Goal: Book appointment/travel/reservation

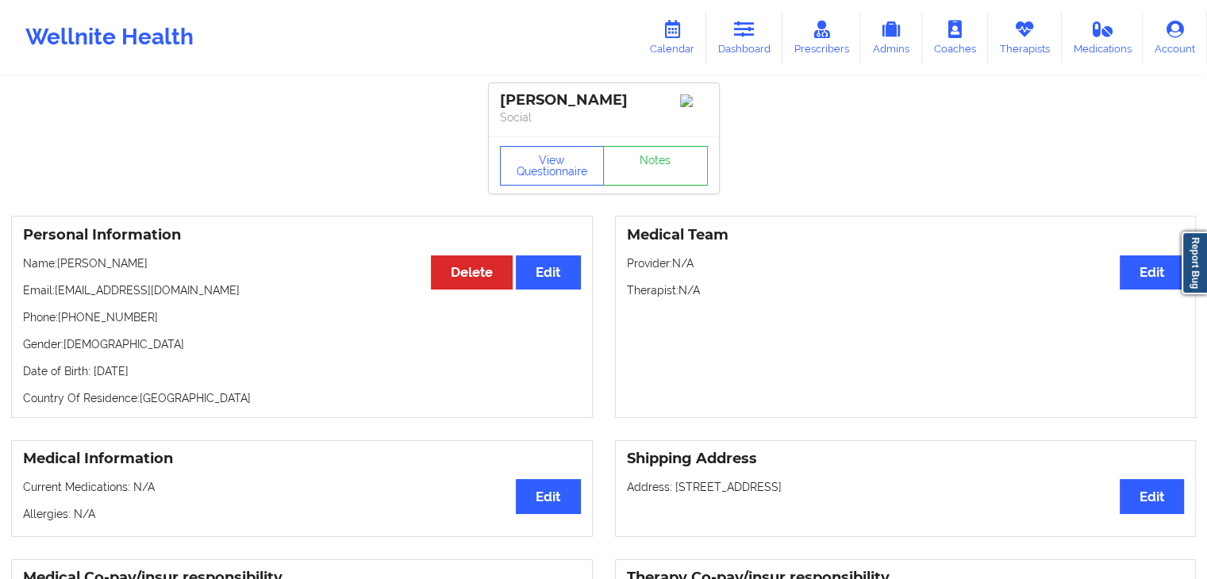
click at [730, 42] on link "Dashboard" at bounding box center [744, 37] width 76 height 52
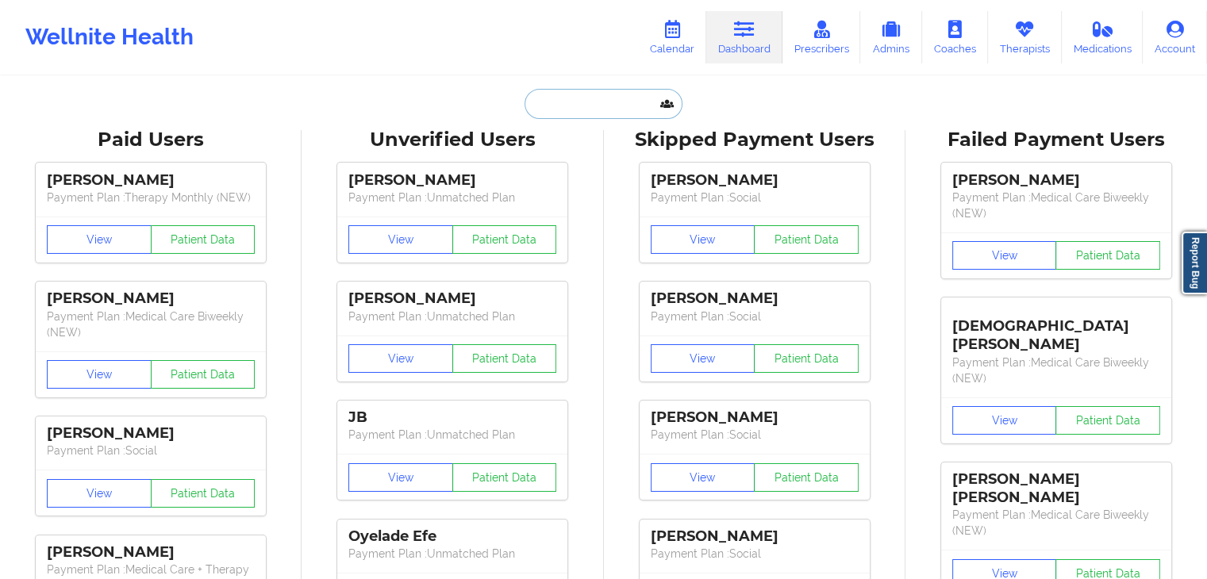
click at [549, 112] on input "text" at bounding box center [603, 104] width 157 height 30
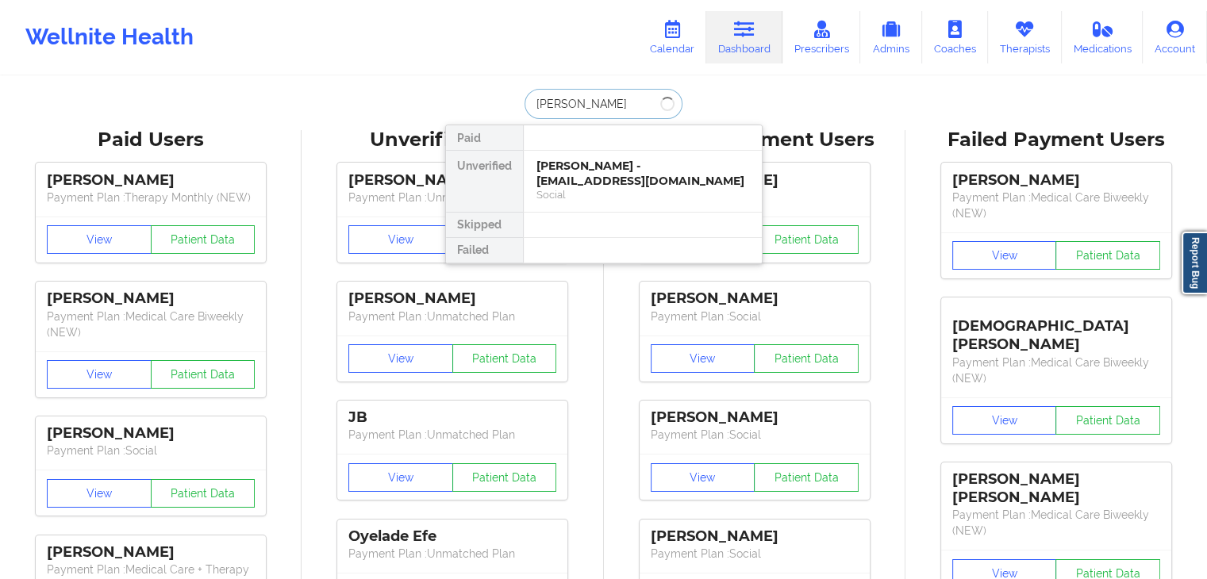
type input "[PERSON_NAME]"
click at [625, 179] on div "[PERSON_NAME] - [EMAIL_ADDRESS][DOMAIN_NAME]" at bounding box center [642, 173] width 213 height 29
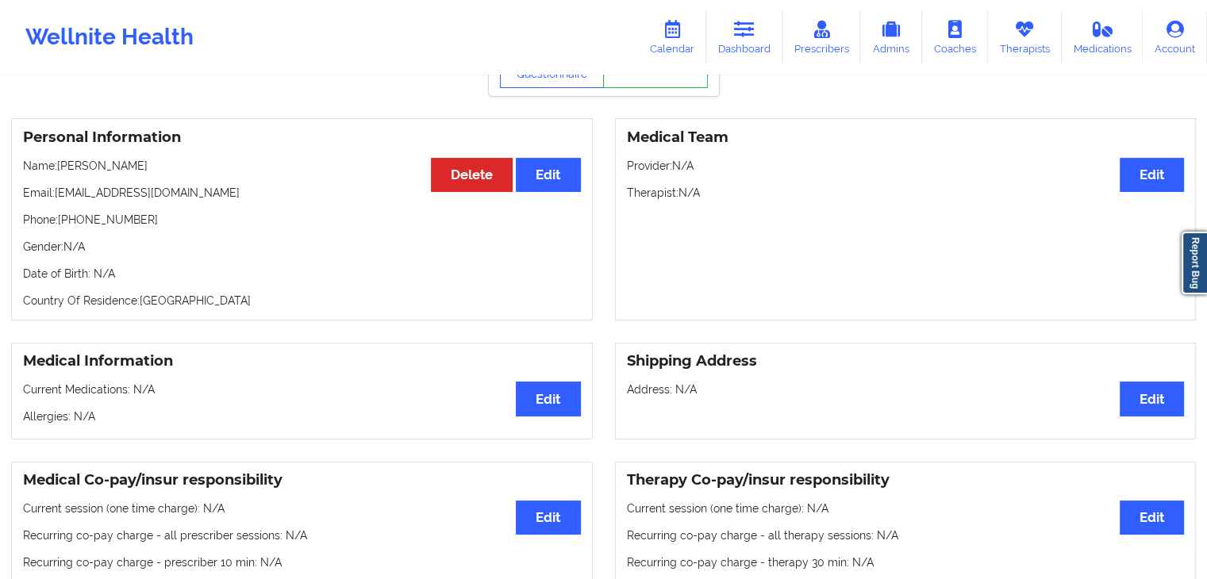
scroll to position [42, 0]
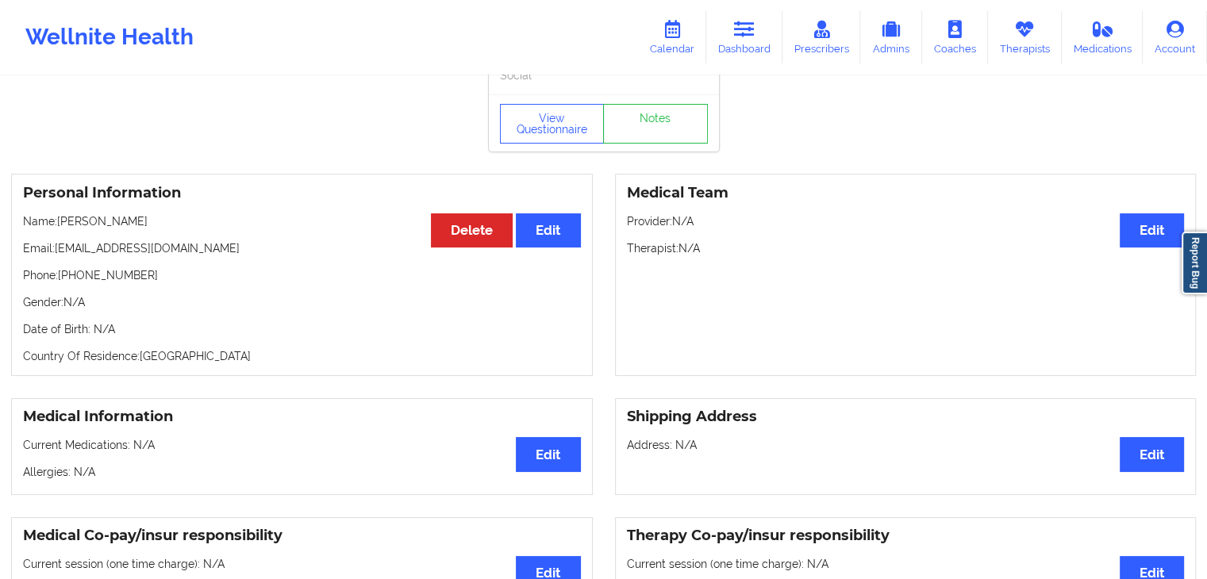
scroll to position [44, 0]
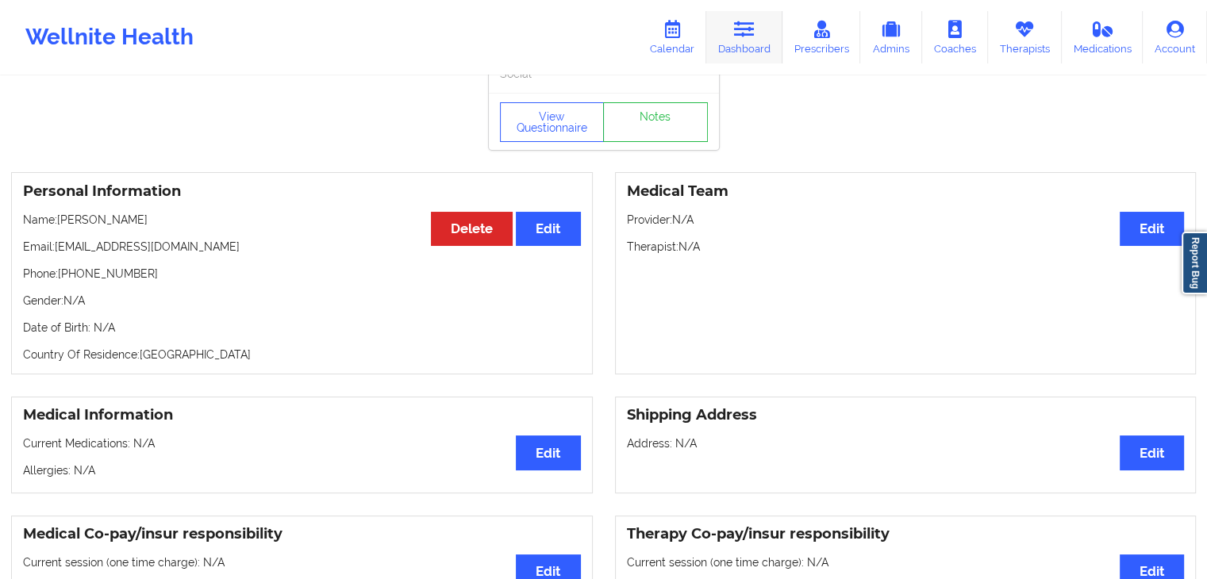
click at [733, 49] on link "Dashboard" at bounding box center [744, 37] width 76 height 52
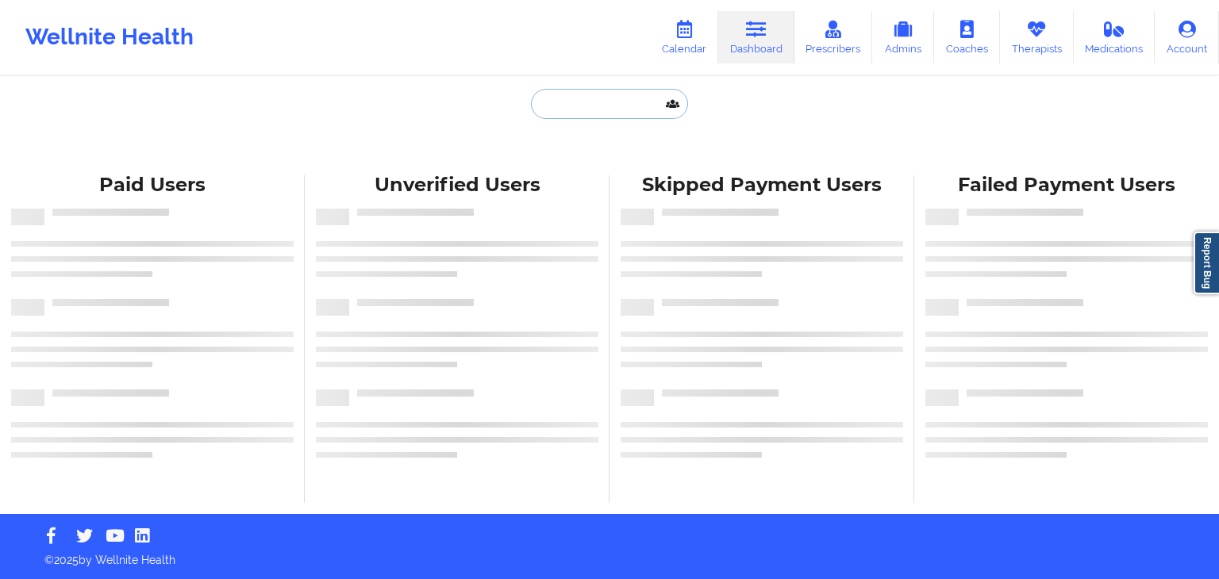
click at [590, 103] on input "text" at bounding box center [609, 104] width 157 height 30
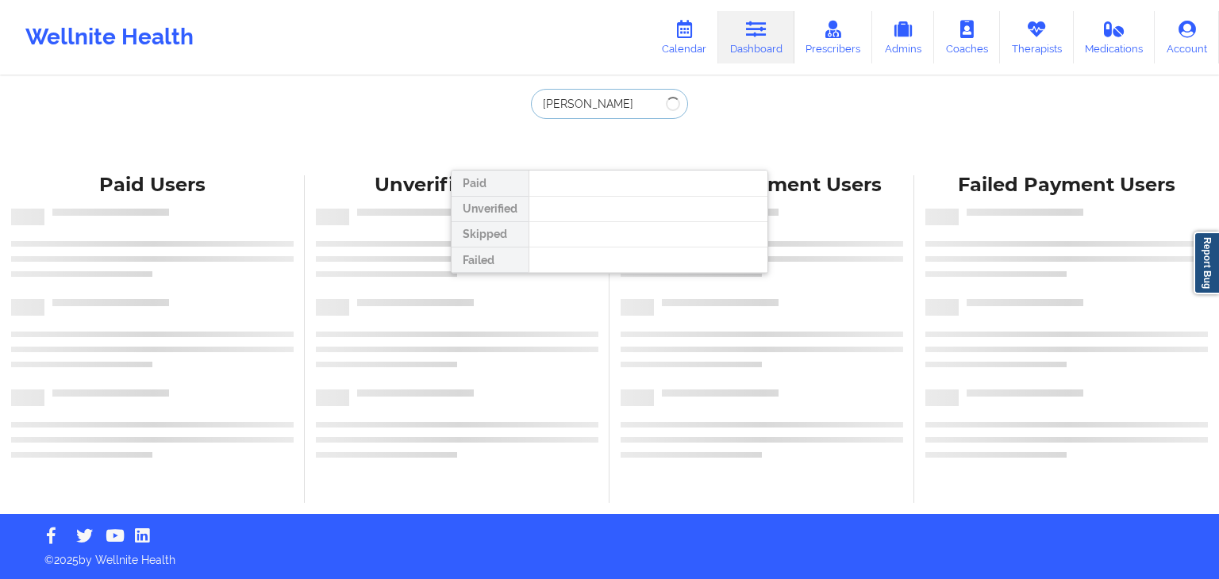
type input "ashley marie"
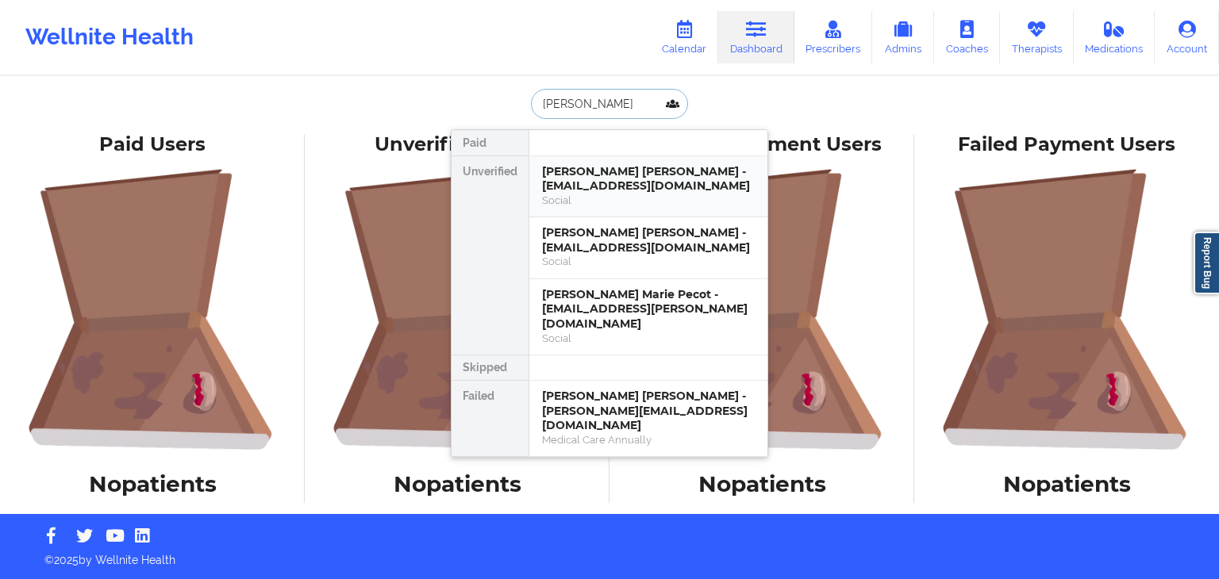
click at [621, 184] on div "Ashley Marie Evans - dosesofdeauxpwithashleymarie@gmail.com" at bounding box center [648, 178] width 213 height 29
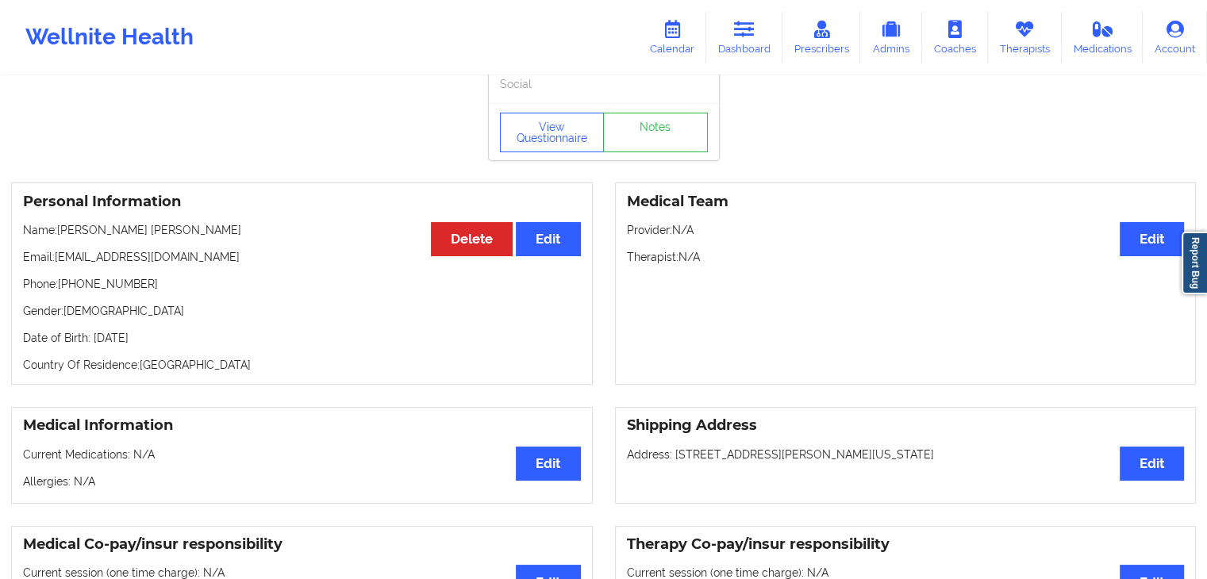
scroll to position [45, 0]
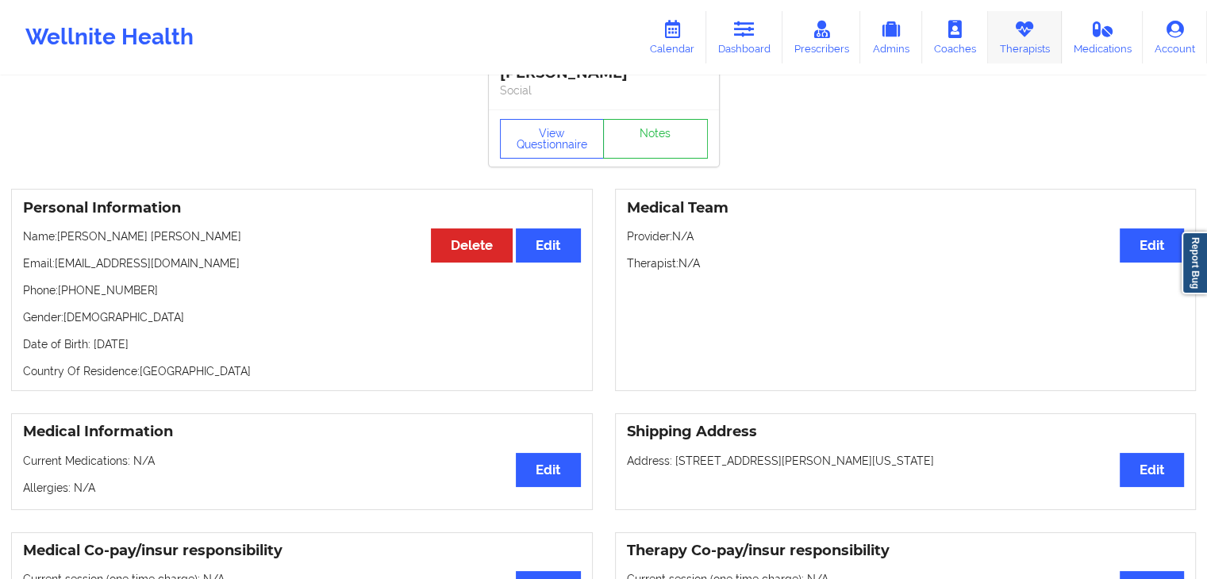
click at [1009, 37] on link "Therapists" at bounding box center [1025, 37] width 74 height 52
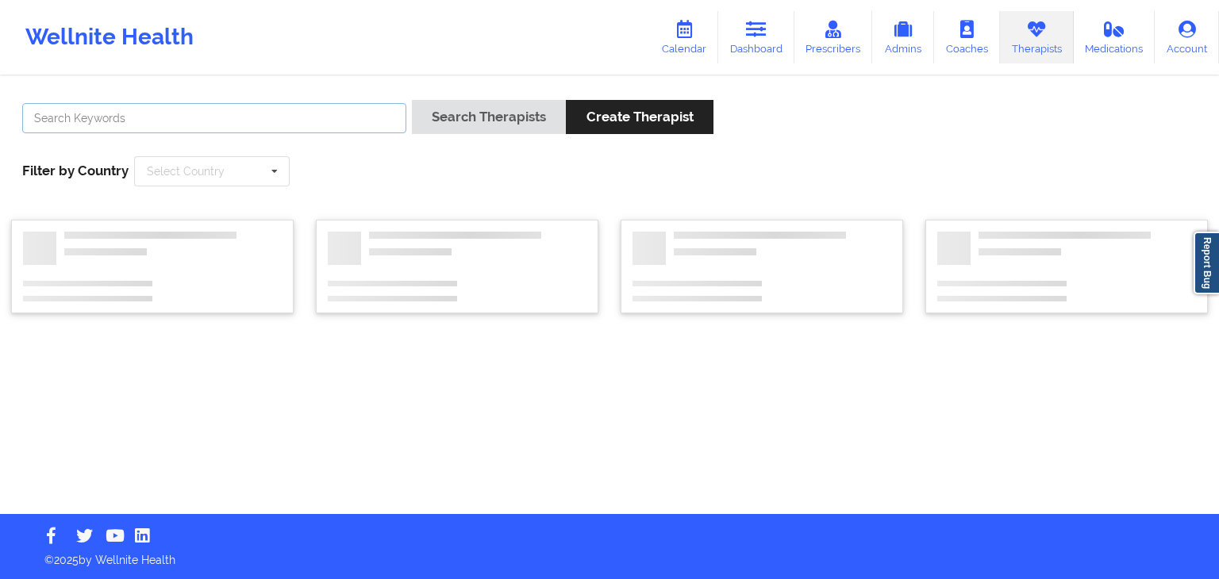
click at [349, 117] on input "text" at bounding box center [214, 118] width 384 height 30
type input "lorinda mey"
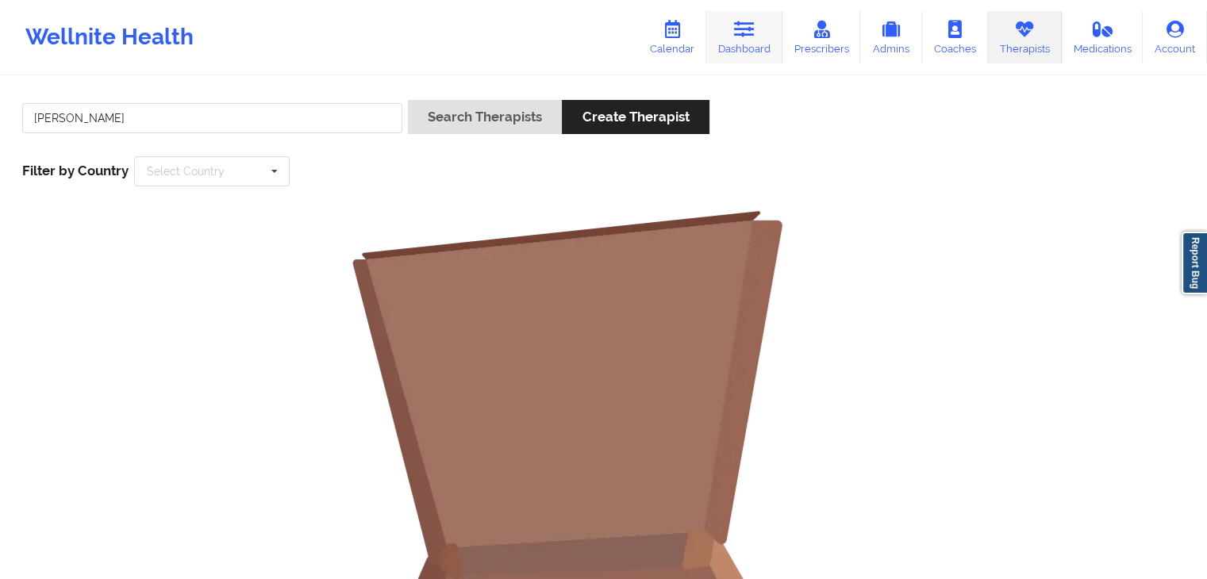
click at [770, 40] on link "Dashboard" at bounding box center [744, 37] width 76 height 52
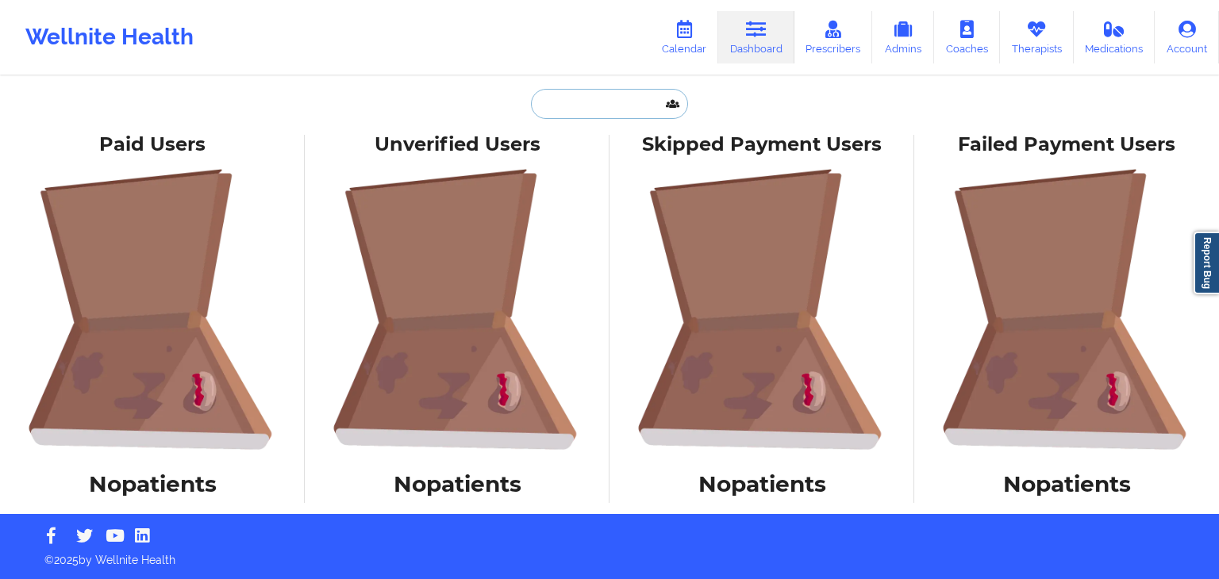
click at [568, 111] on input "text" at bounding box center [609, 104] width 157 height 30
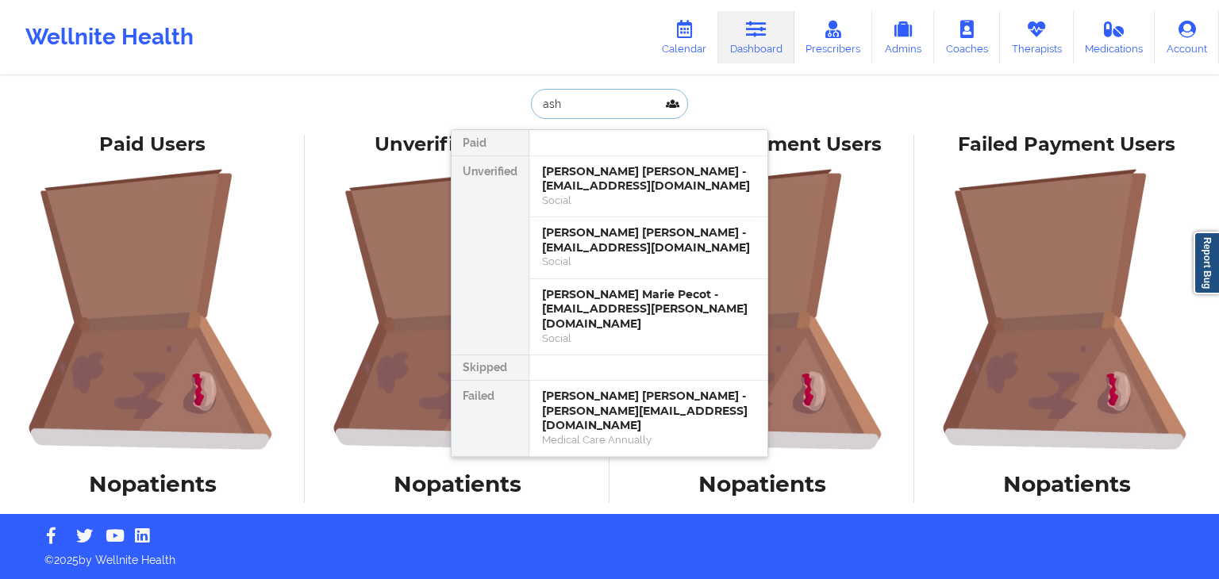
type input "ash;"
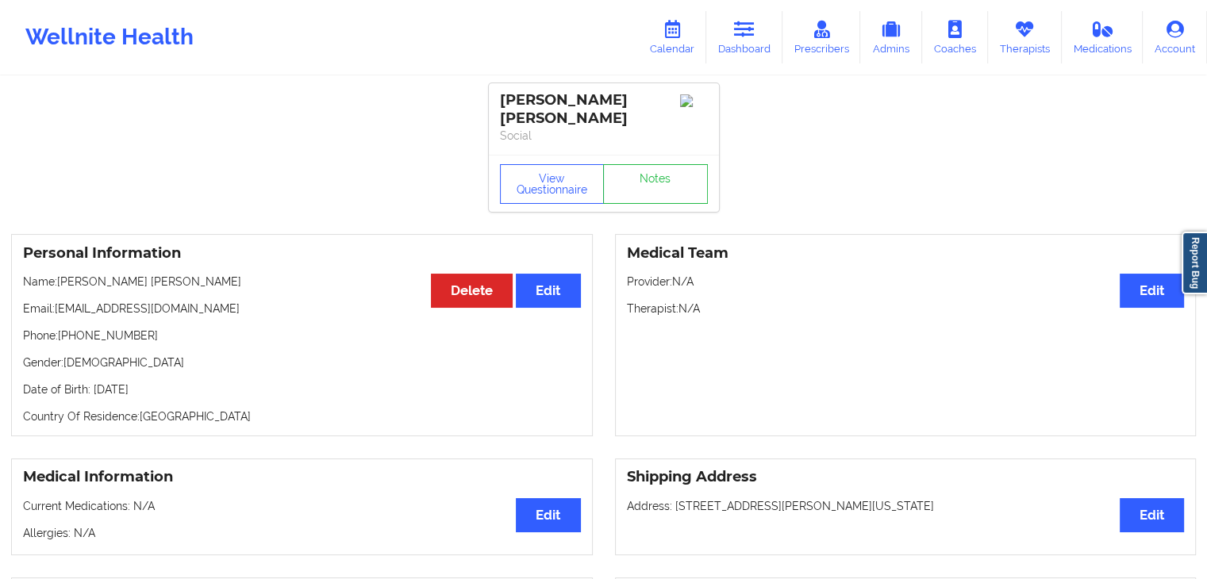
drag, startPoint x: 22, startPoint y: 371, endPoint x: 208, endPoint y: 370, distance: 185.7
click at [208, 370] on div "Personal Information Edit Delete Name: Ashley Marie Evans Email: dosesofdeauxpw…" at bounding box center [302, 335] width 582 height 202
copy p "Date of Birth: 14th of December 1990"
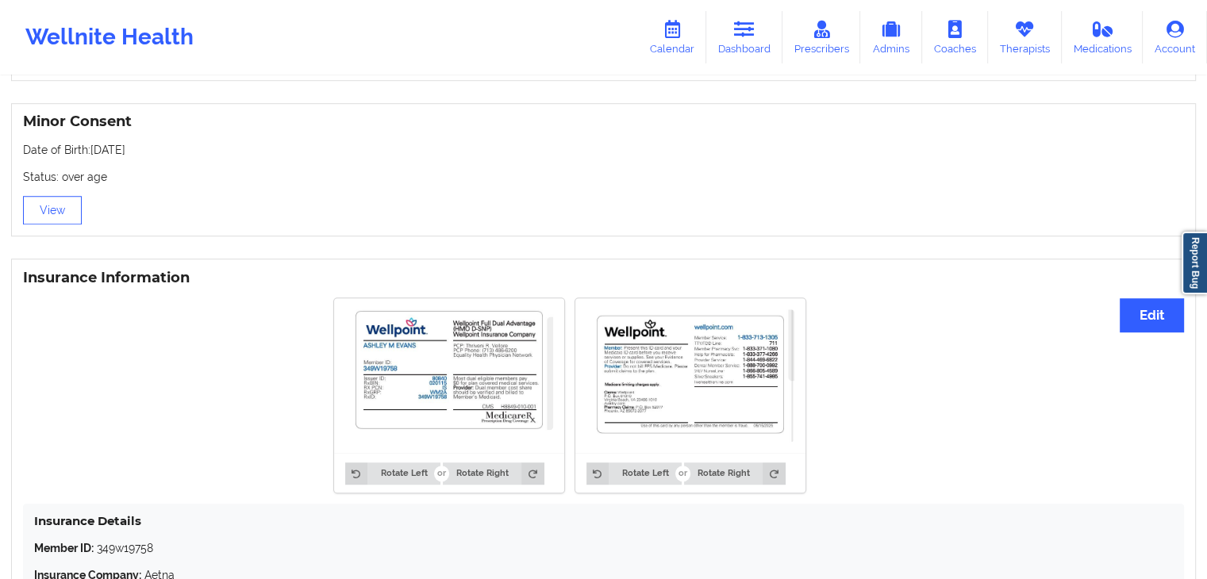
scroll to position [1054, 0]
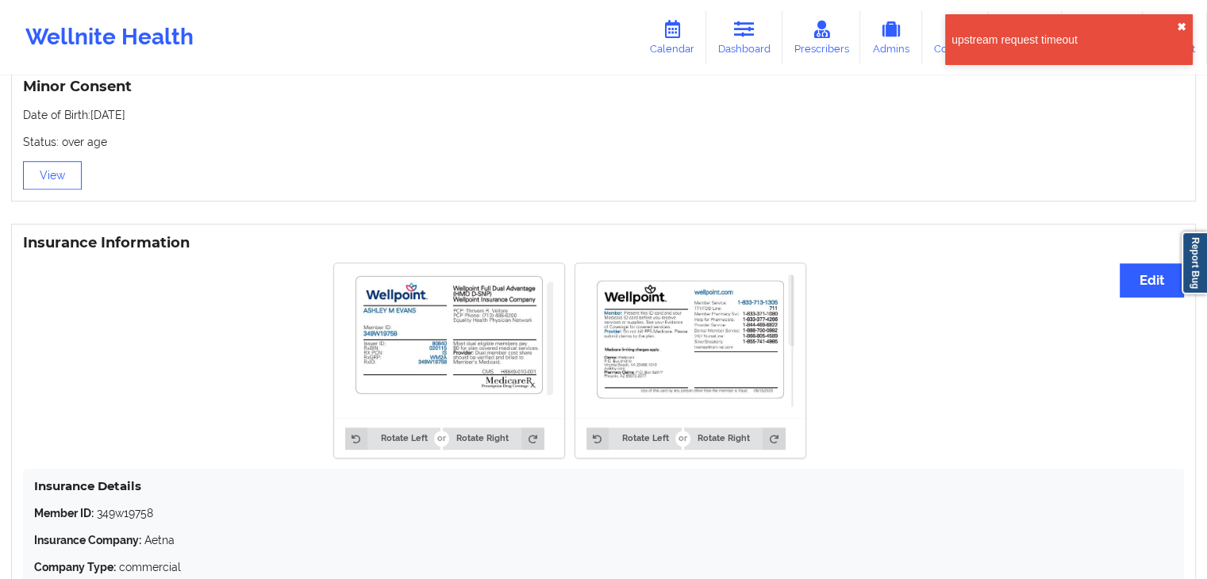
click at [1177, 29] on button "✖︎" at bounding box center [1182, 27] width 10 height 13
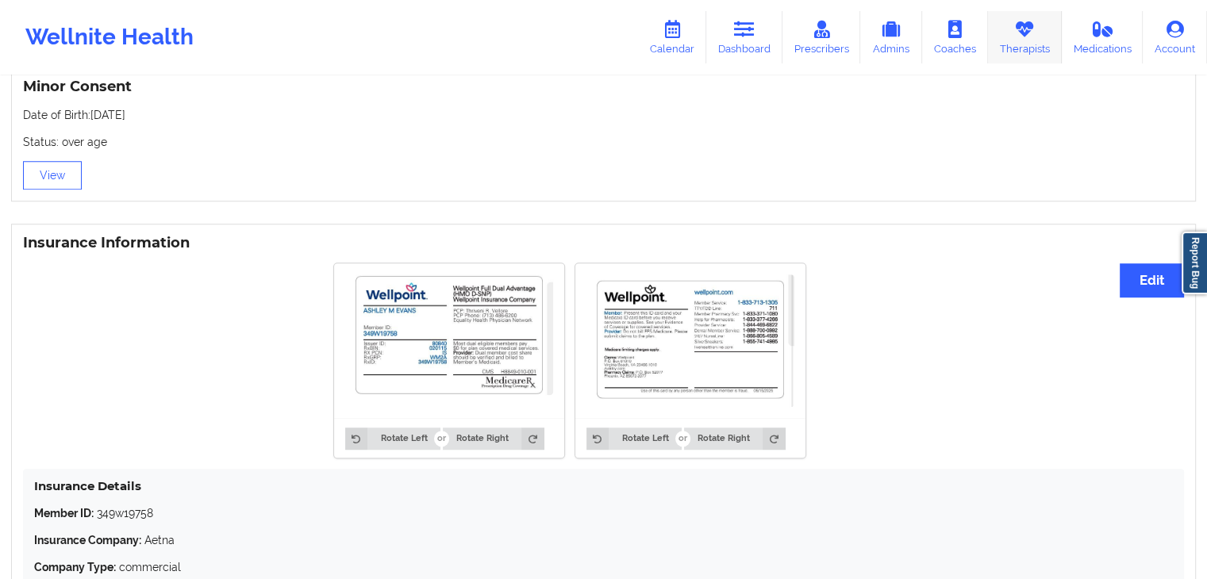
click at [1027, 41] on link "Therapists" at bounding box center [1025, 37] width 74 height 52
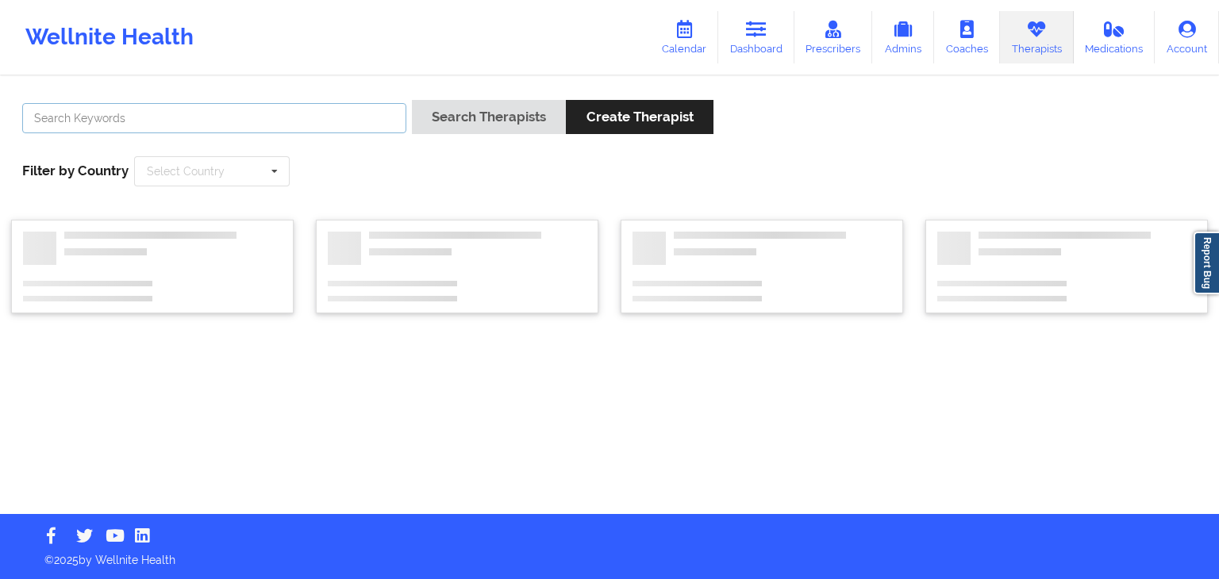
click at [143, 125] on input "text" at bounding box center [214, 118] width 384 height 30
type input "lorinda"
click at [412, 100] on button "Search Therapists" at bounding box center [489, 117] width 154 height 34
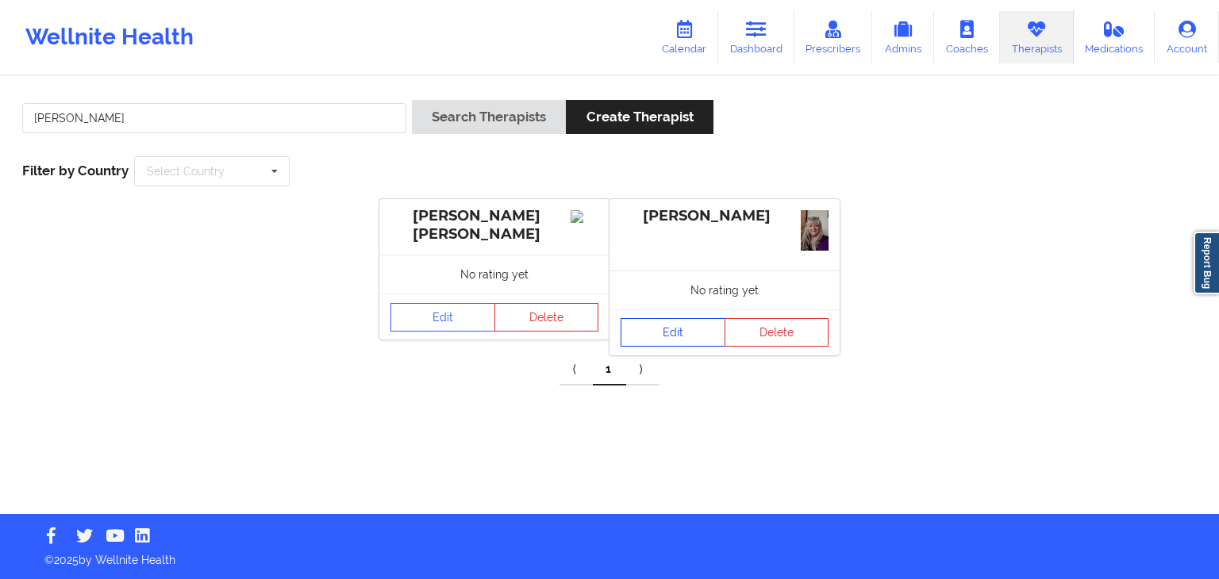
click at [679, 332] on link "Edit" at bounding box center [673, 332] width 105 height 29
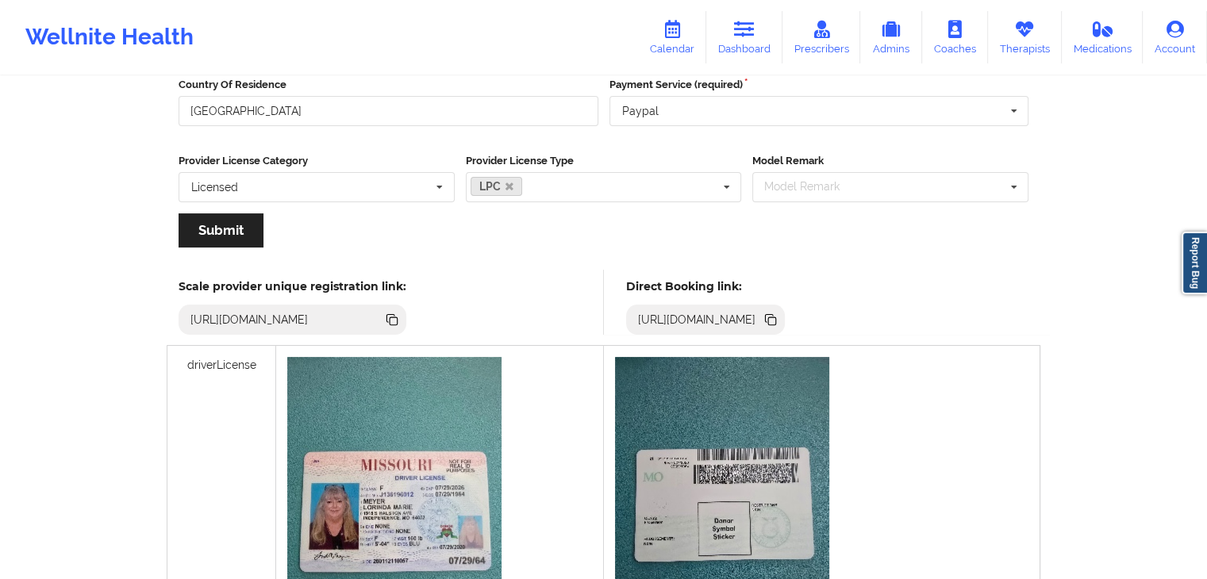
scroll to position [219, 0]
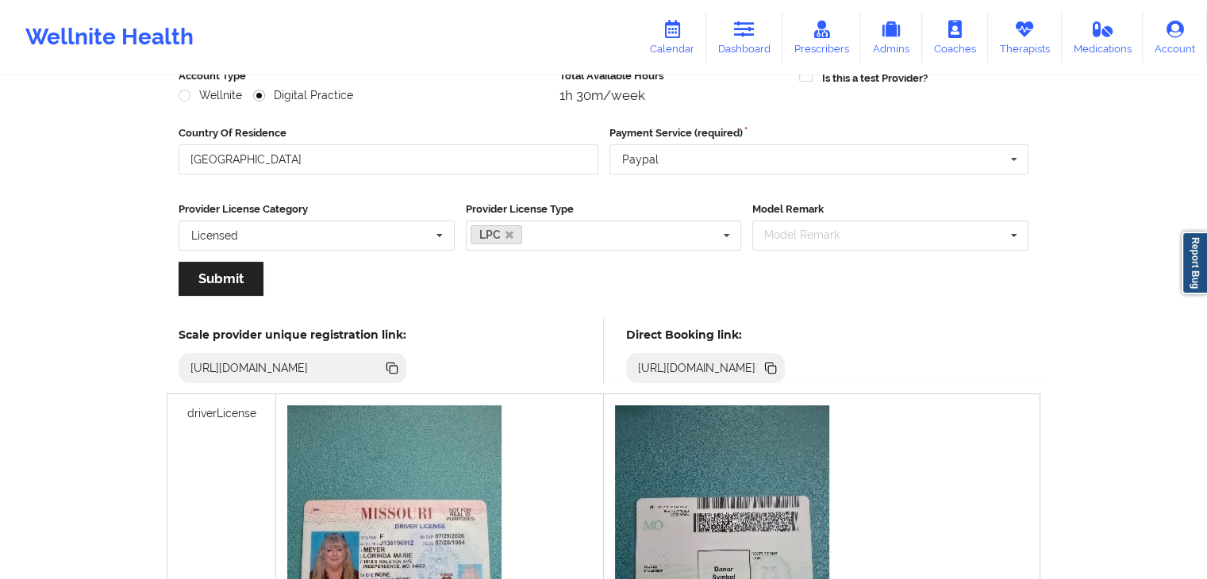
click at [774, 369] on icon at bounding box center [770, 367] width 8 height 8
click at [776, 367] on icon at bounding box center [772, 370] width 8 height 8
click at [682, 32] on icon at bounding box center [672, 29] width 21 height 17
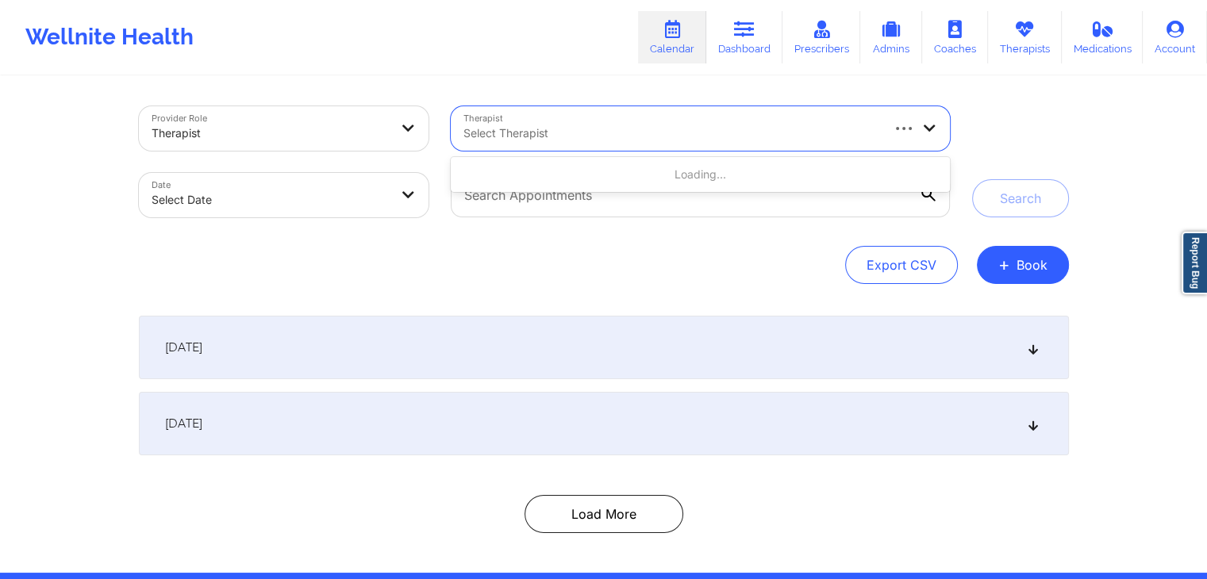
click at [660, 131] on div at bounding box center [670, 133] width 415 height 19
type input "quisha"
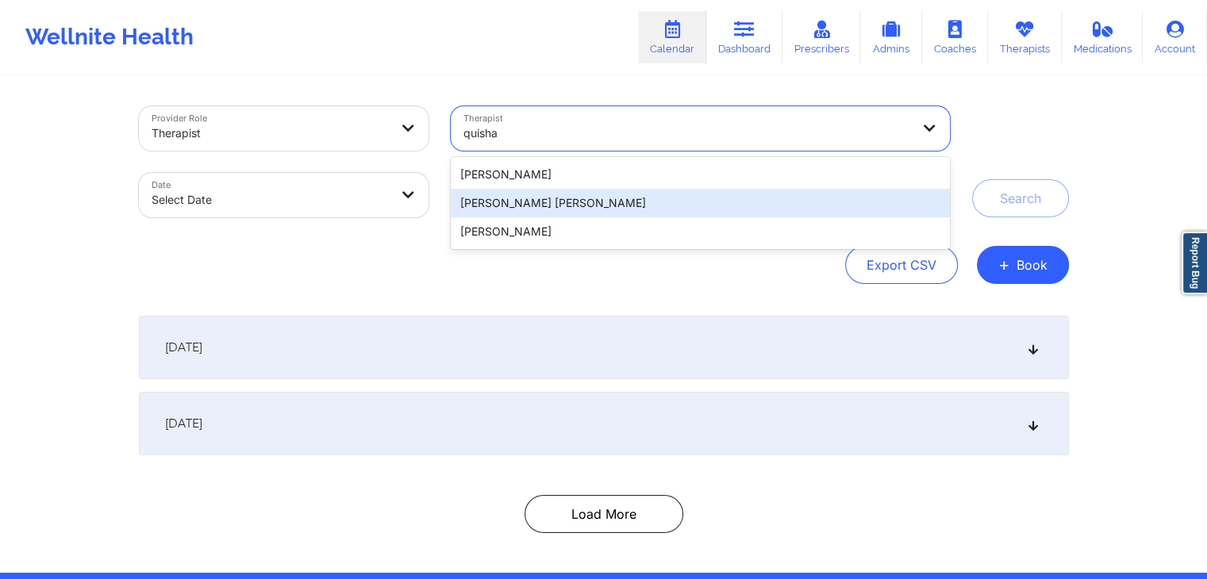
click at [586, 207] on div "Quisha Monique Castro" at bounding box center [700, 203] width 498 height 29
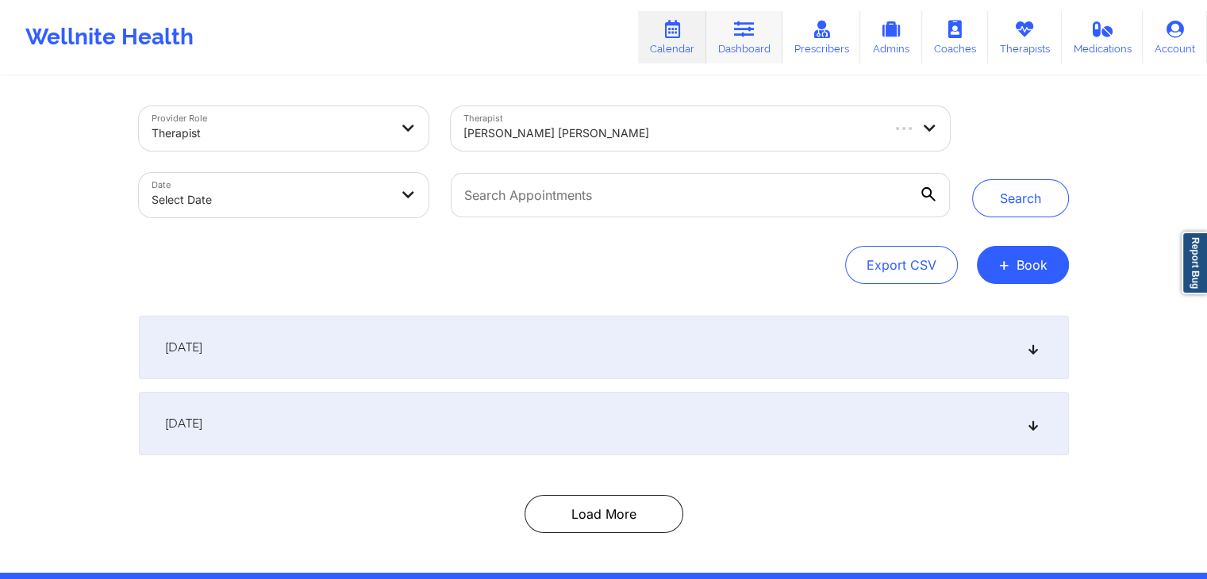
click at [735, 34] on link "Dashboard" at bounding box center [744, 37] width 76 height 52
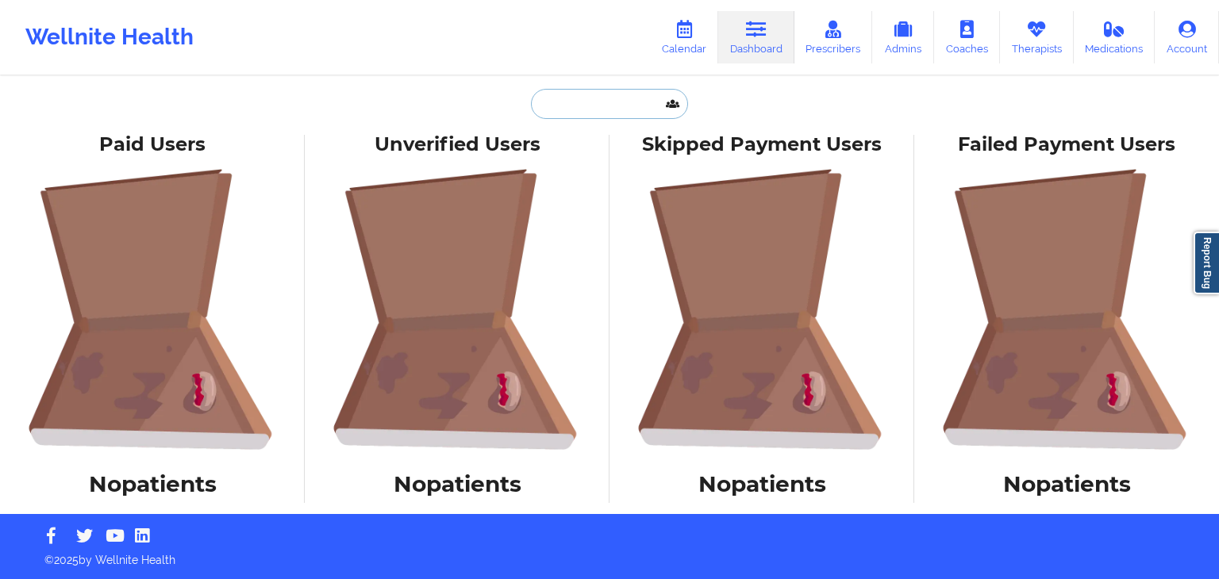
click at [556, 106] on input "text" at bounding box center [609, 104] width 157 height 30
type input "u"
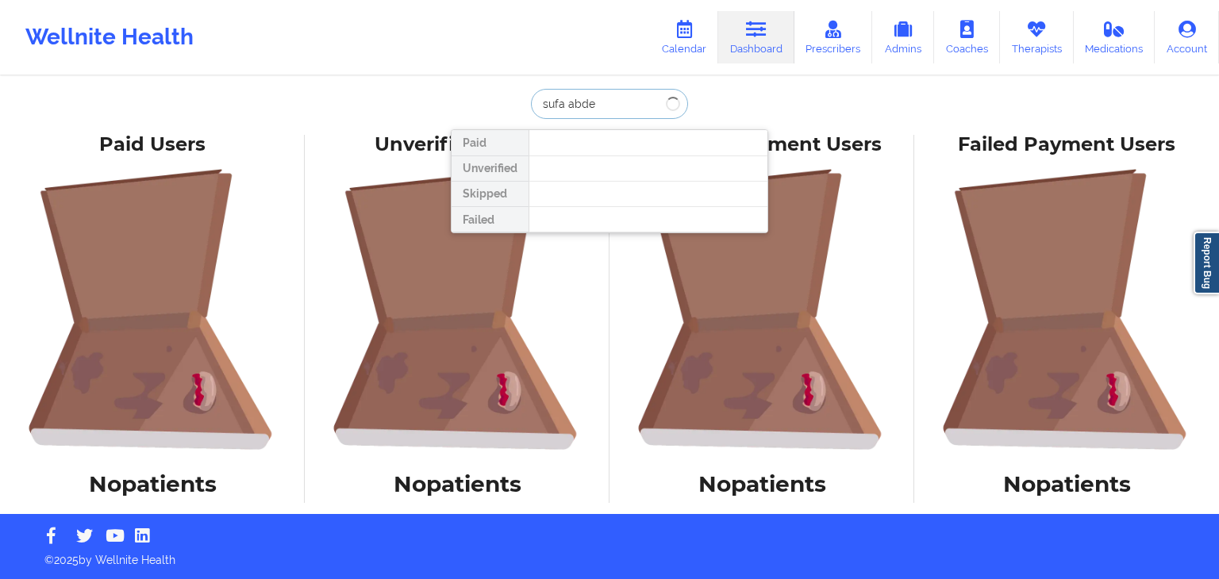
type input "sufa abdel"
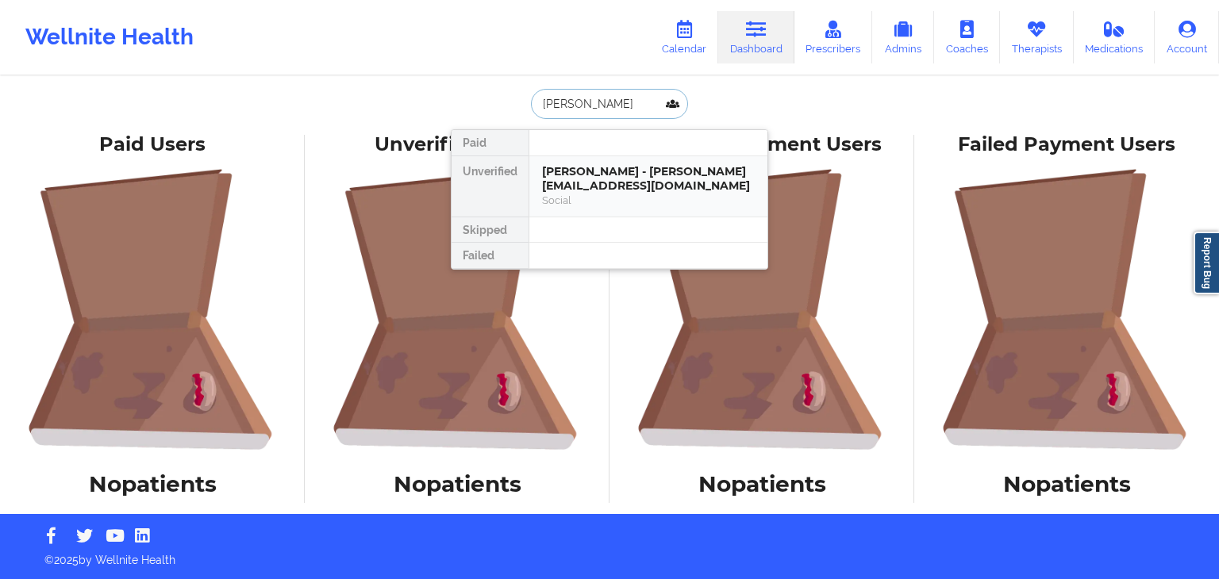
click at [650, 183] on div "Sufa Abdelkader - safaabdelkaderr@gmail.com" at bounding box center [648, 178] width 213 height 29
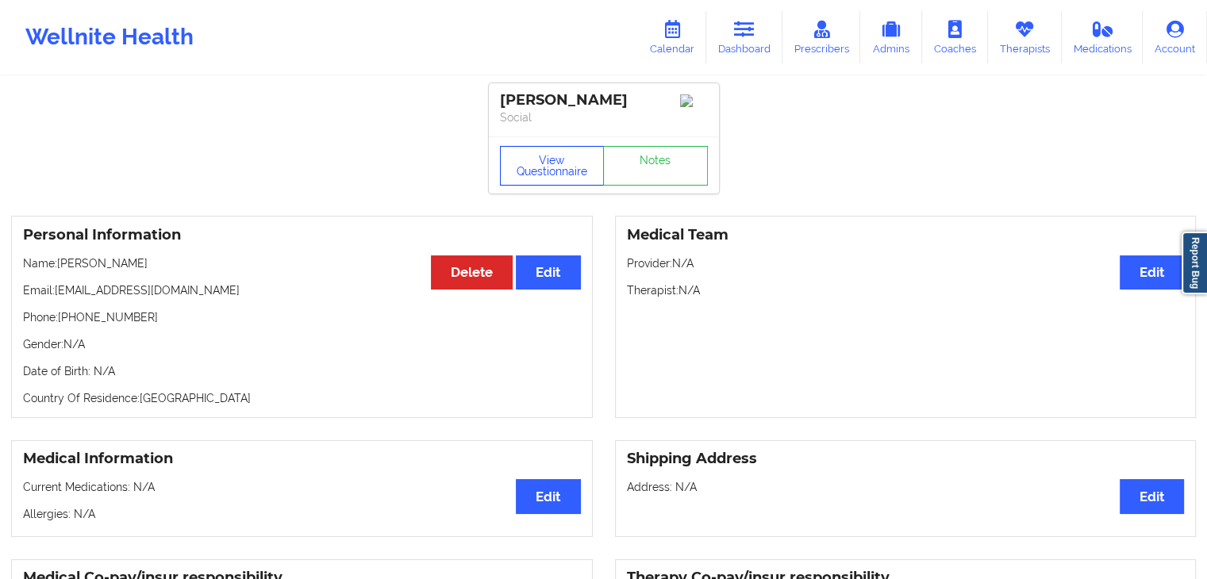
click at [557, 181] on button "View Questionnaire" at bounding box center [552, 166] width 105 height 40
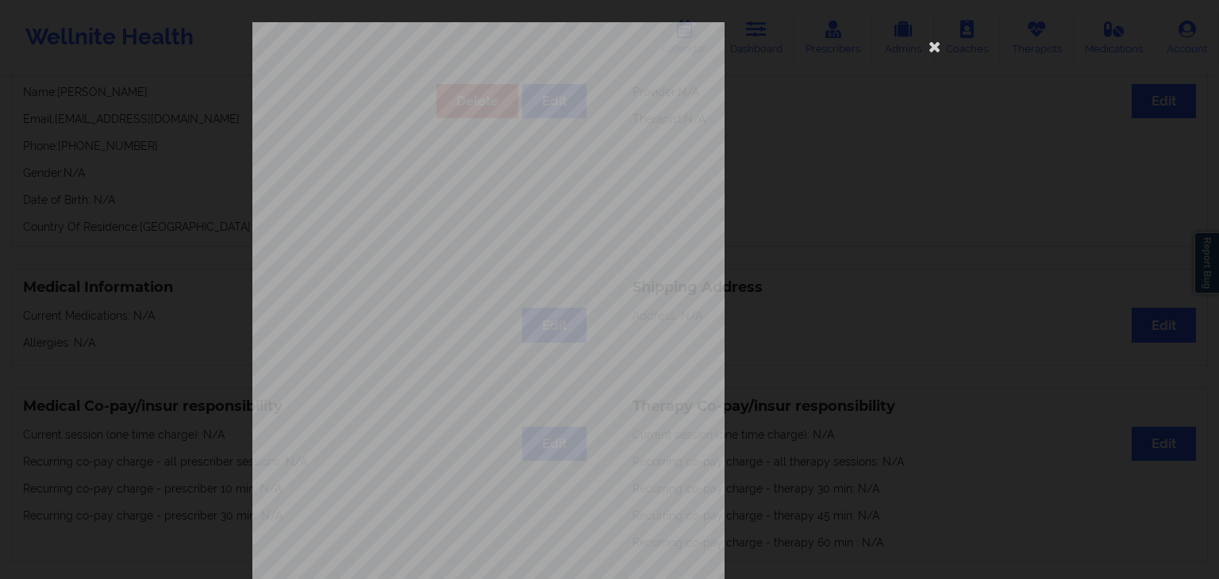
scroll to position [178, 0]
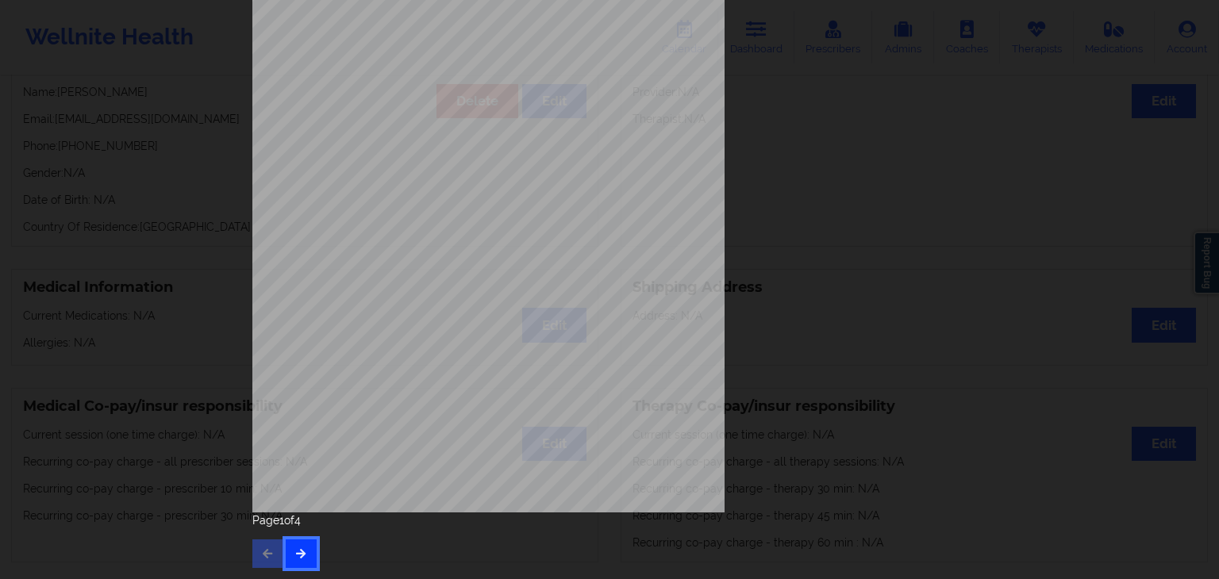
click at [297, 551] on button "button" at bounding box center [301, 554] width 31 height 29
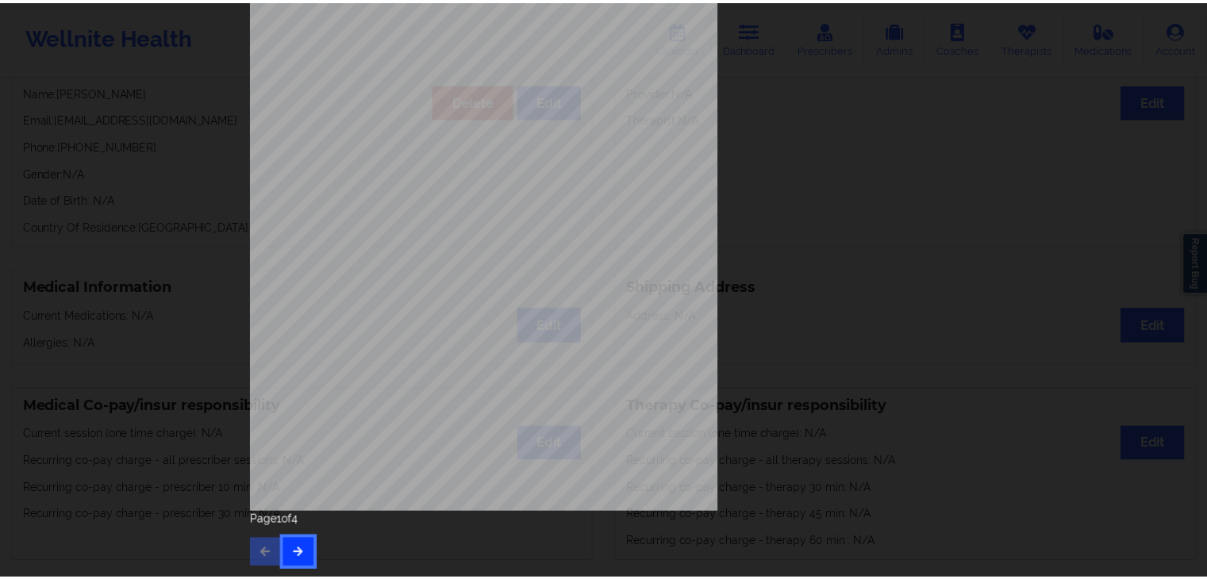
scroll to position [0, 0]
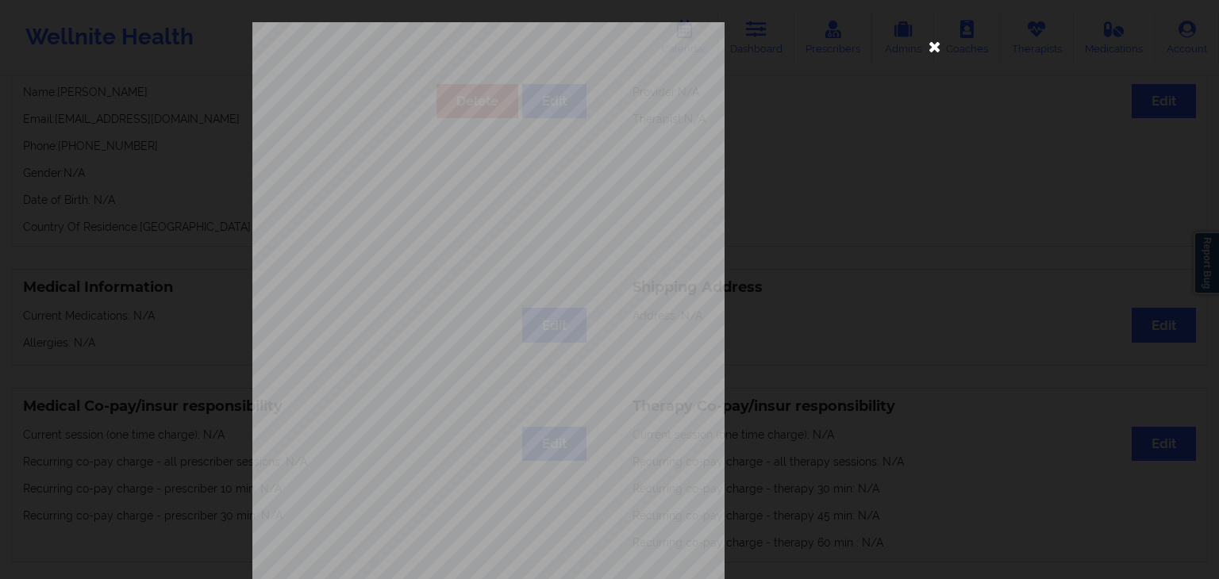
click at [937, 48] on icon at bounding box center [934, 45] width 25 height 25
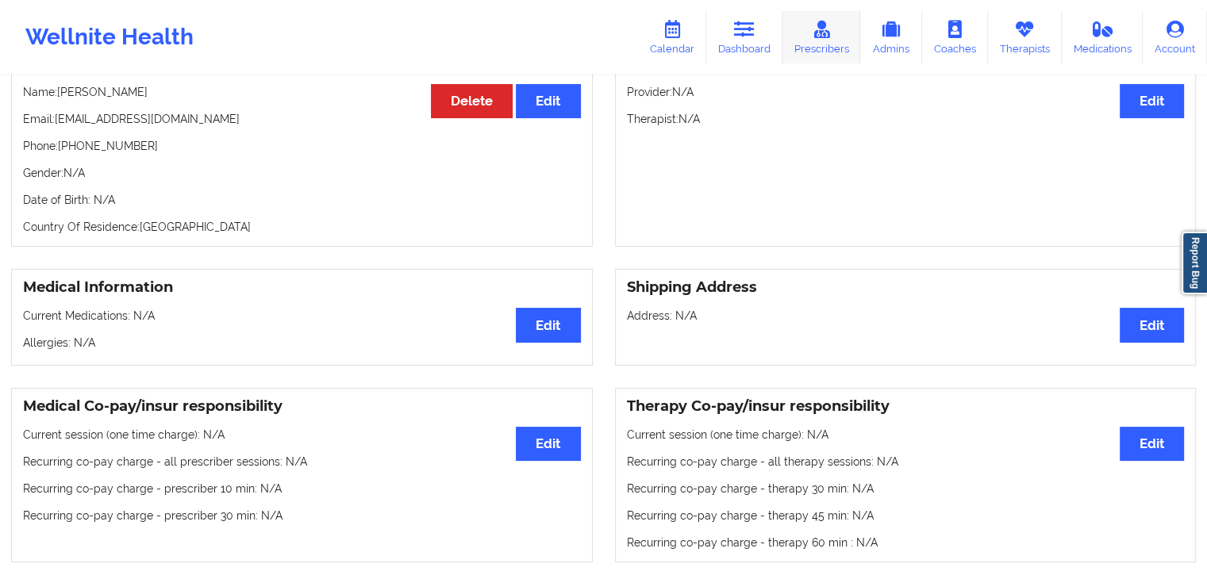
drag, startPoint x: 1023, startPoint y: 41, endPoint x: 869, endPoint y: 43, distance: 154.0
click at [1023, 41] on link "Therapists" at bounding box center [1025, 37] width 74 height 52
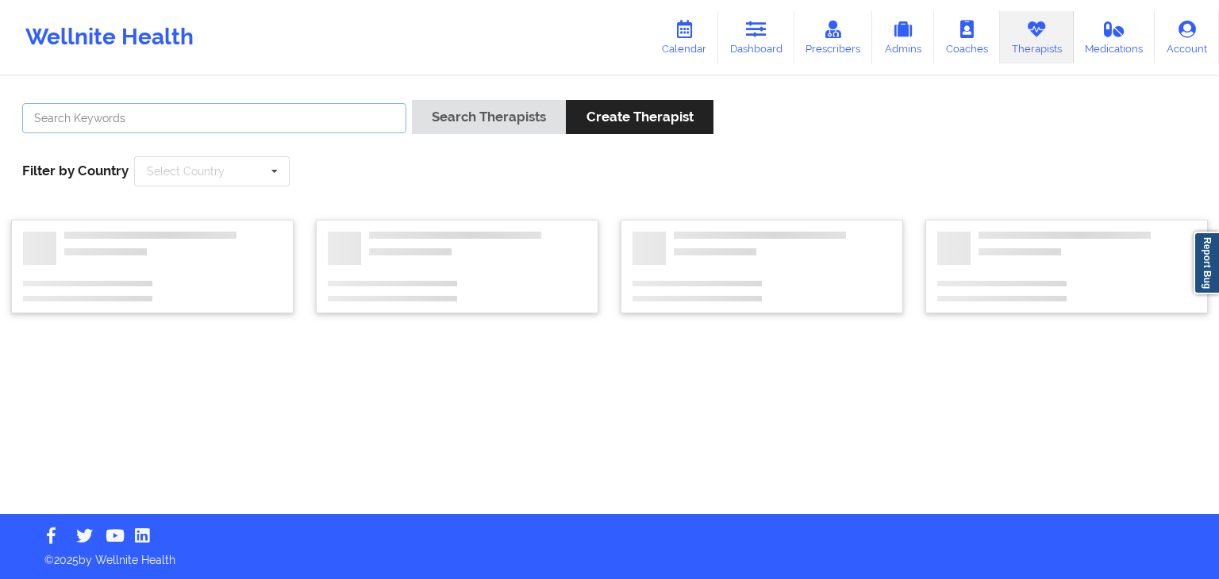
click at [171, 111] on input "text" at bounding box center [214, 118] width 384 height 30
type input "quisha monique"
click at [412, 100] on button "Search Therapists" at bounding box center [489, 117] width 154 height 34
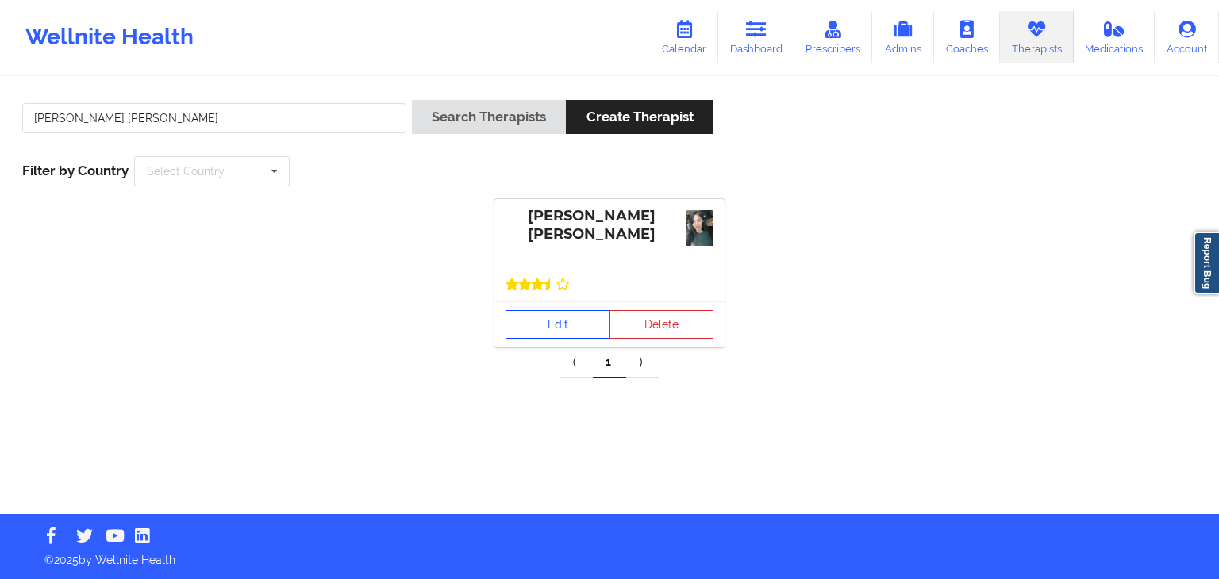
click at [532, 329] on link "Edit" at bounding box center [558, 324] width 105 height 29
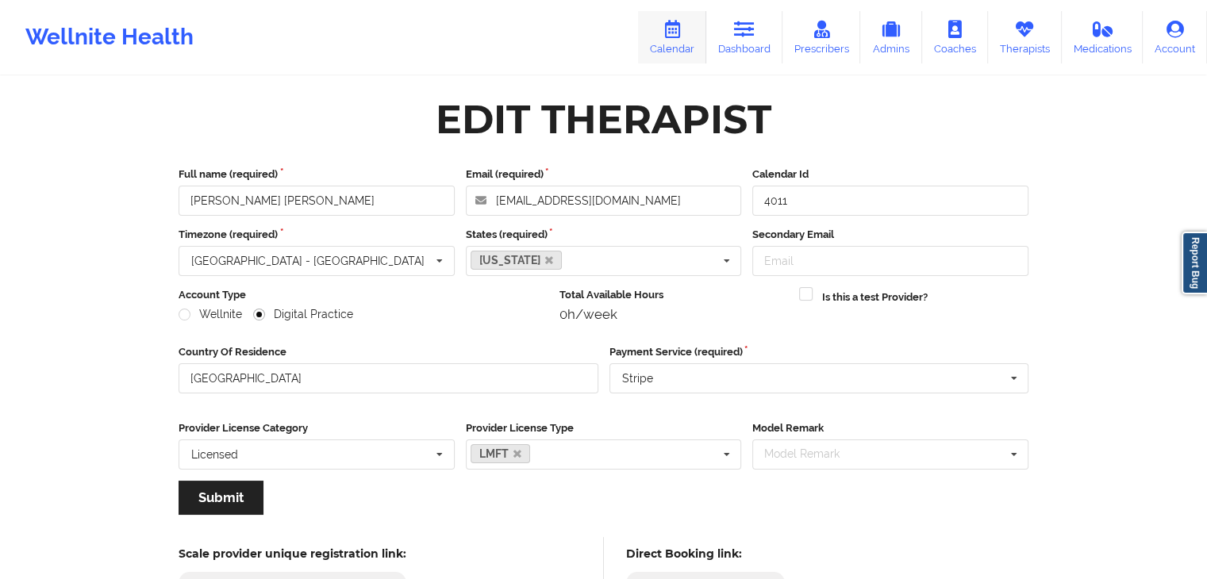
click at [702, 46] on link "Calendar" at bounding box center [672, 37] width 68 height 52
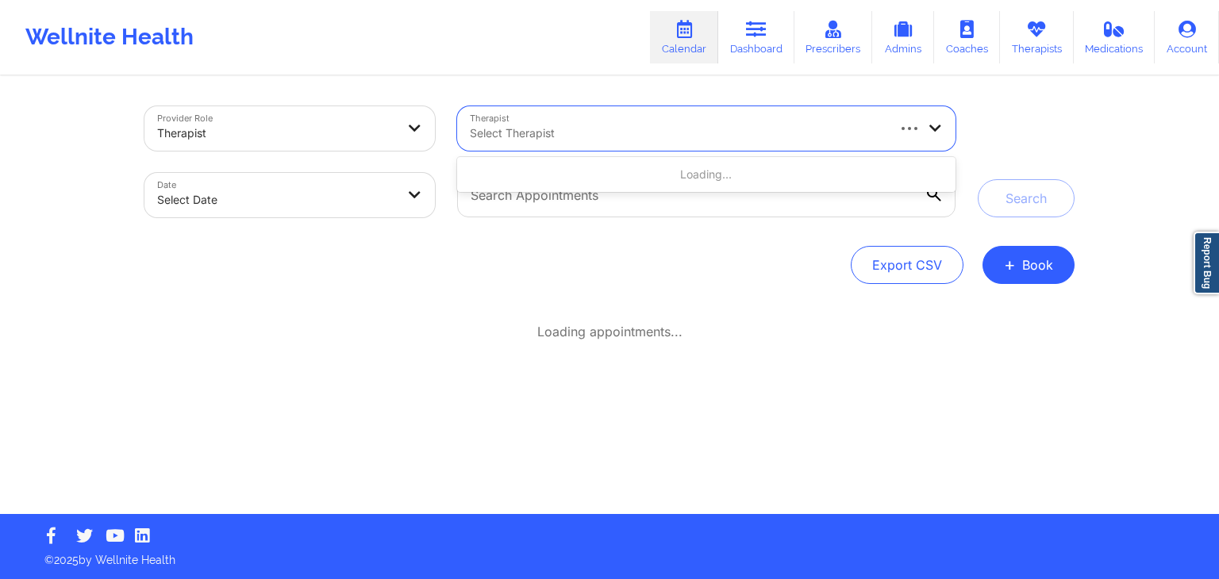
click at [654, 136] on div at bounding box center [677, 133] width 415 height 19
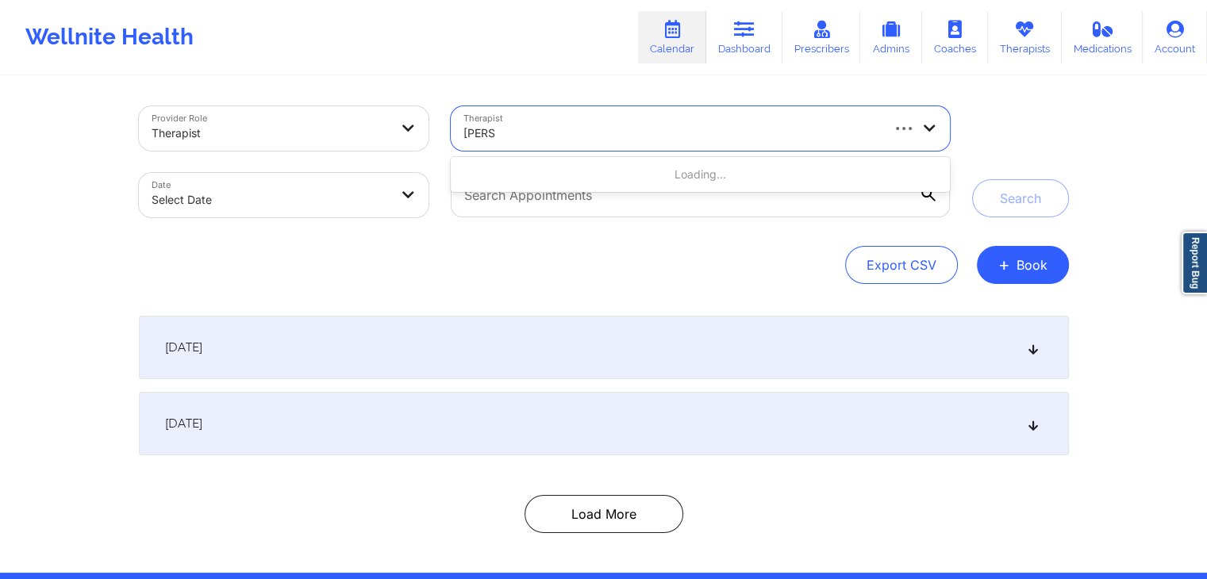
type input "quisha"
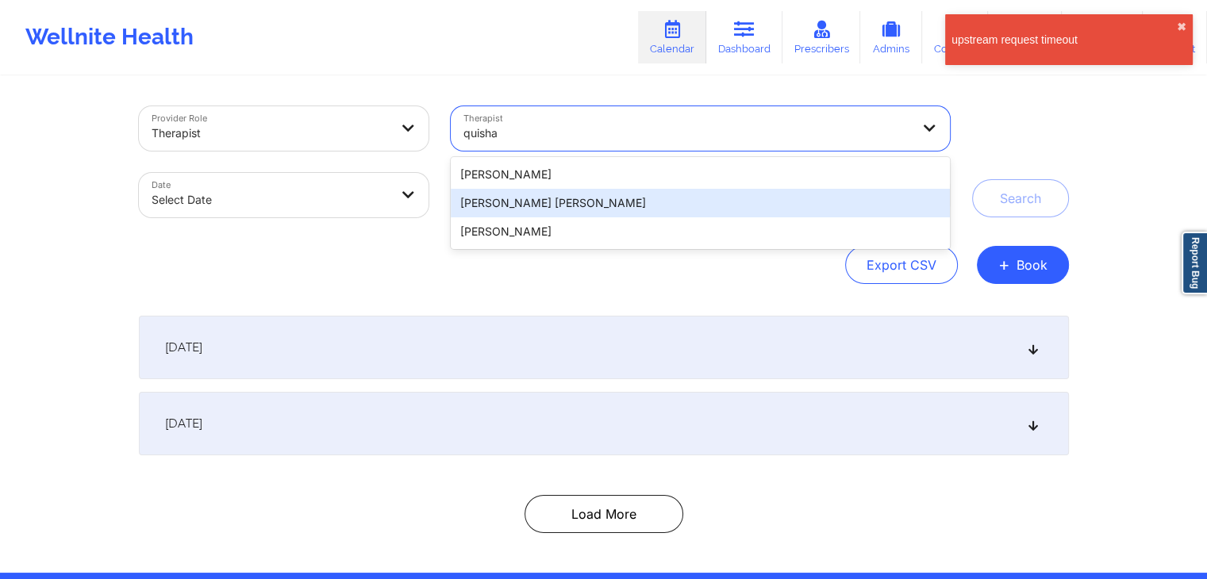
click at [575, 207] on div "Quisha Monique Castro" at bounding box center [700, 203] width 498 height 29
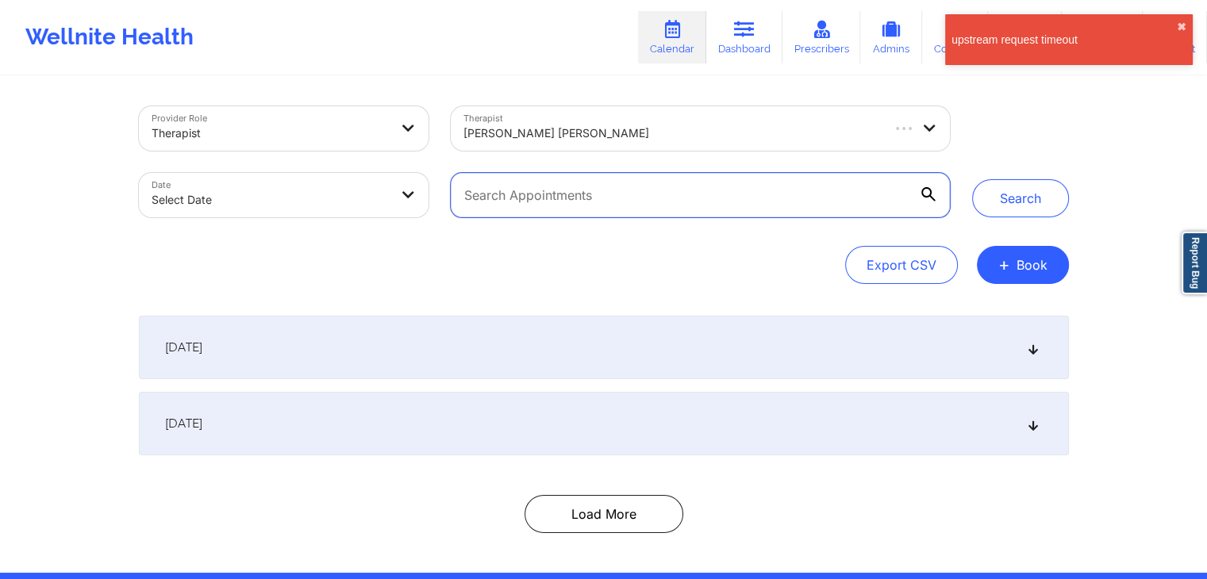
click at [575, 202] on input "text" at bounding box center [700, 195] width 498 height 44
select select "2025-8"
select select "2025-9"
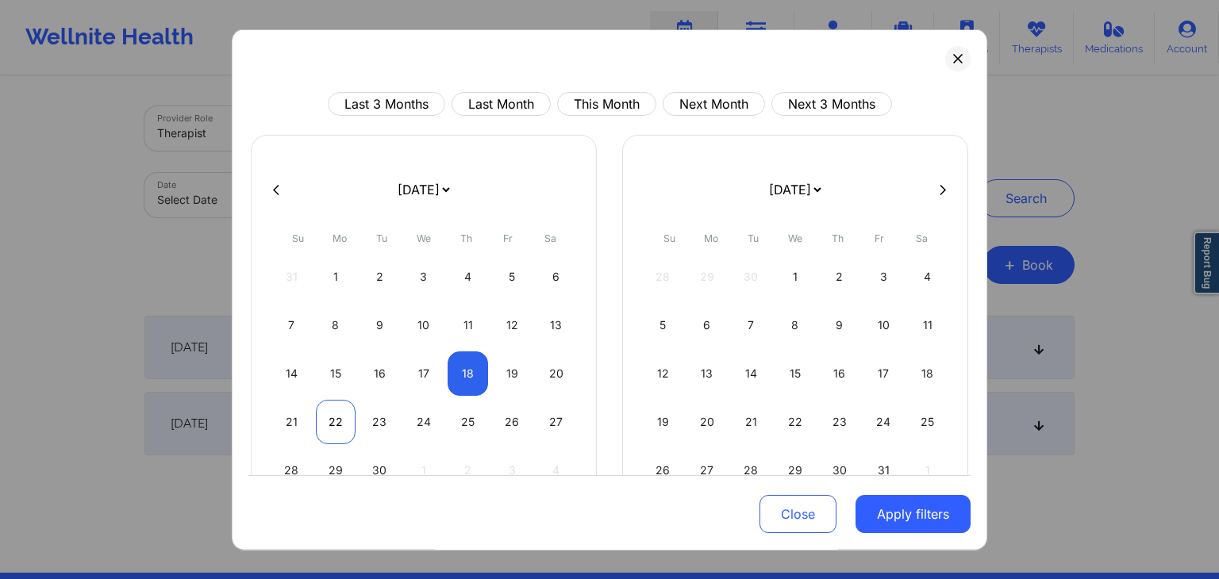
click at [338, 413] on div "22" at bounding box center [336, 422] width 40 height 44
select select "2025-8"
select select "2025-9"
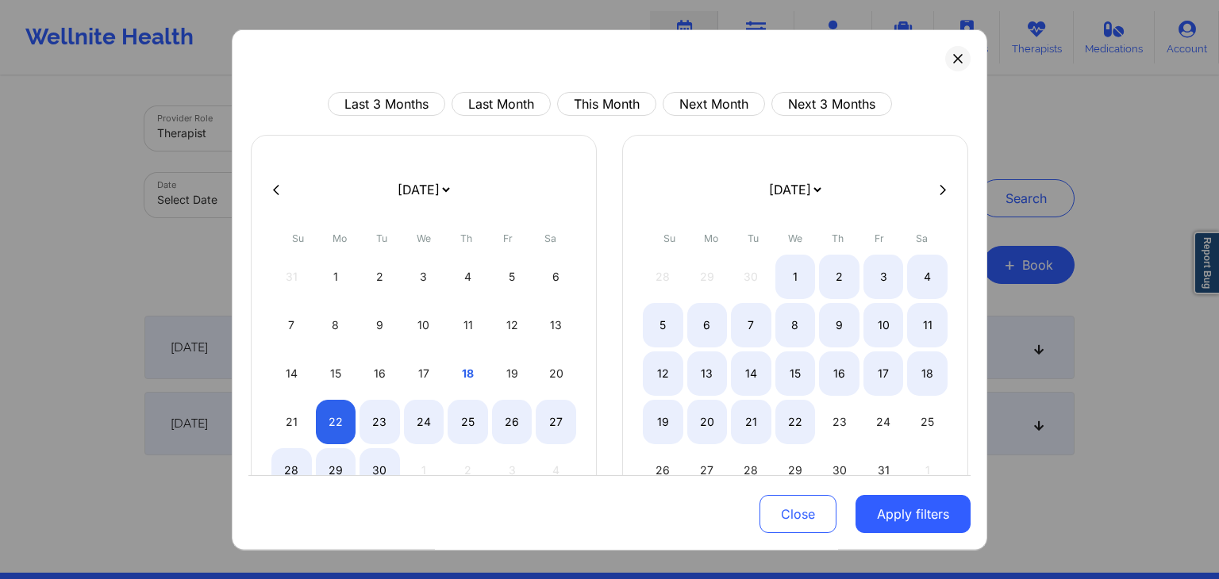
select select "2025-8"
select select "2025-9"
select select "2025-8"
select select "2025-9"
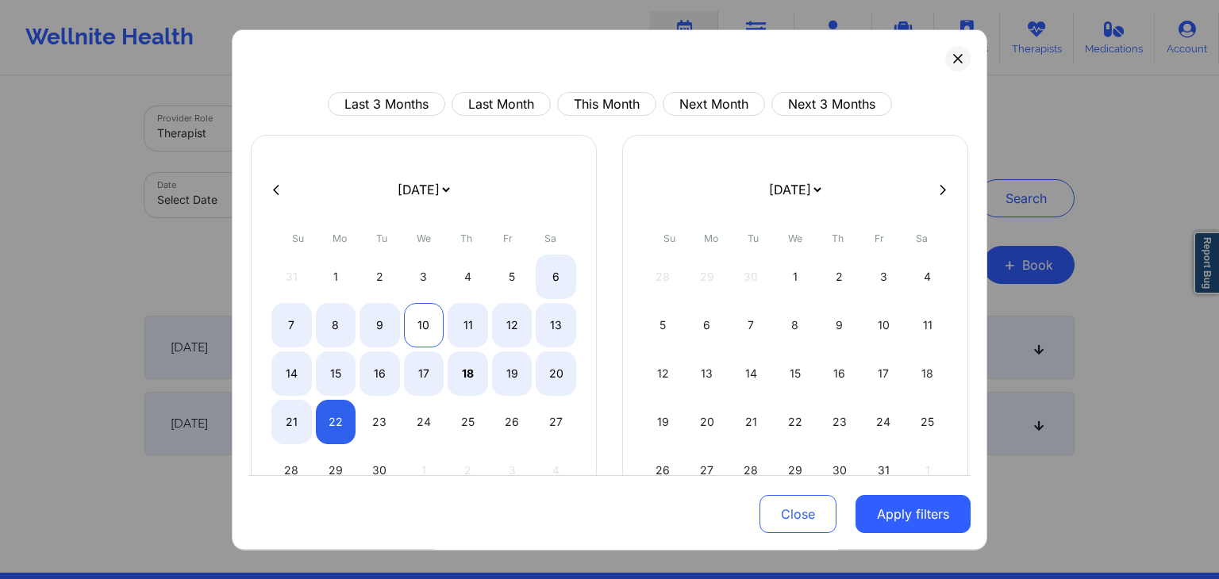
select select "2025-8"
select select "2025-9"
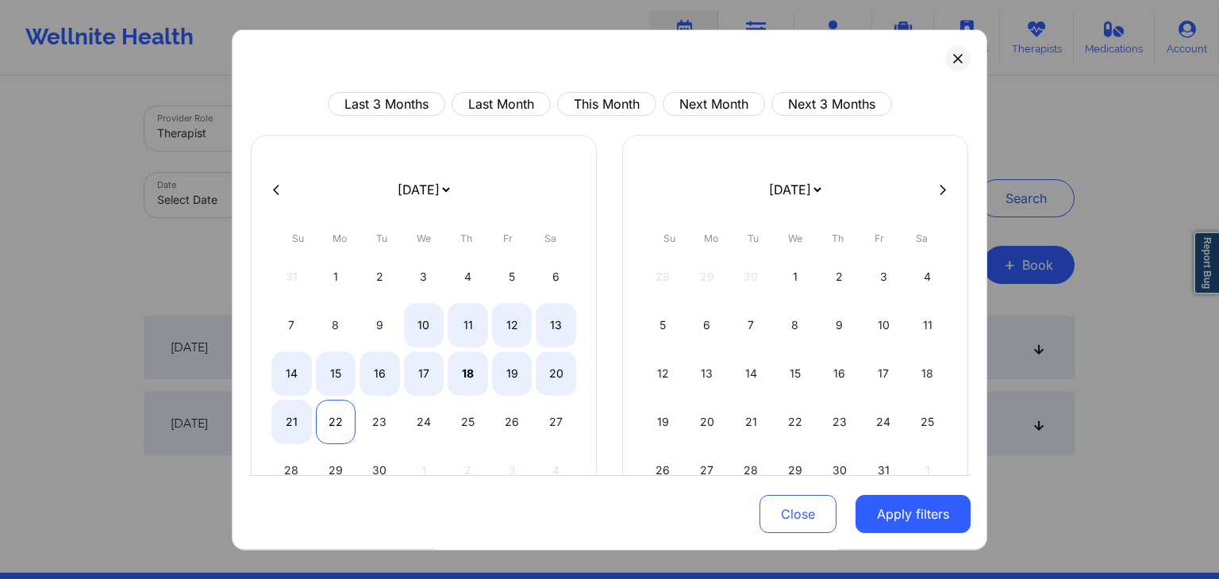
select select "2025-8"
select select "2025-9"
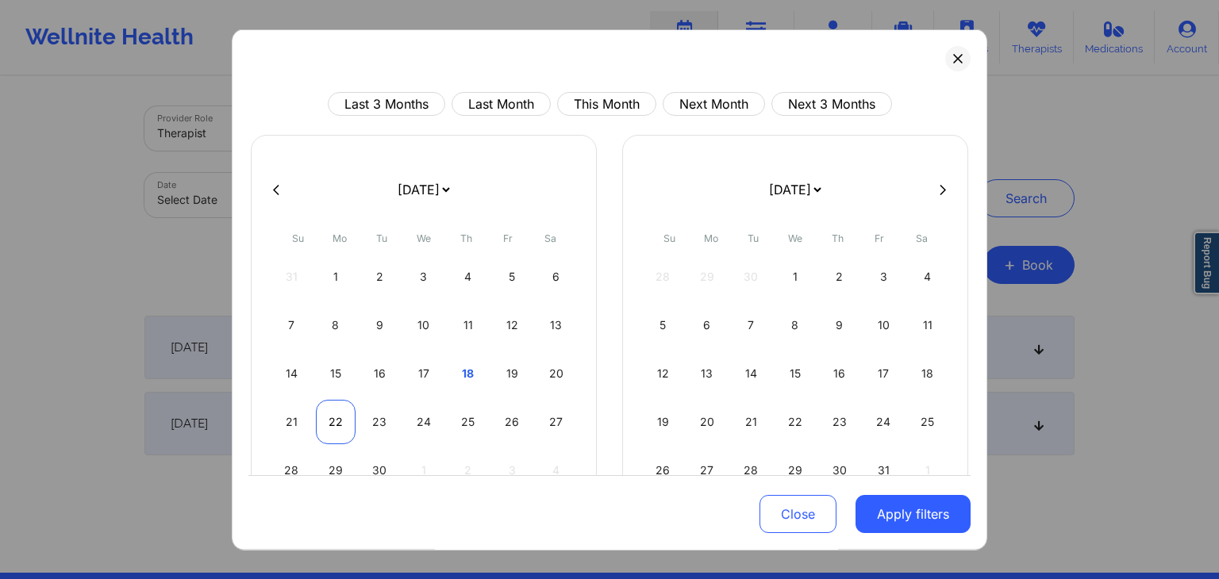
click at [337, 419] on div "22" at bounding box center [336, 422] width 40 height 44
select select "2025-8"
select select "2025-9"
click at [951, 50] on button at bounding box center [957, 58] width 25 height 25
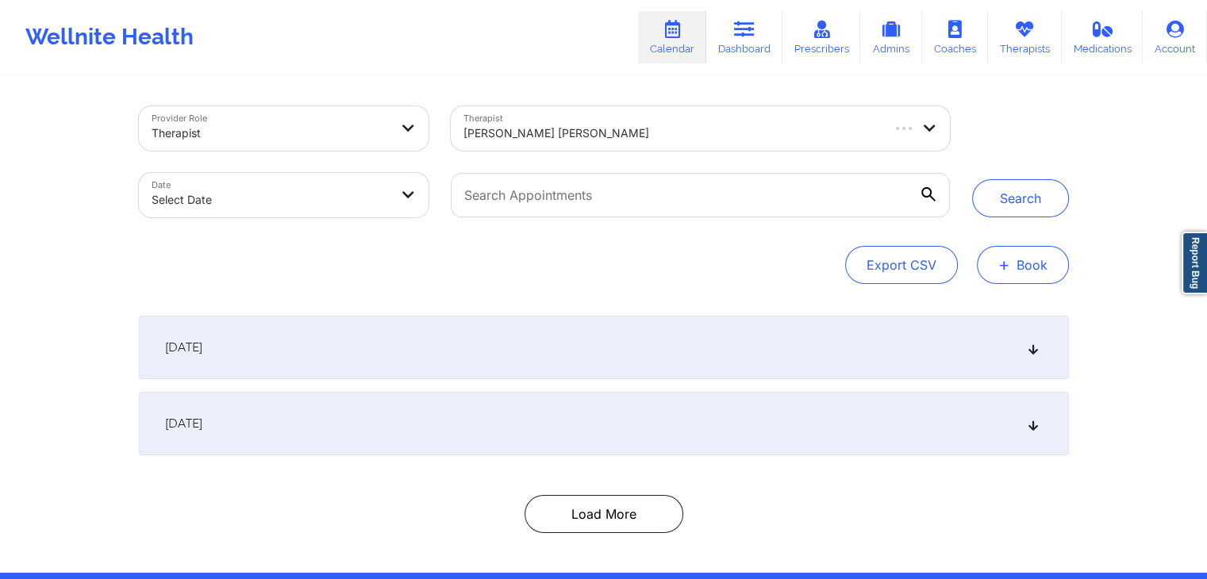
click at [1025, 267] on button "+ Book" at bounding box center [1023, 265] width 92 height 38
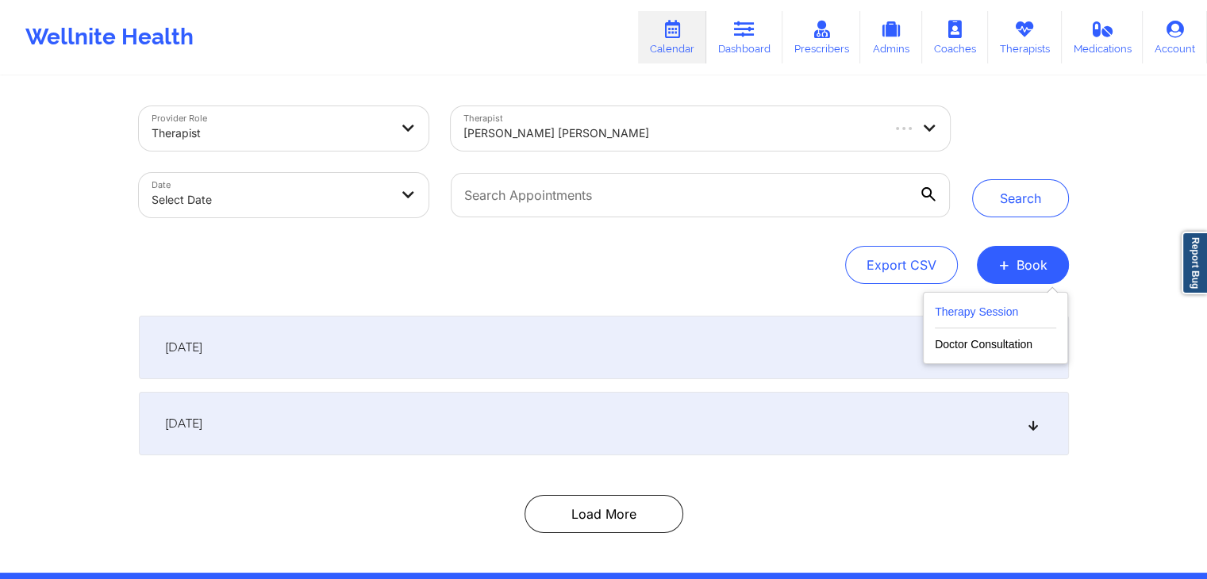
click at [977, 312] on button "Therapy Session" at bounding box center [995, 315] width 121 height 26
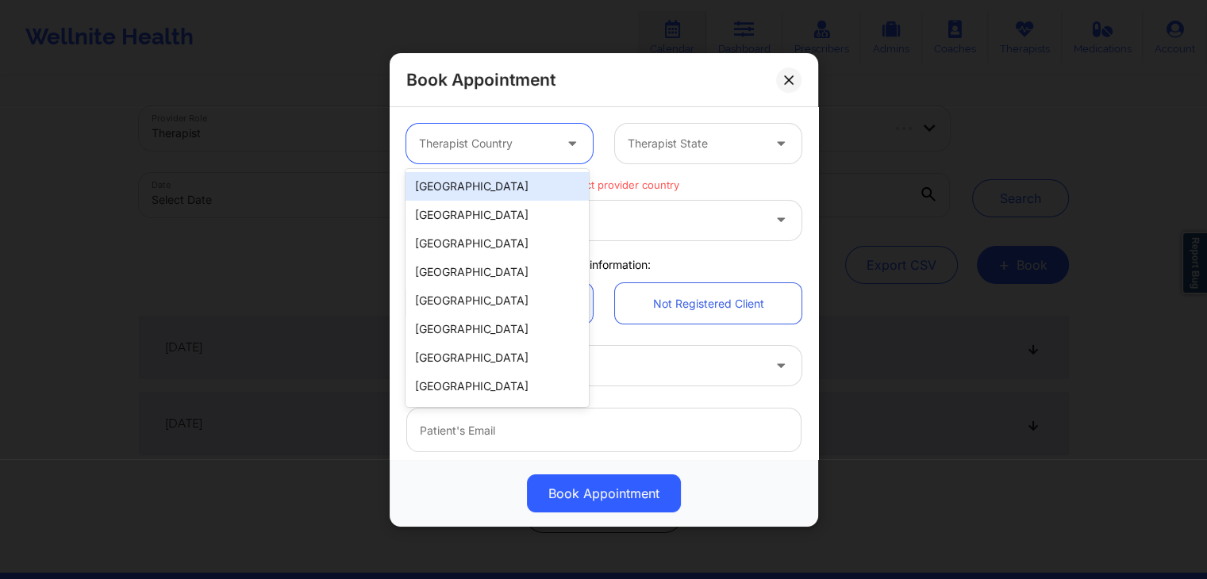
click at [502, 141] on div at bounding box center [486, 143] width 134 height 19
click at [481, 190] on div "[GEOGRAPHIC_DATA]" at bounding box center [497, 186] width 183 height 29
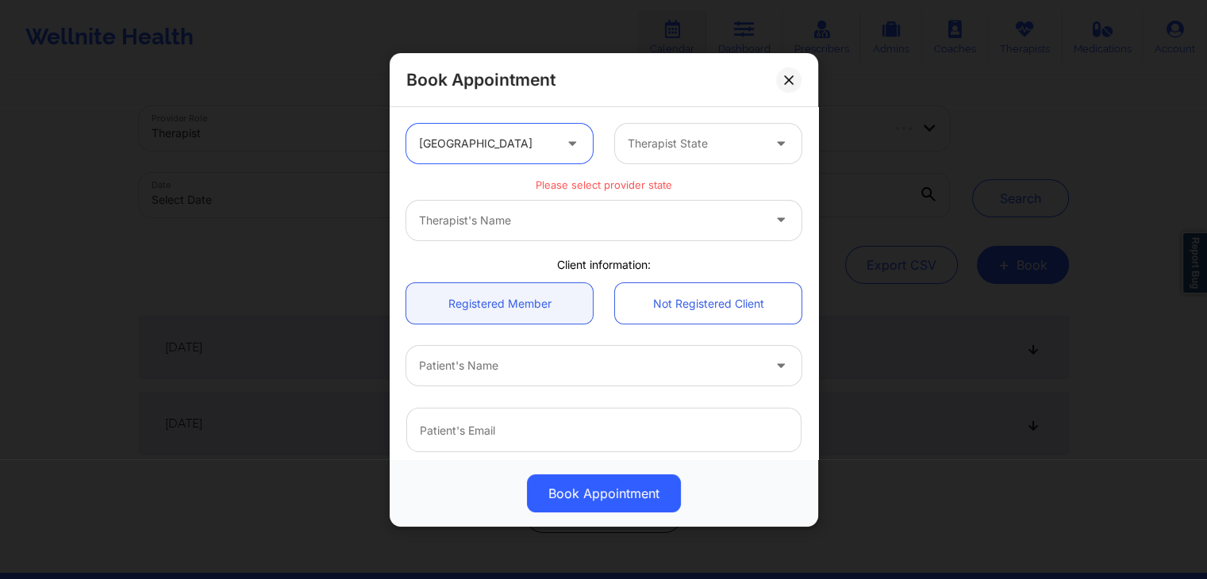
click at [763, 141] on div at bounding box center [782, 144] width 38 height 40
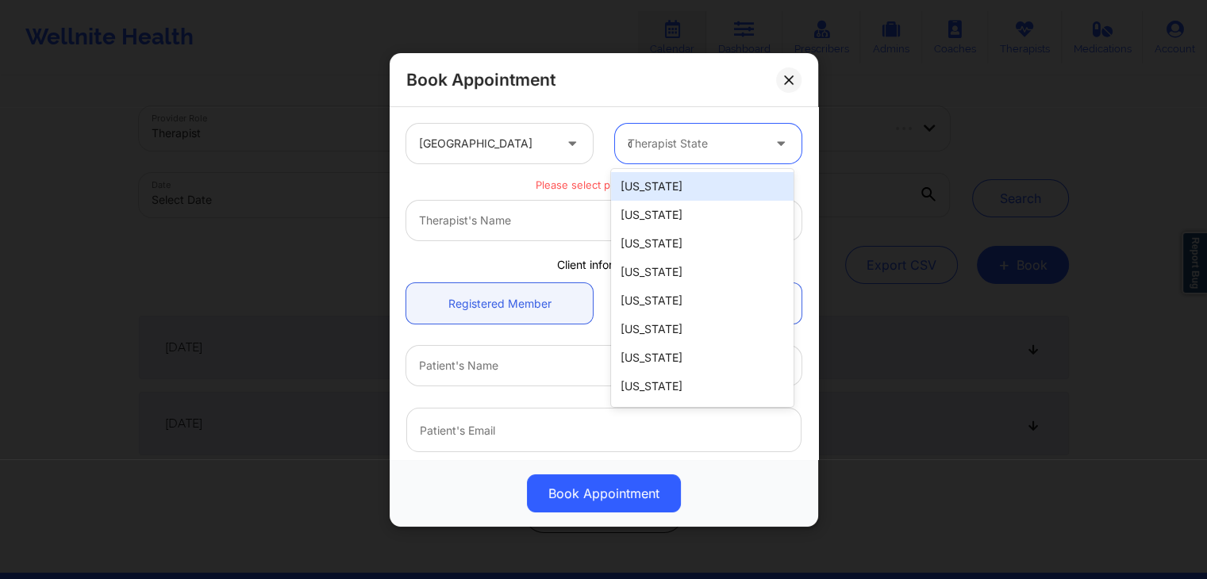
type input "ca"
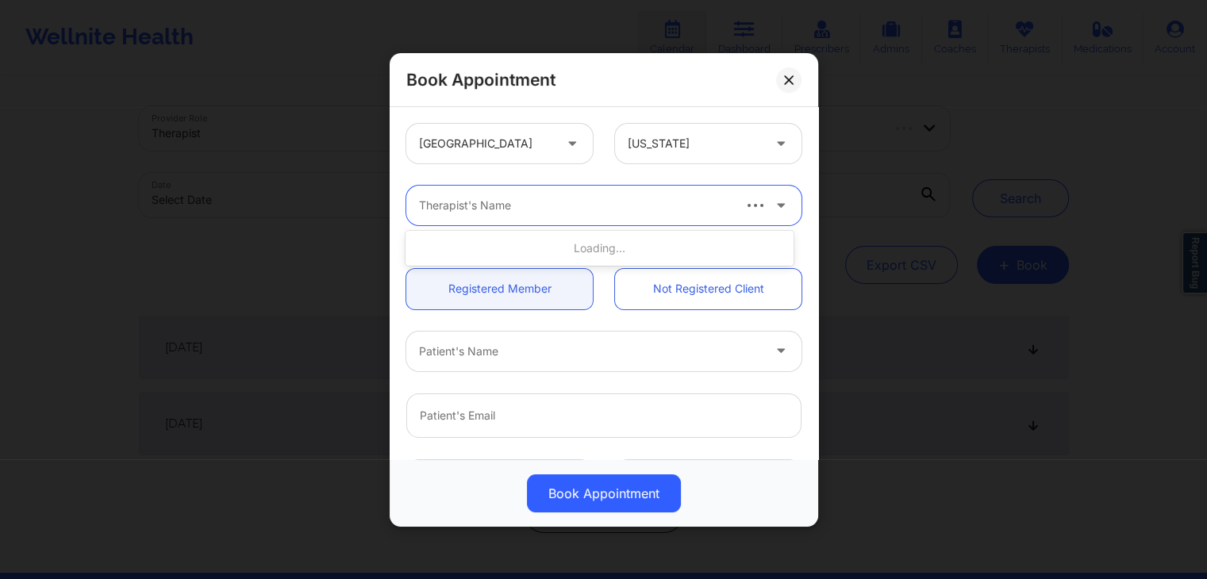
click at [650, 198] on div at bounding box center [574, 205] width 311 height 19
type input "quisha"
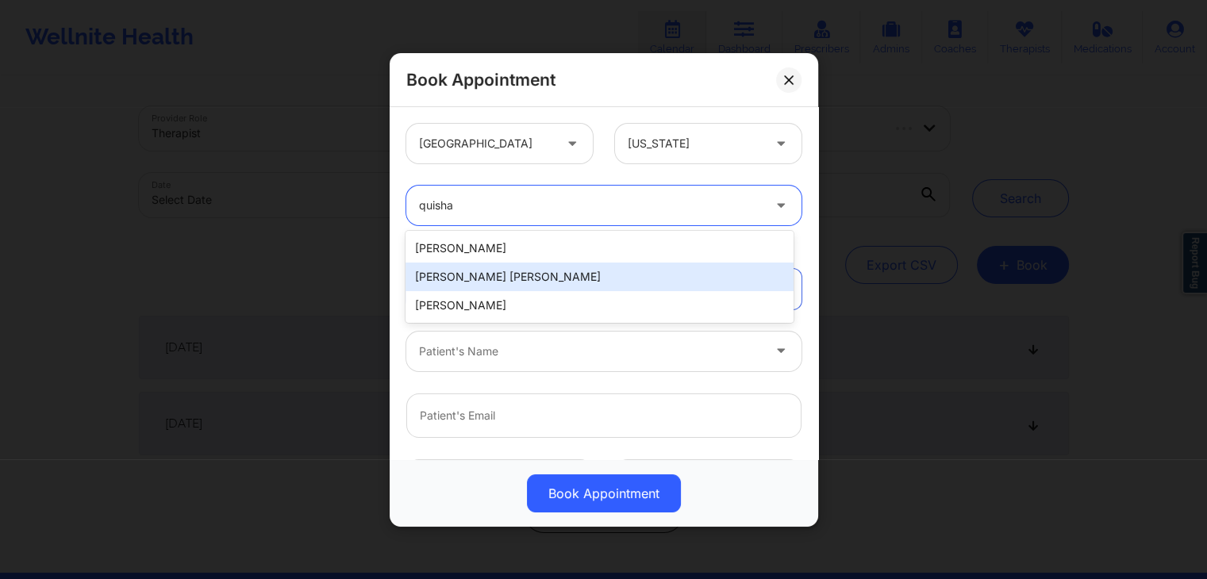
click at [530, 279] on div "Quisha Monique Castro" at bounding box center [599, 277] width 387 height 29
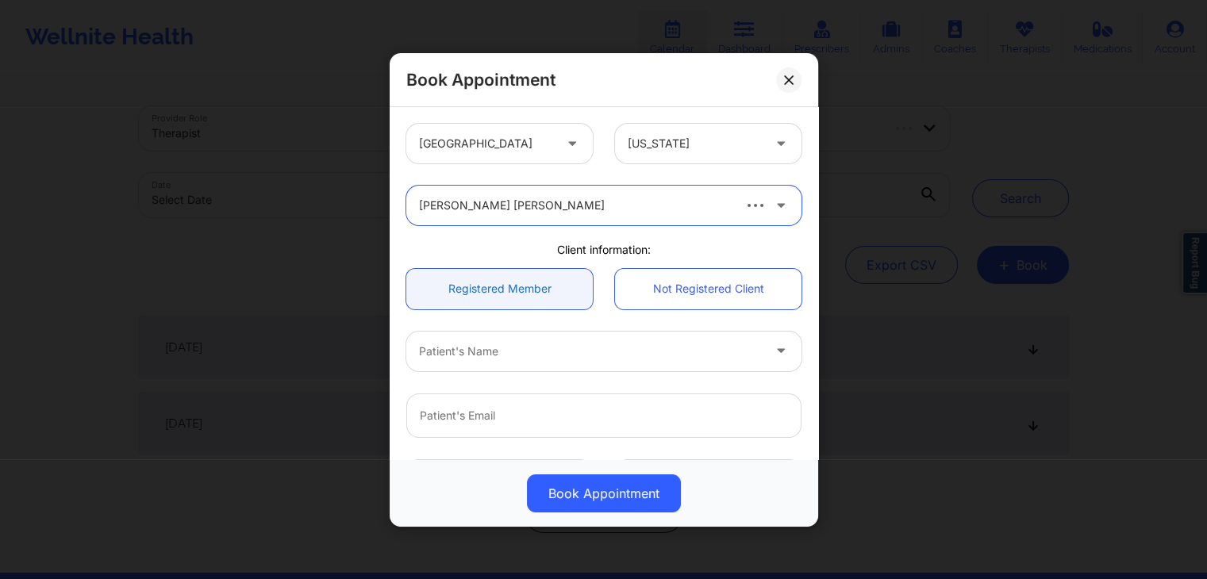
click at [495, 294] on link "Registered Member" at bounding box center [499, 288] width 186 height 40
click at [551, 358] on div at bounding box center [590, 350] width 343 height 19
type input "sufa"
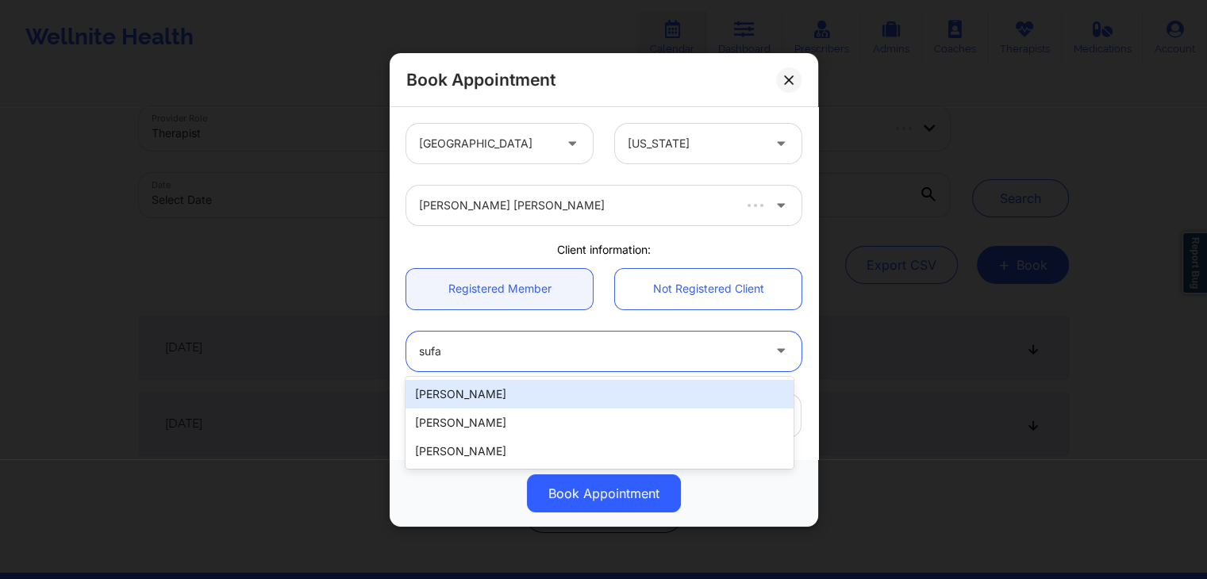
click at [556, 394] on div "Sufa Abdelkader" at bounding box center [599, 394] width 387 height 29
type input "safaabdelkaderr@gmail.com"
type input "+17257350834"
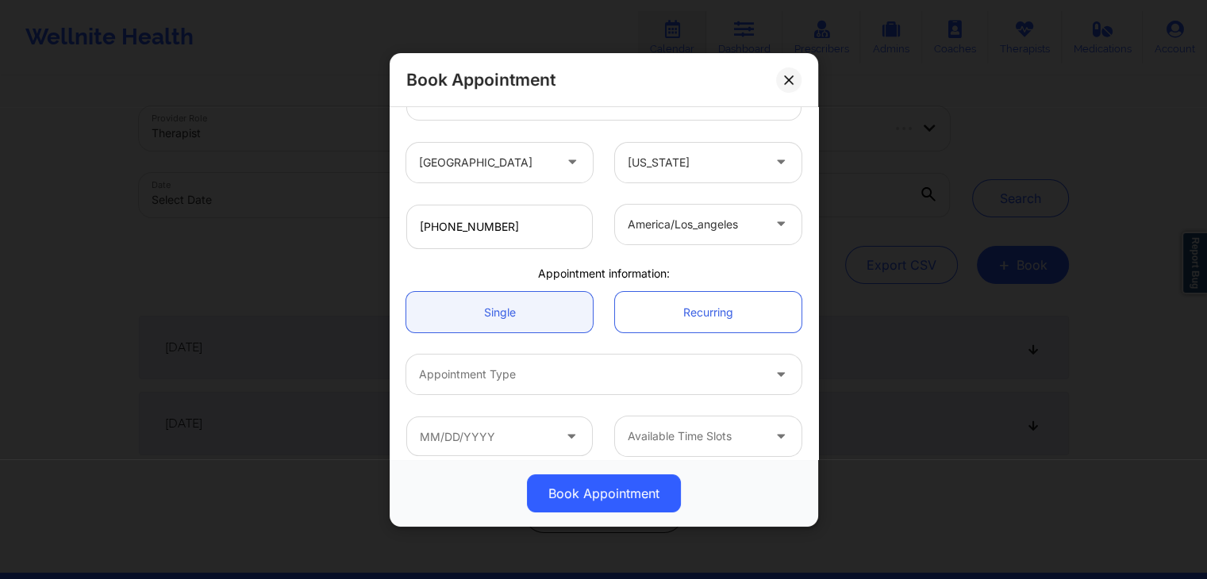
scroll to position [331, 0]
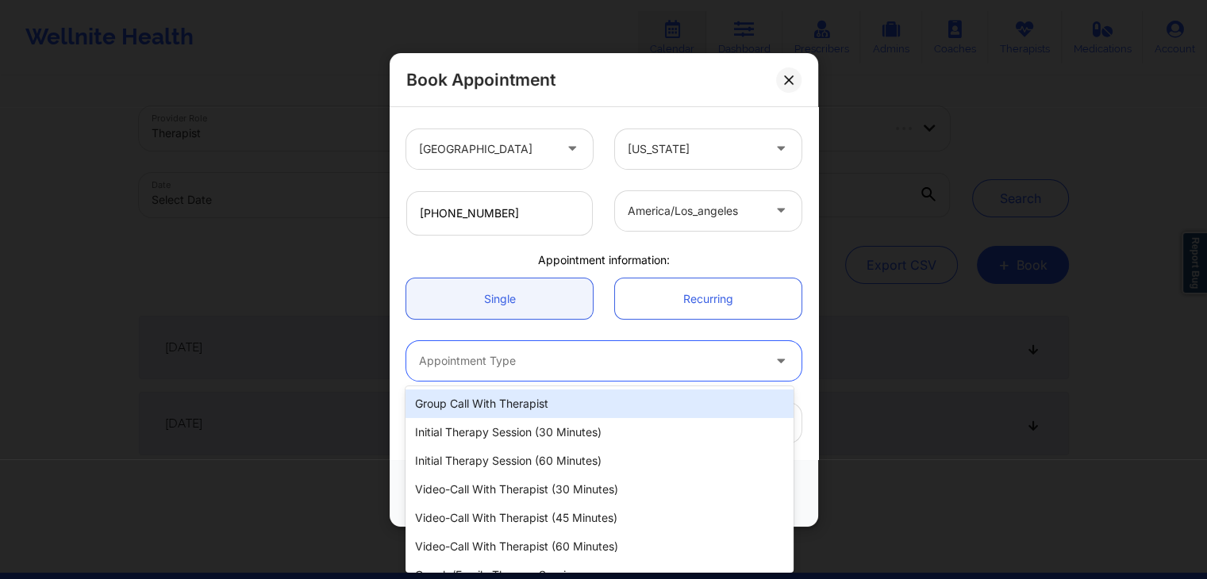
click at [575, 361] on div at bounding box center [590, 361] width 343 height 19
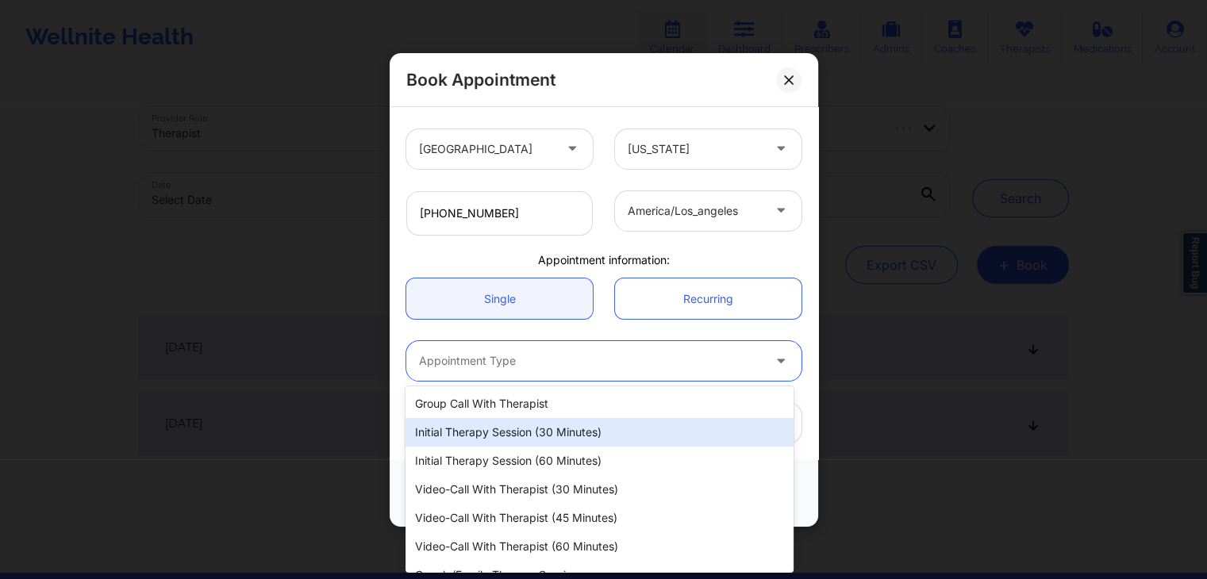
click at [579, 432] on div "Initial Therapy Session (30 minutes)" at bounding box center [599, 432] width 387 height 29
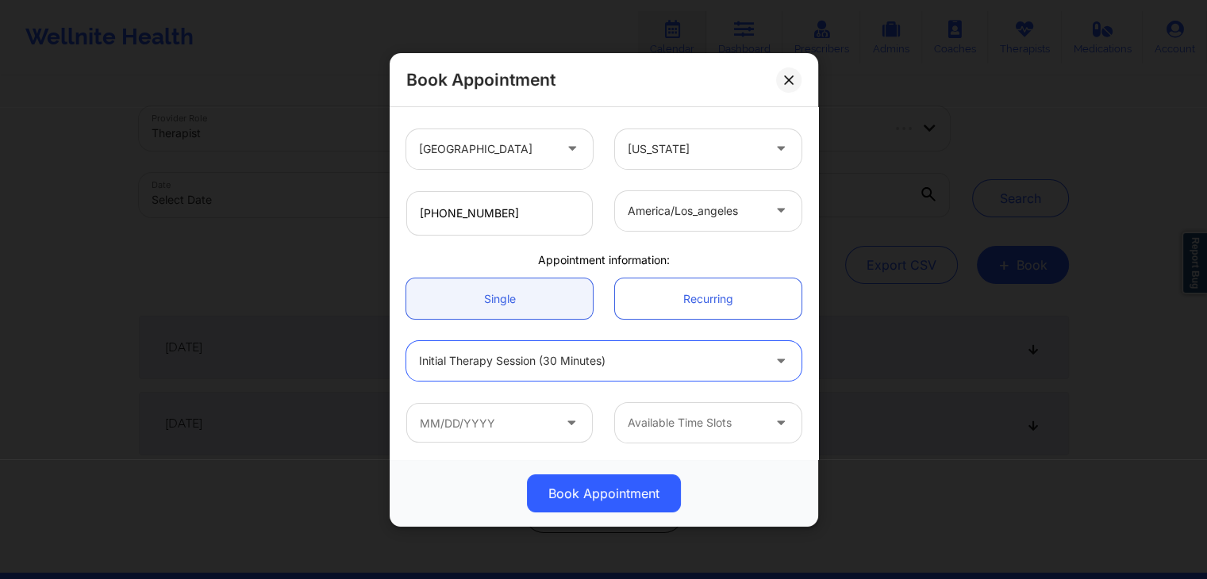
click at [567, 420] on icon at bounding box center [571, 419] width 16 height 13
click at [463, 425] on input "text" at bounding box center [499, 423] width 186 height 40
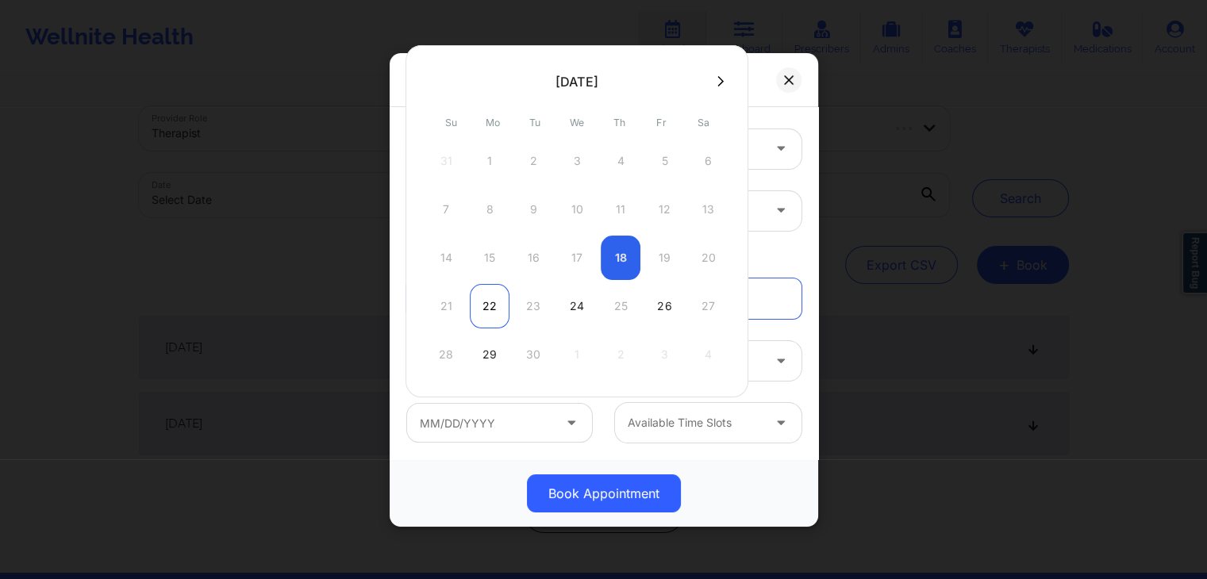
click at [486, 302] on div "22" at bounding box center [490, 306] width 40 height 44
type input "09/22/2025"
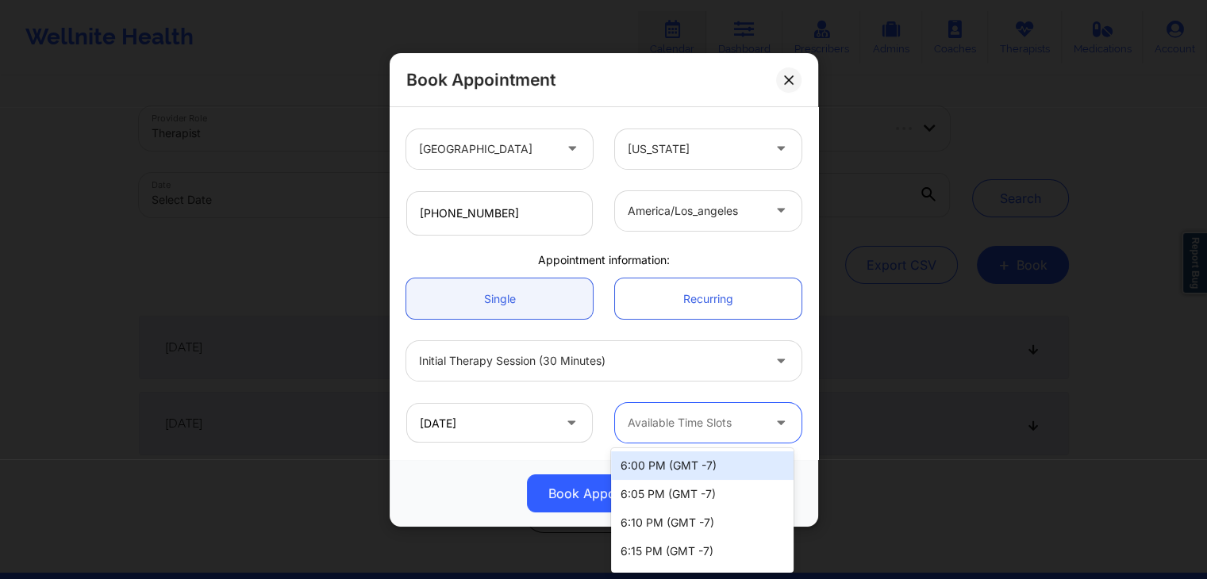
click at [664, 420] on div at bounding box center [695, 422] width 134 height 19
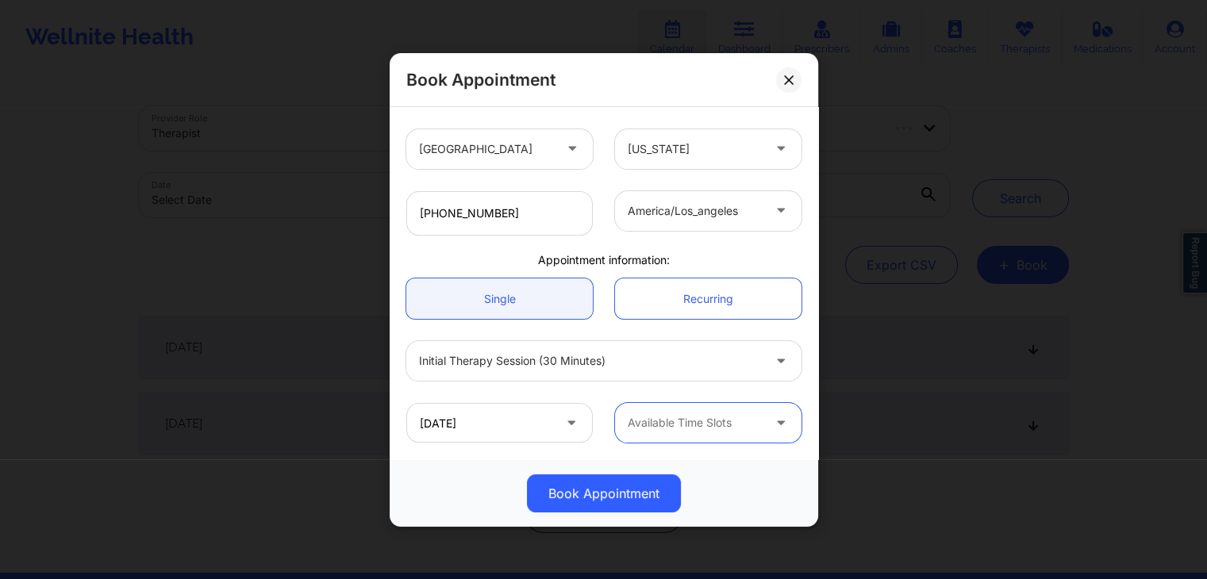
click at [694, 417] on div at bounding box center [695, 422] width 134 height 19
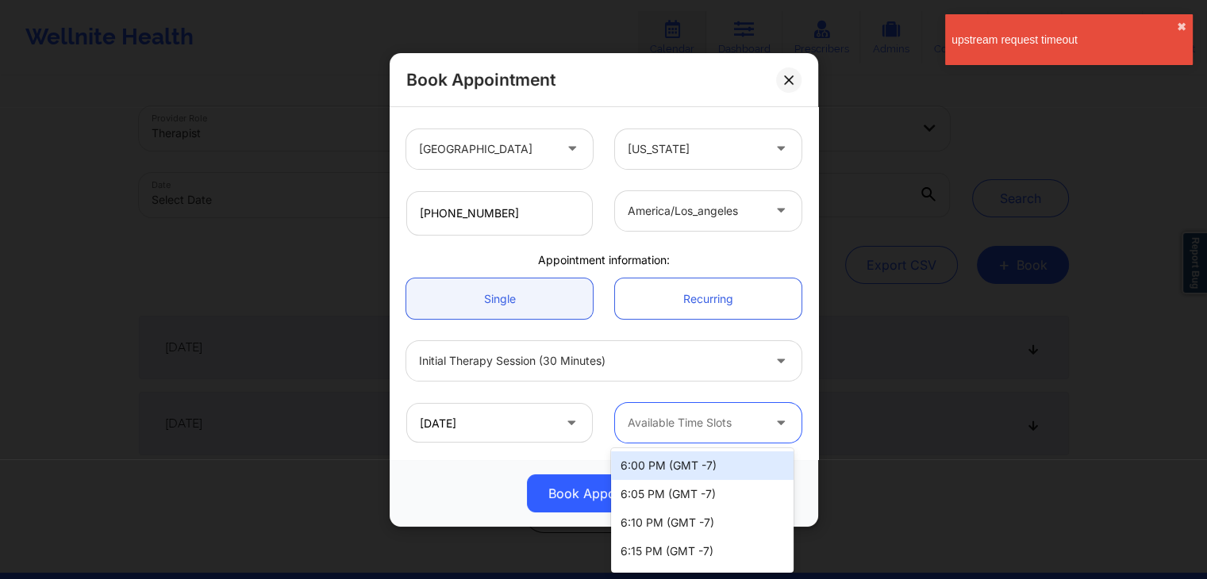
click at [729, 425] on div at bounding box center [695, 422] width 134 height 19
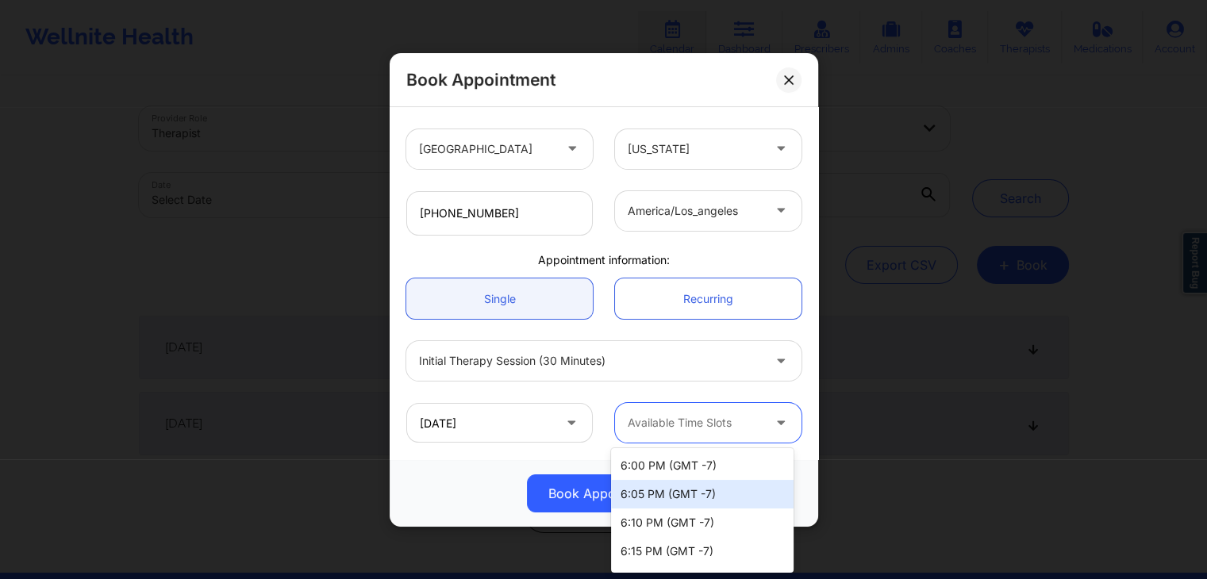
scroll to position [34, 0]
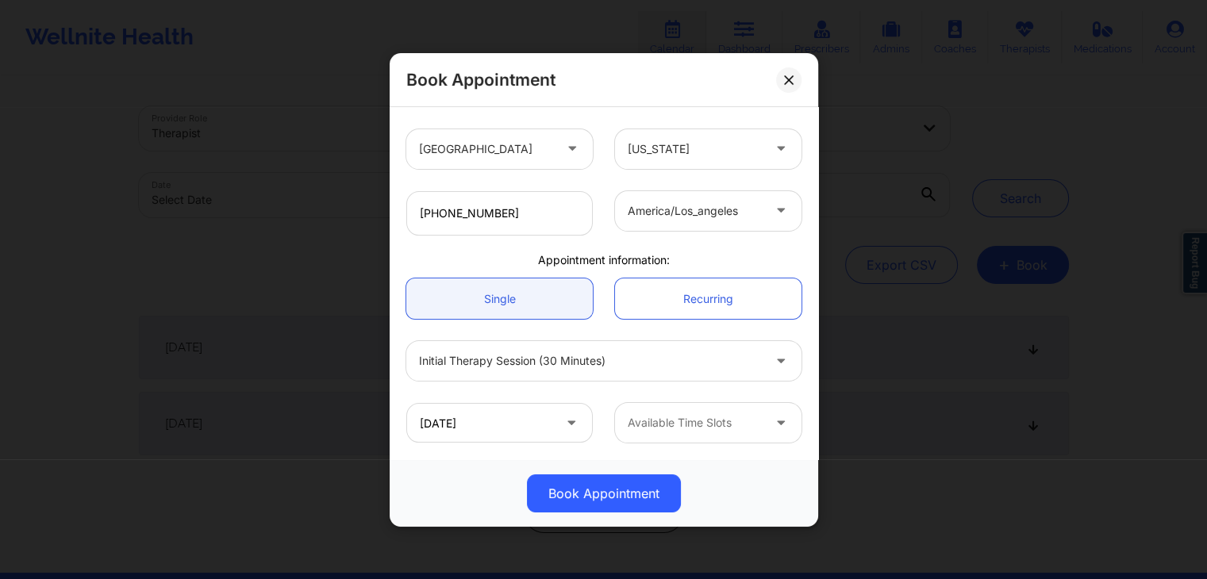
click at [827, 421] on div "Book Appointment United States California Quisha Monique Castro Client informat…" at bounding box center [603, 289] width 1207 height 579
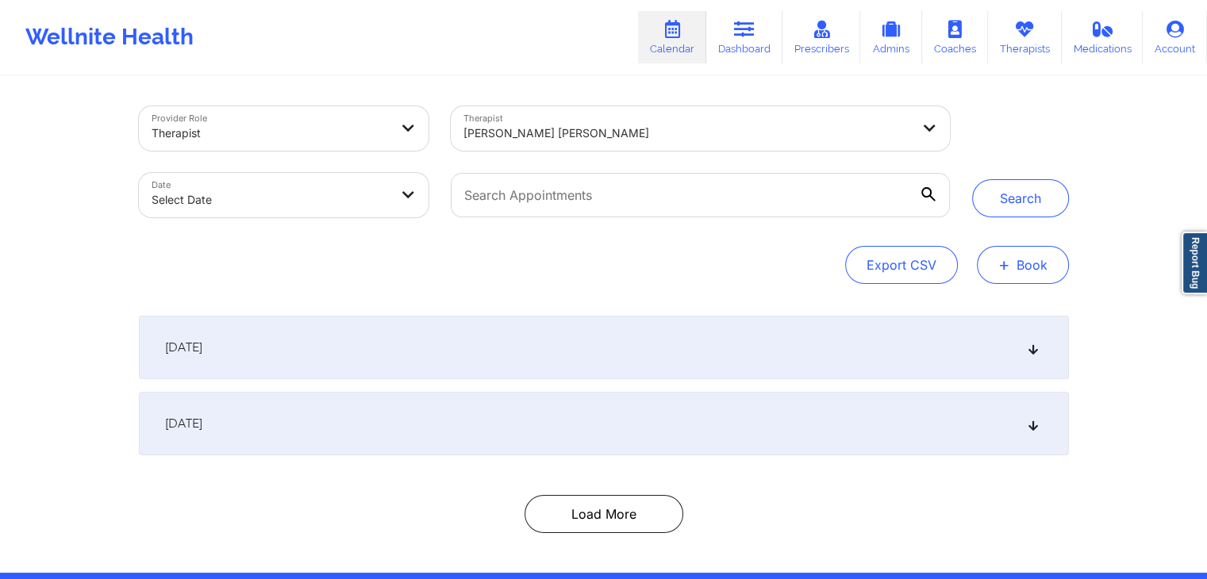
click at [1029, 266] on button "+ Book" at bounding box center [1023, 265] width 92 height 38
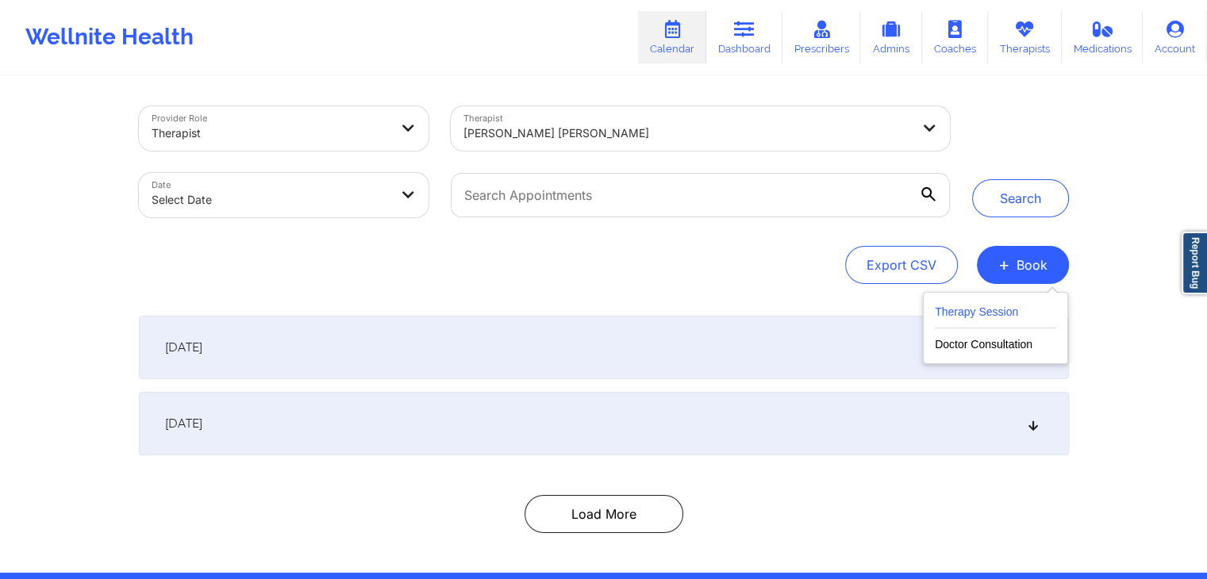
click at [958, 307] on button "Therapy Session" at bounding box center [995, 315] width 121 height 26
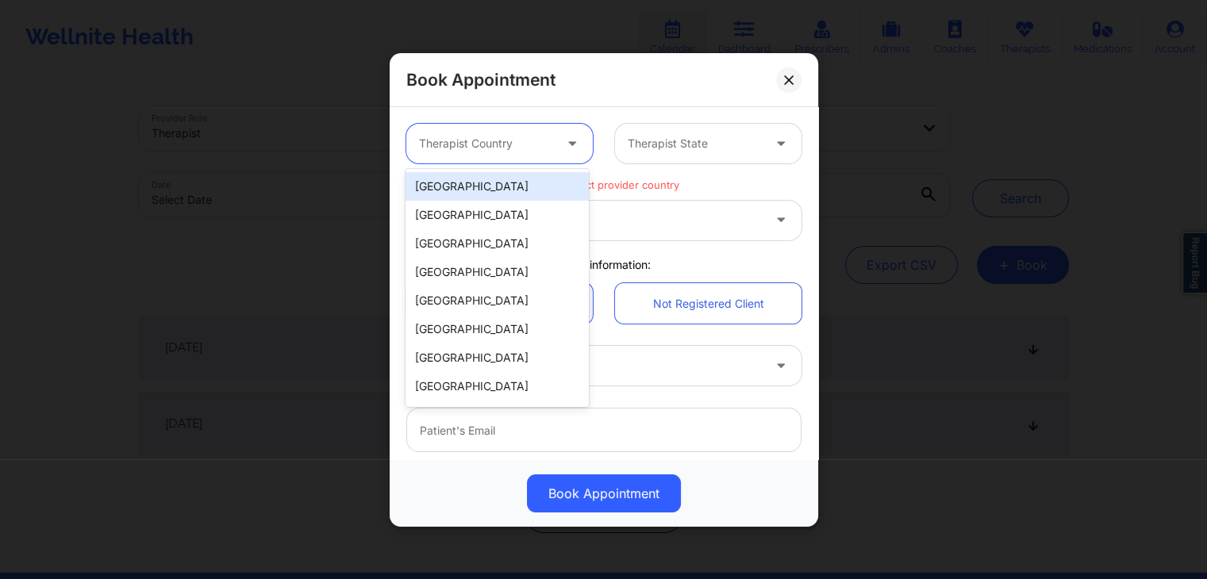
click at [493, 151] on div at bounding box center [486, 143] width 134 height 19
click at [473, 182] on div "[GEOGRAPHIC_DATA]" at bounding box center [497, 186] width 183 height 29
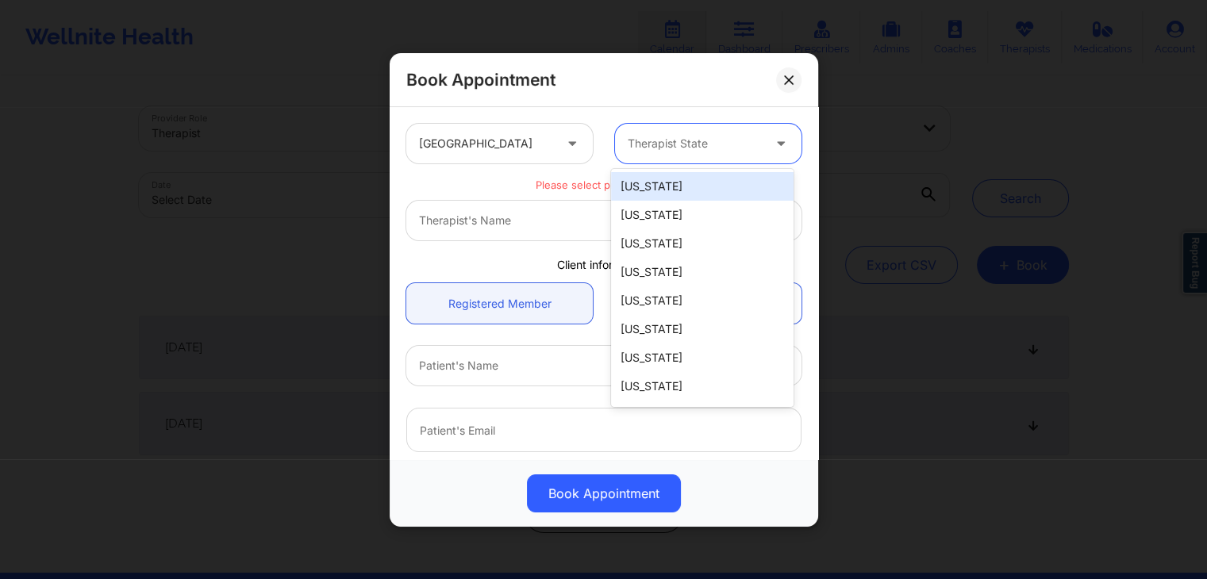
click at [715, 134] on div at bounding box center [695, 143] width 134 height 19
type input "c"
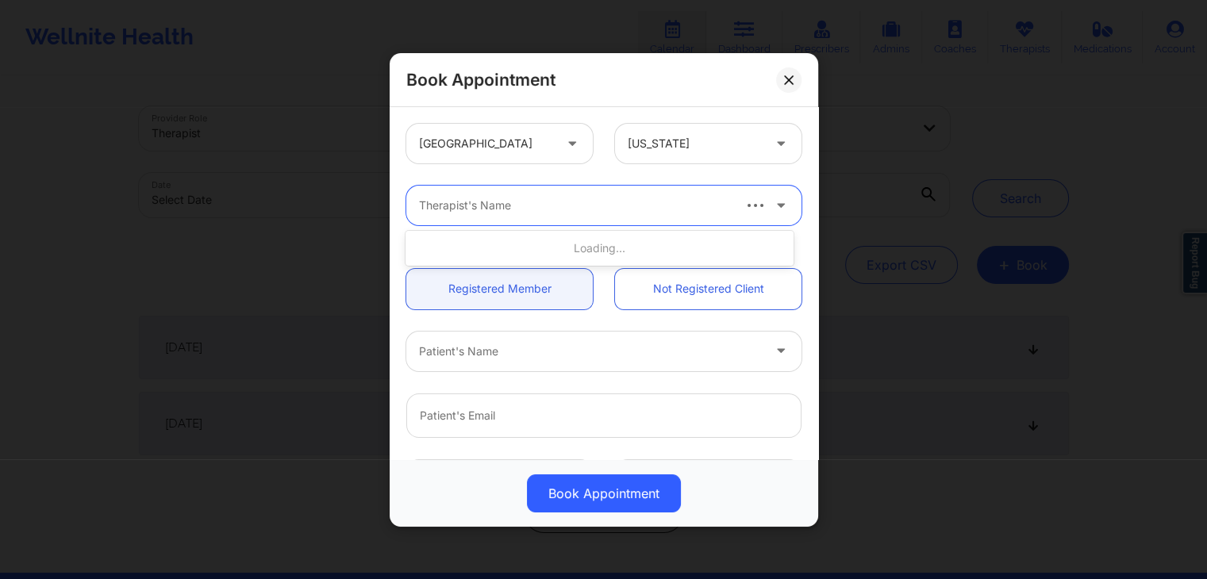
click at [675, 204] on div at bounding box center [574, 205] width 311 height 19
type input "quisha"
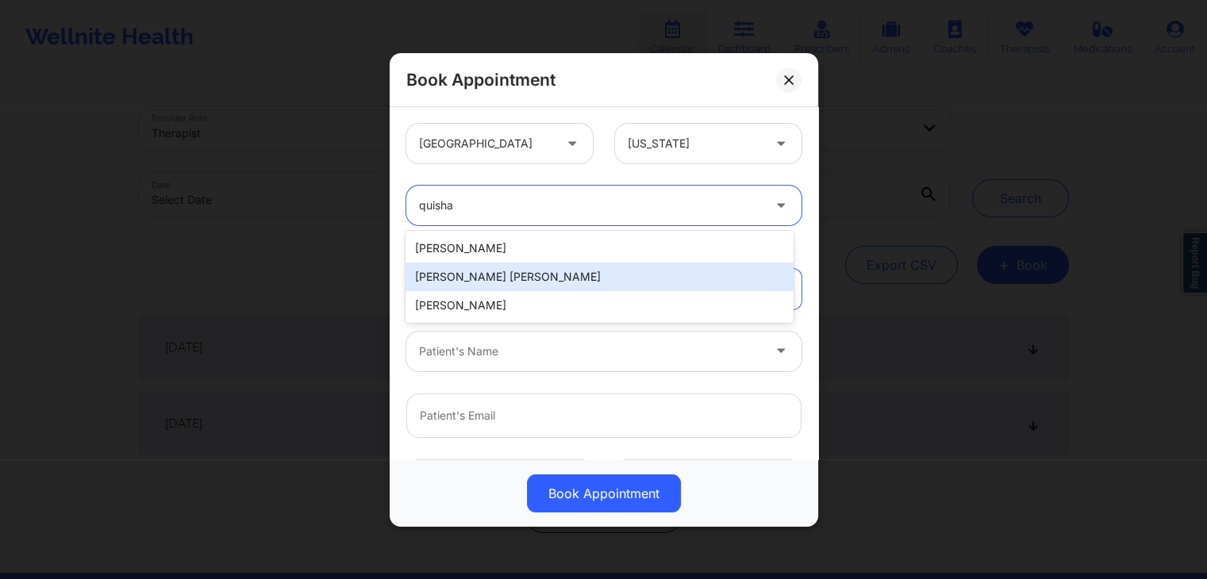
click at [581, 272] on div "Quisha Monique Castro" at bounding box center [599, 277] width 387 height 29
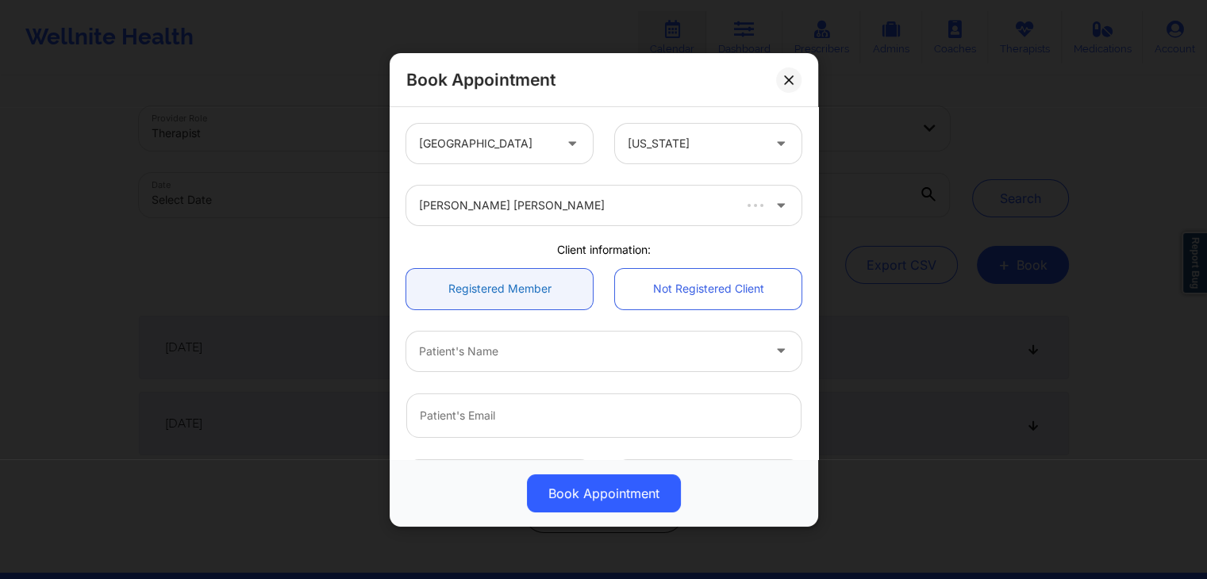
click at [544, 296] on link "Registered Member" at bounding box center [499, 288] width 186 height 40
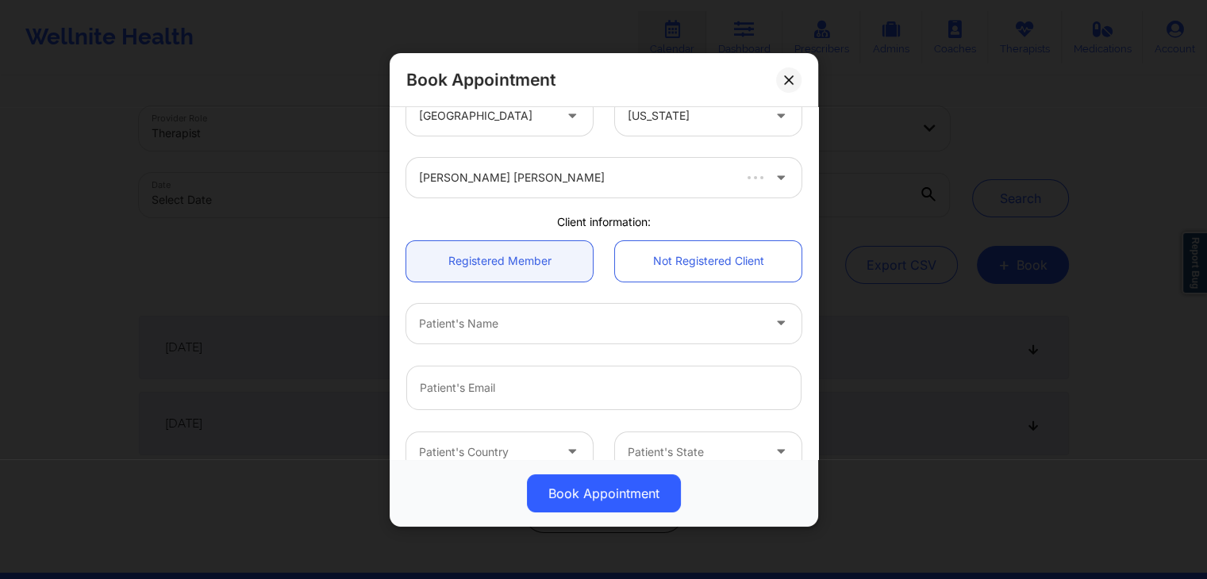
scroll to position [54, 0]
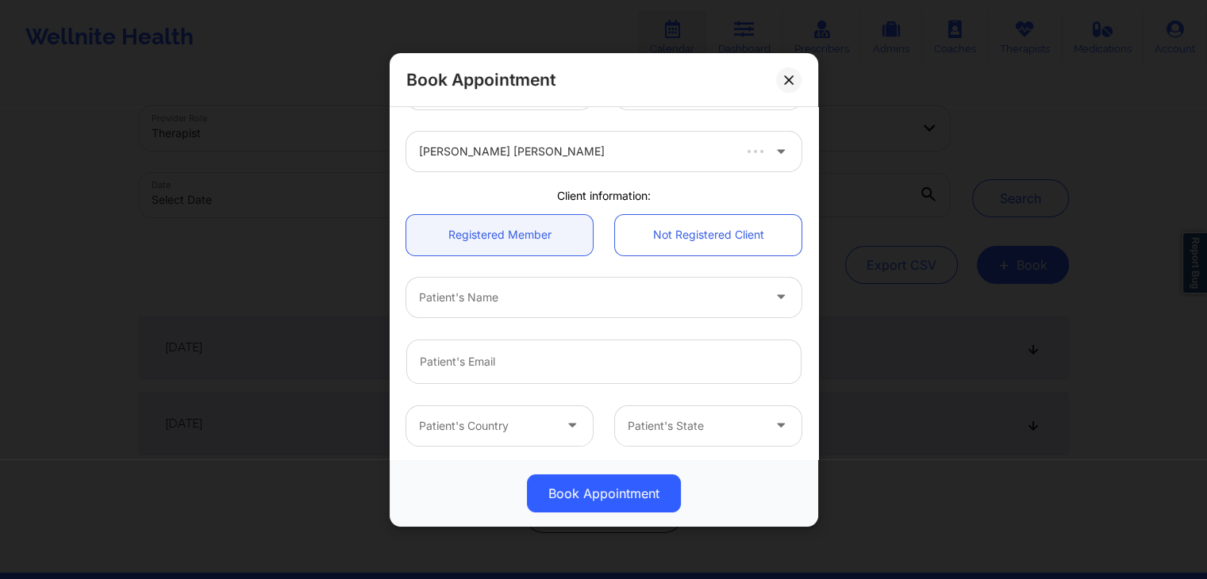
click at [710, 290] on div at bounding box center [590, 296] width 343 height 19
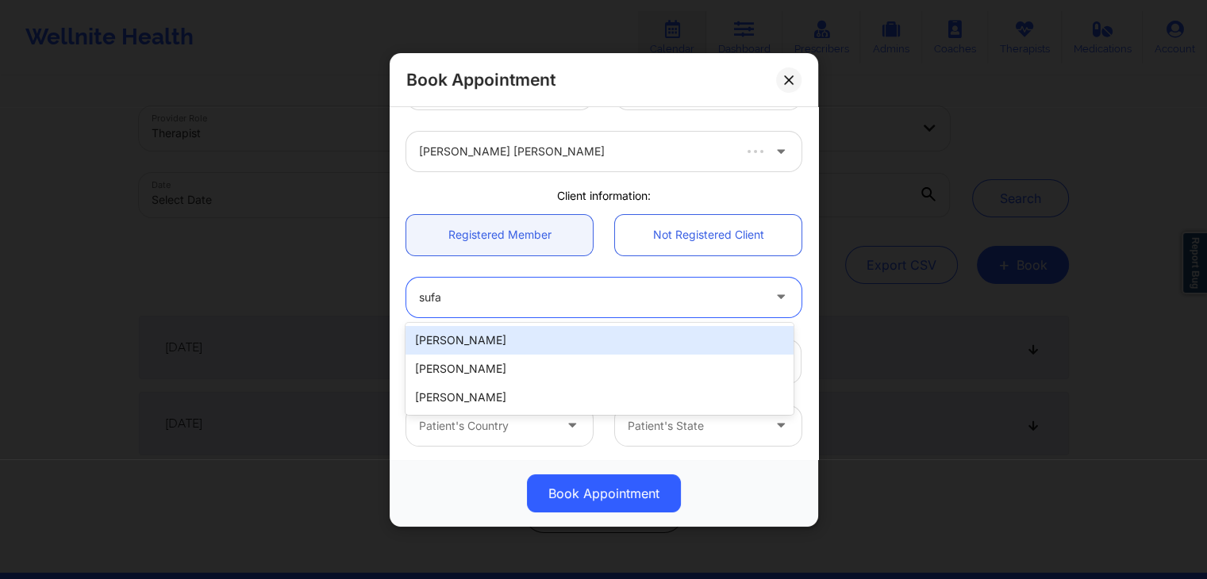
type input "sufa"
click at [615, 321] on div "3 results available for search term sufa. Use Up and Down to choose options, pr…" at bounding box center [603, 297] width 417 height 62
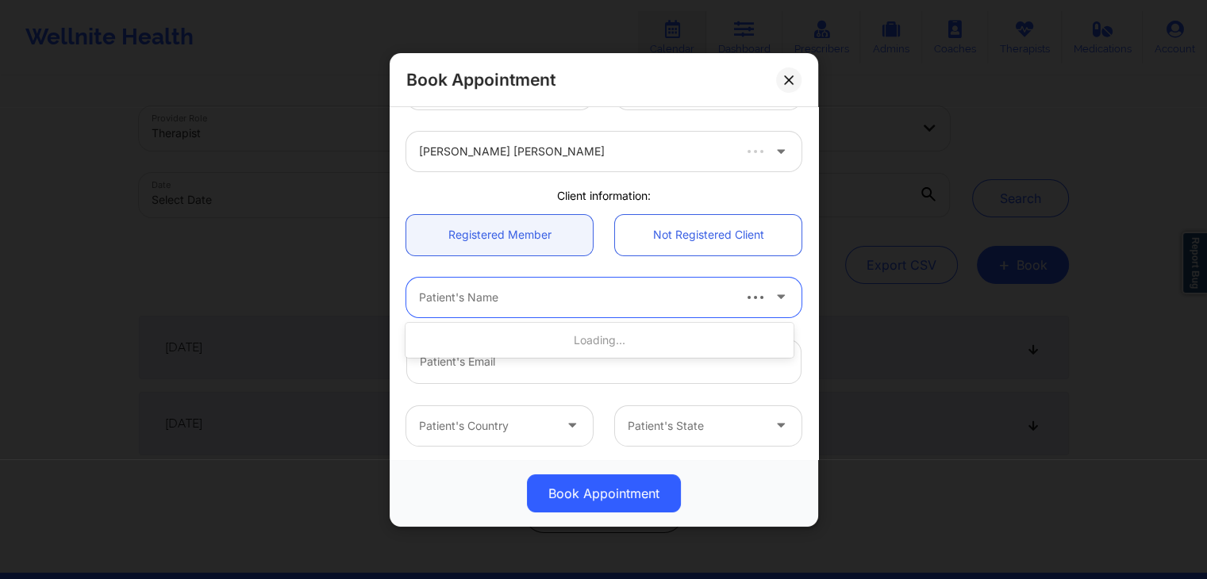
click at [590, 288] on div at bounding box center [574, 296] width 311 height 19
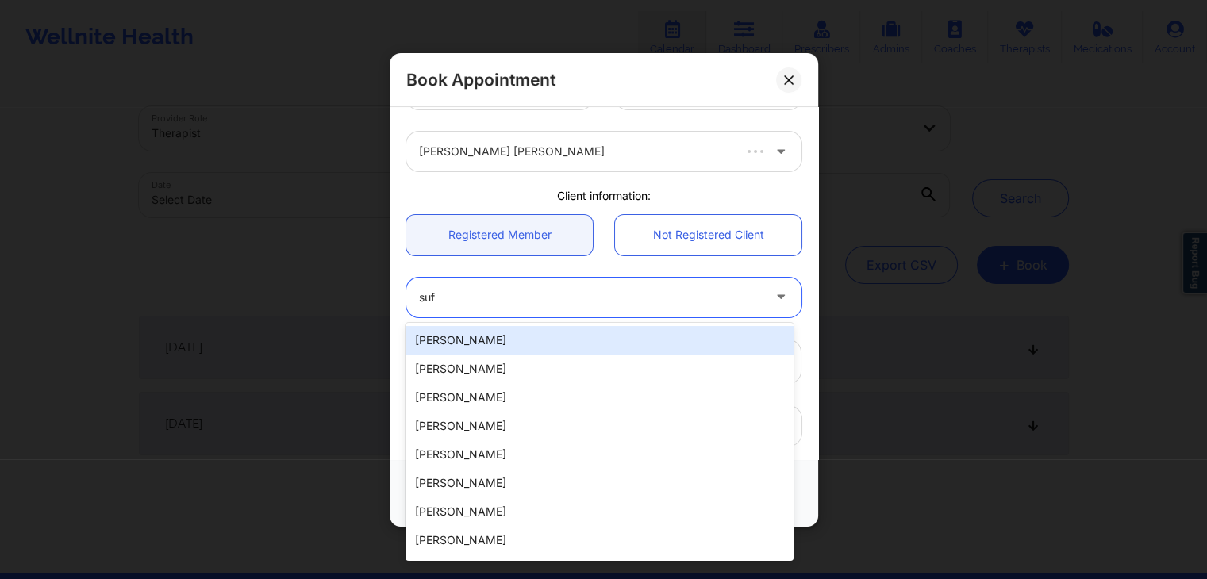
type input "sufa"
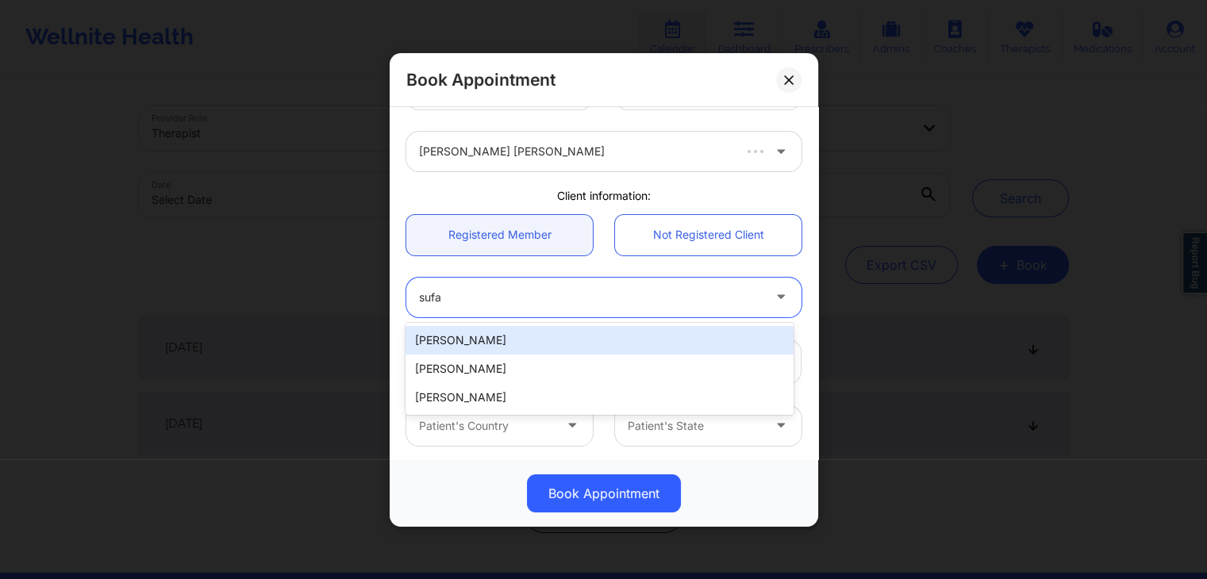
click at [477, 338] on div "Sufa Abdelkader" at bounding box center [599, 340] width 387 height 29
type input "safaabdelkaderr@gmail.com"
type input "+17257350834"
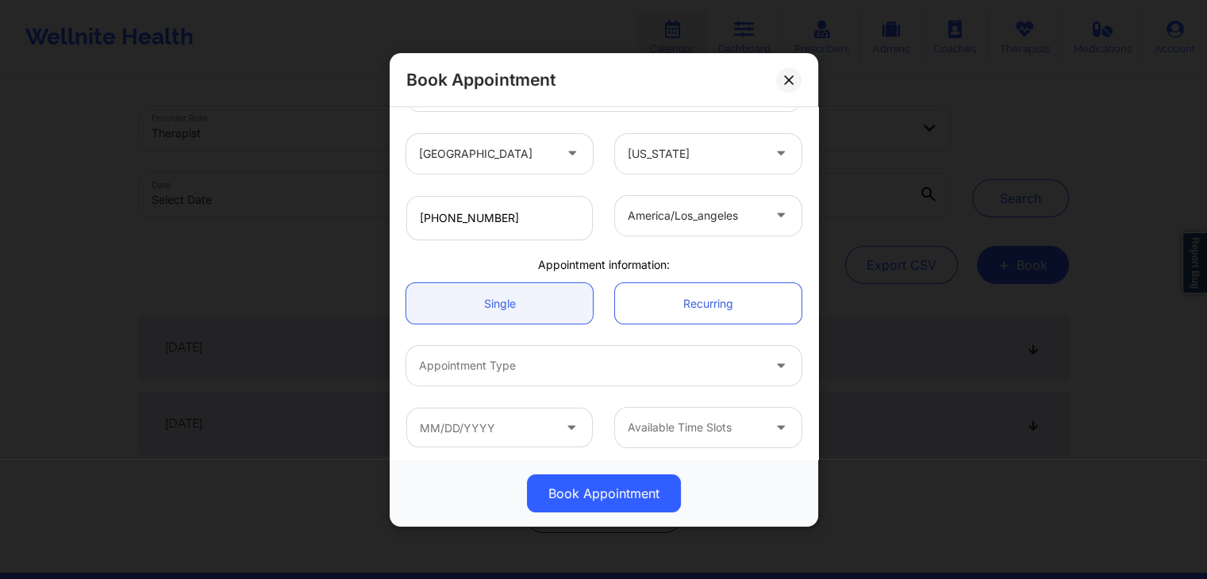
scroll to position [331, 0]
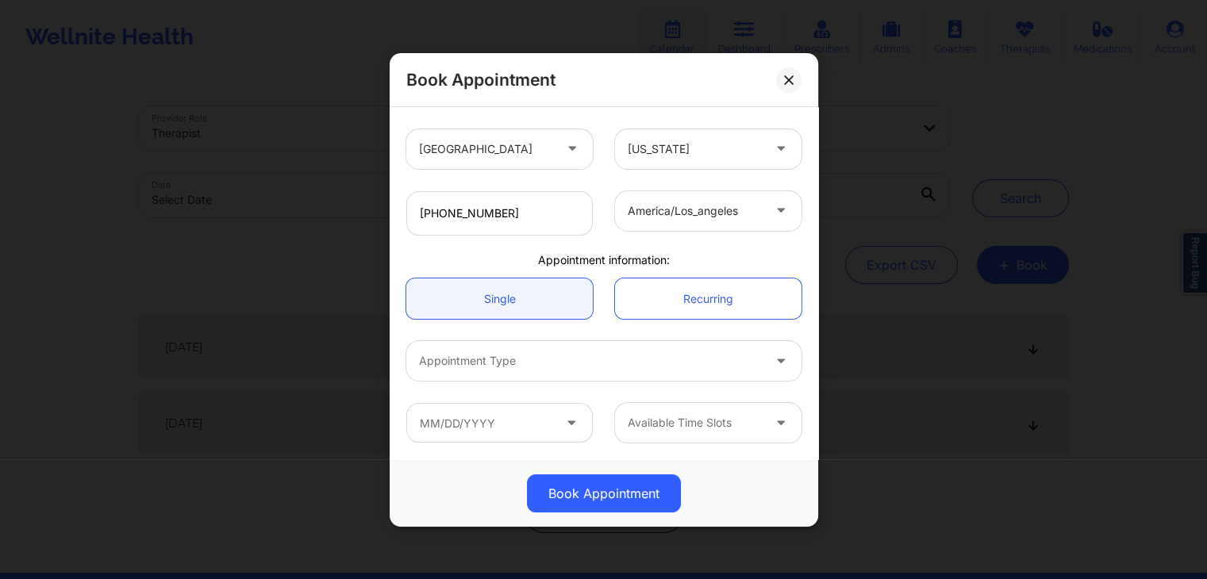
click at [683, 360] on div at bounding box center [590, 361] width 343 height 19
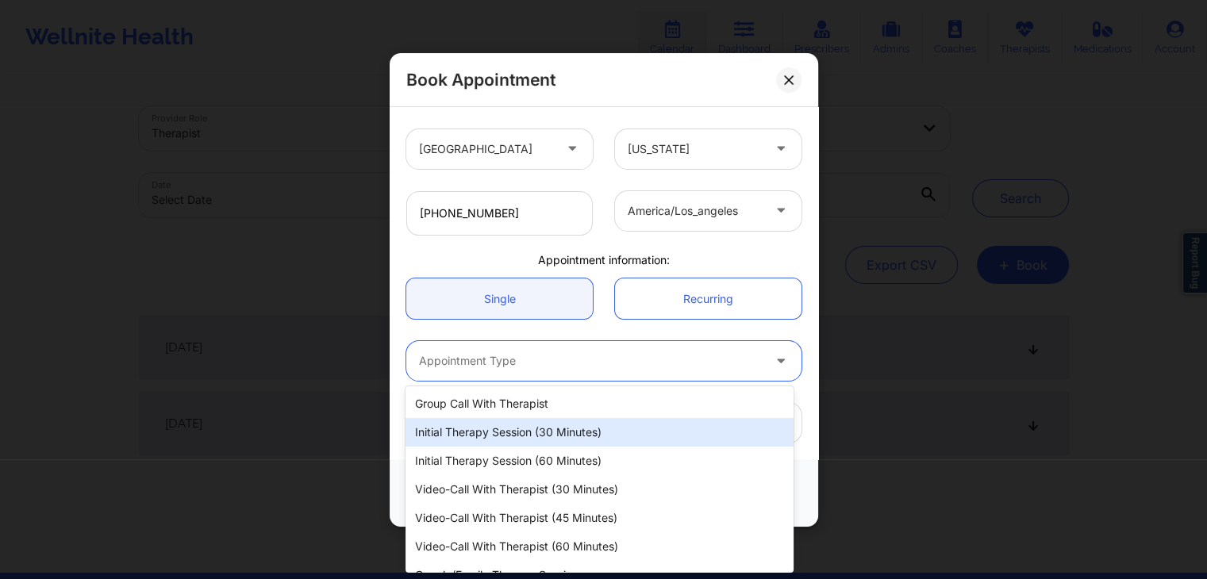
click at [603, 429] on div "Initial Therapy Session (30 minutes)" at bounding box center [599, 432] width 387 height 29
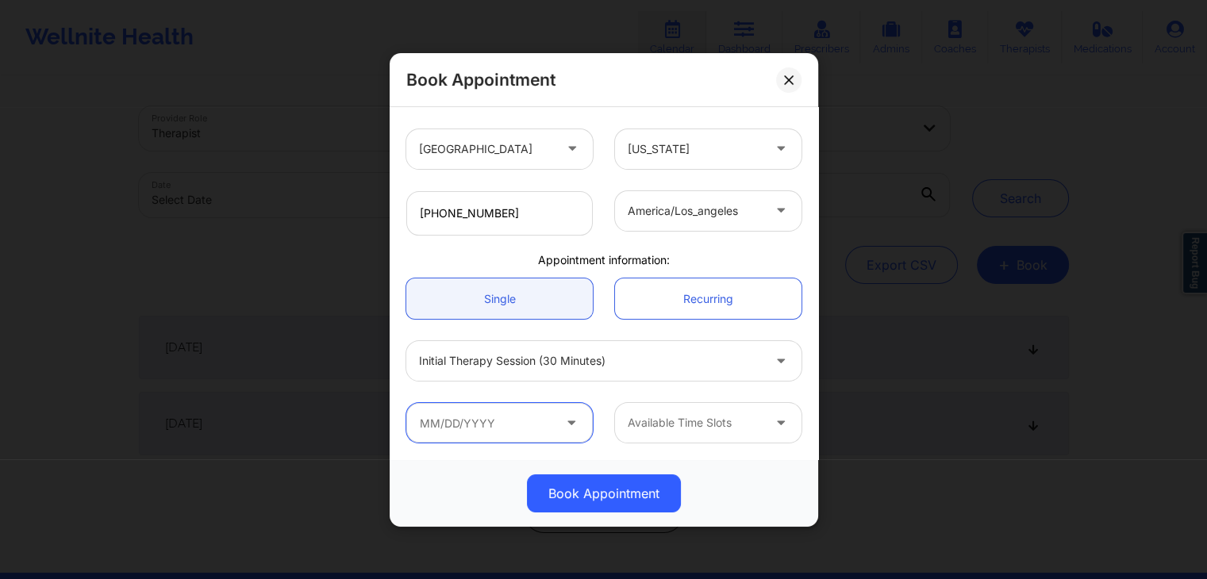
click at [551, 413] on input "text" at bounding box center [499, 423] width 186 height 40
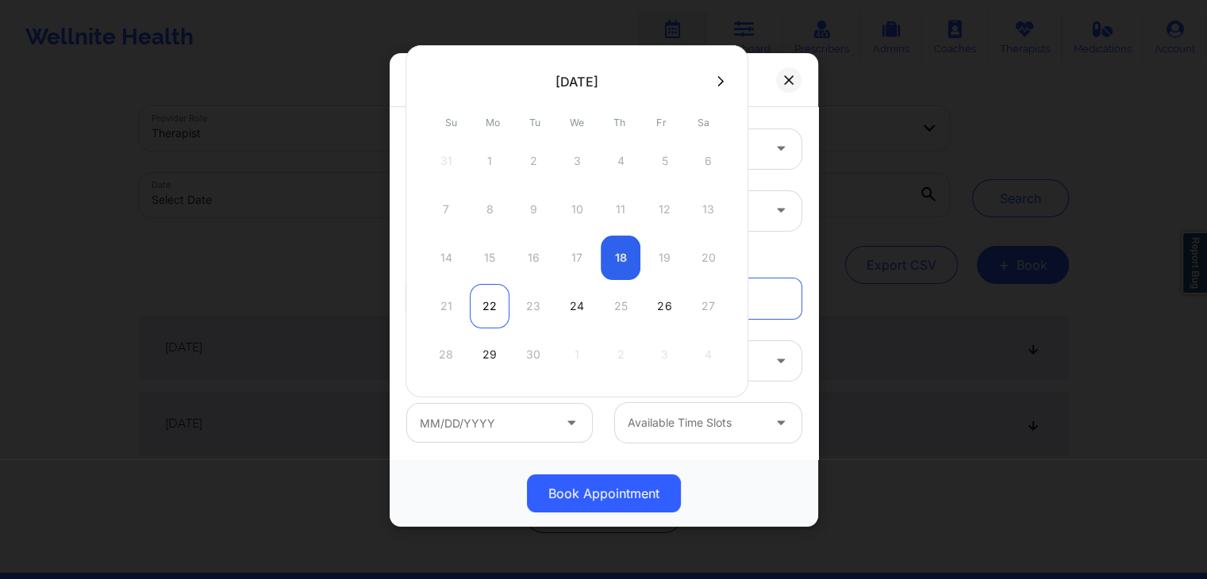
click at [488, 306] on div "22" at bounding box center [490, 306] width 40 height 44
type input "09/22/2025"
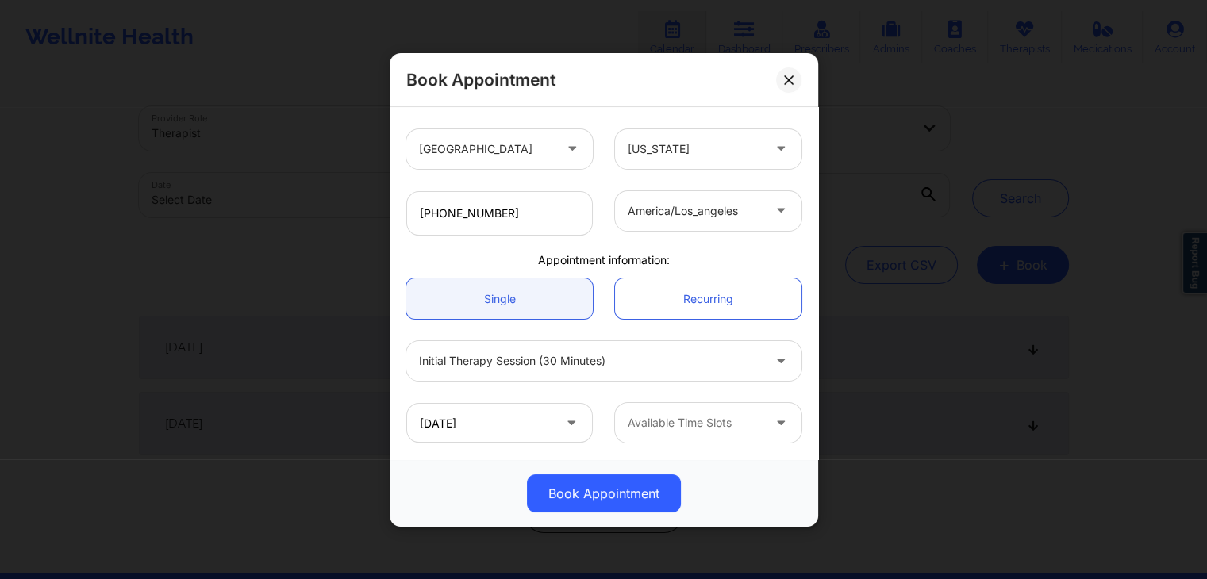
click at [648, 425] on div at bounding box center [695, 422] width 134 height 19
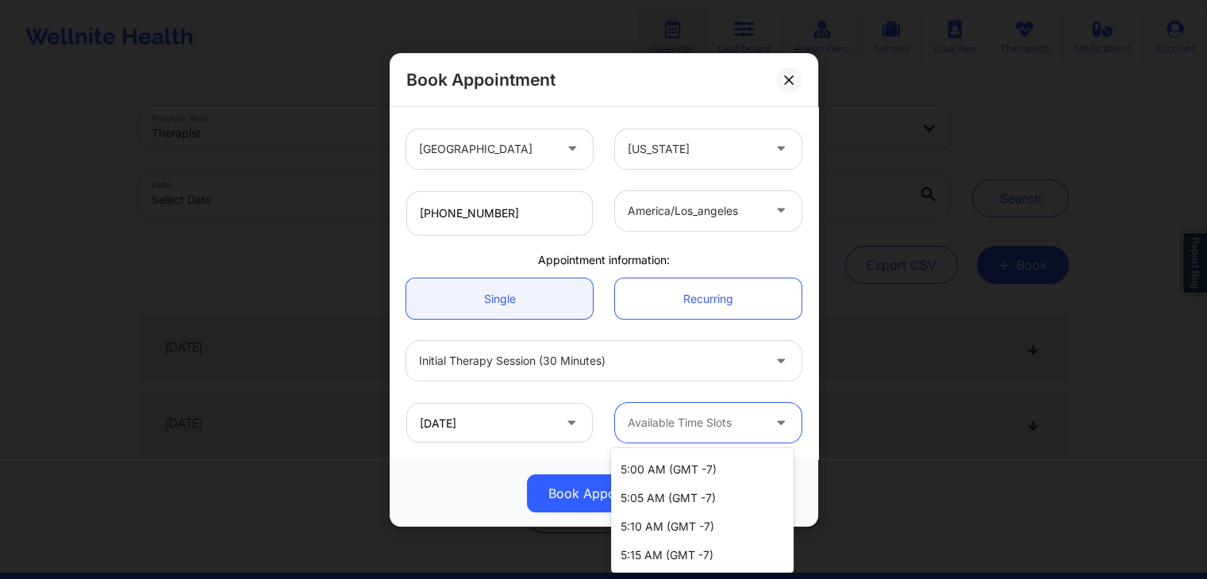
scroll to position [3052, 0]
click at [720, 421] on div at bounding box center [695, 422] width 134 height 19
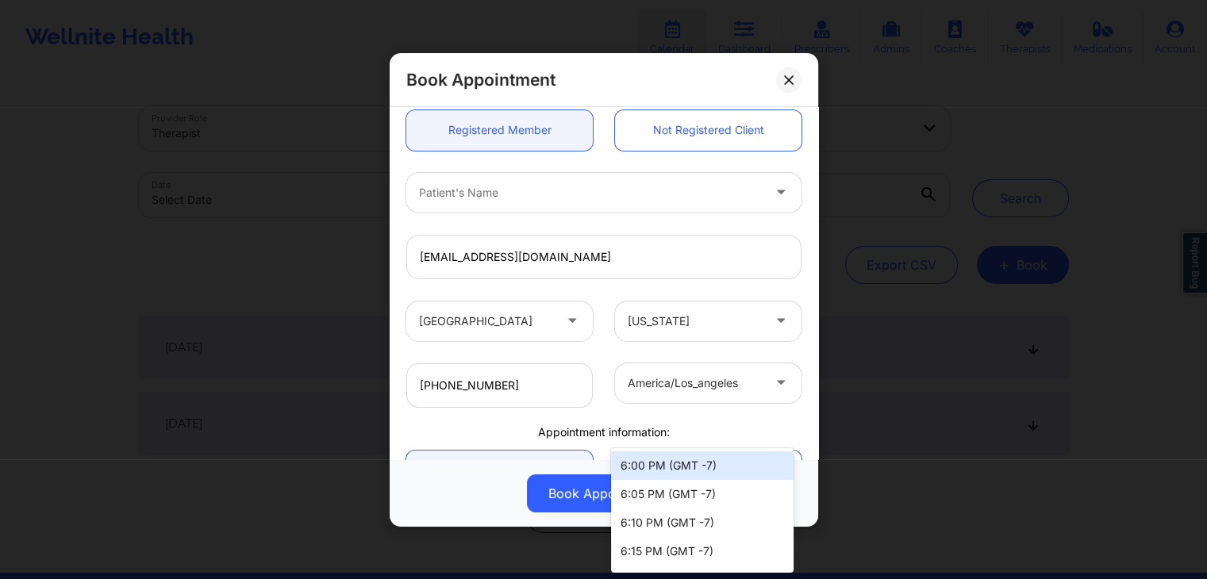
scroll to position [331, 0]
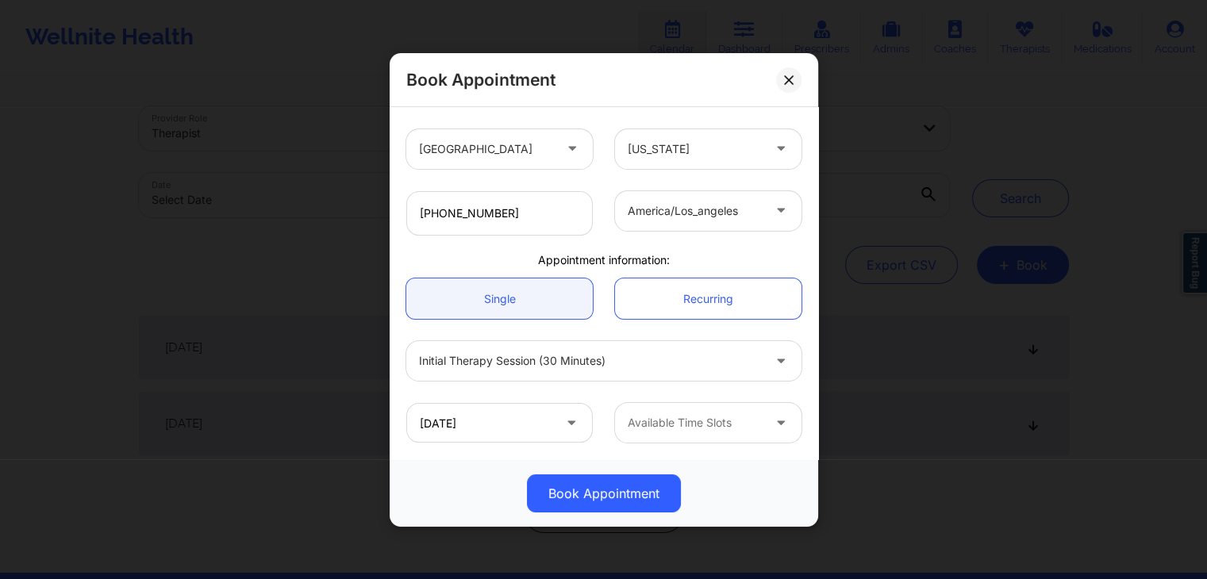
drag, startPoint x: 786, startPoint y: 448, endPoint x: 787, endPoint y: 429, distance: 19.1
click at [787, 429] on div "09/22/2025 Available Time Slots" at bounding box center [603, 423] width 417 height 62
click at [781, 427] on div at bounding box center [782, 423] width 19 height 20
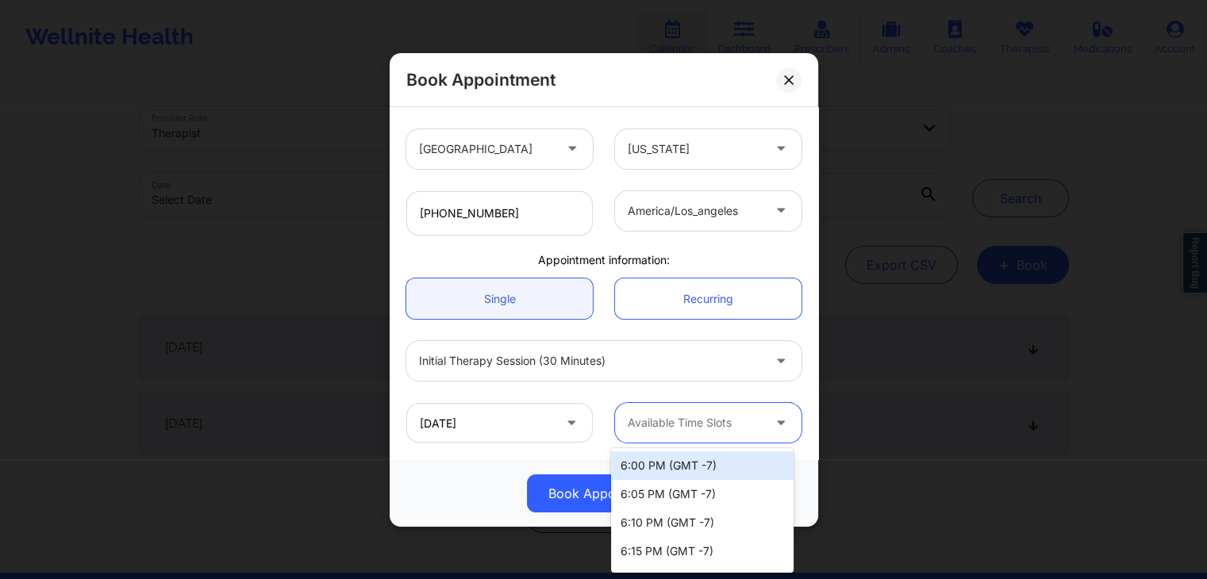
click at [701, 410] on div "Available Time Slots" at bounding box center [689, 423] width 148 height 40
click at [704, 421] on div at bounding box center [695, 422] width 134 height 19
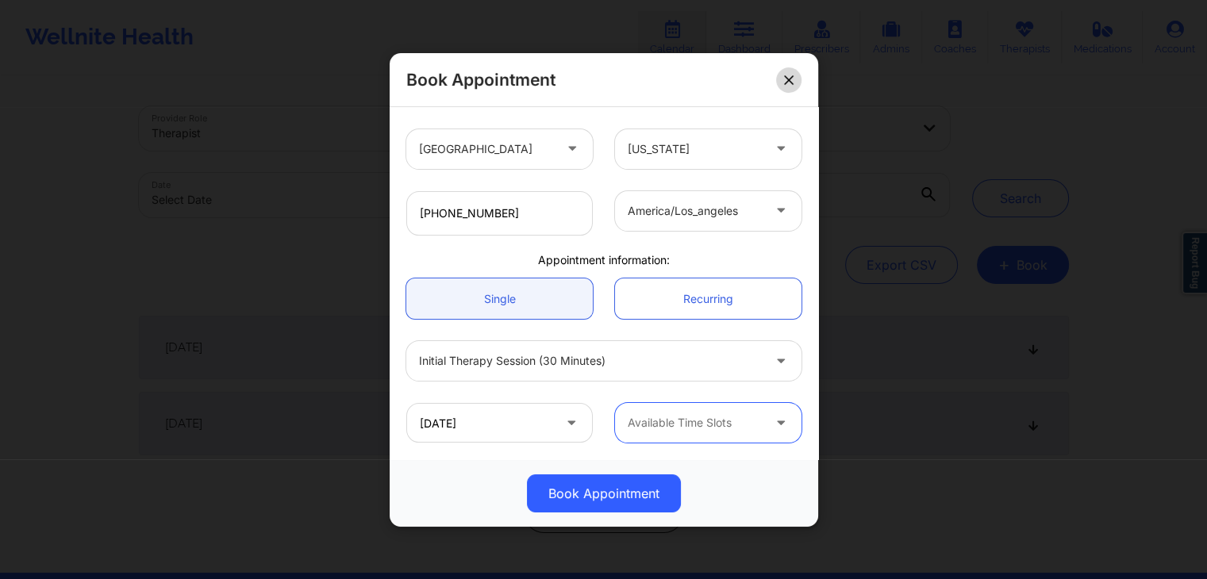
click at [788, 75] on icon at bounding box center [789, 80] width 10 height 10
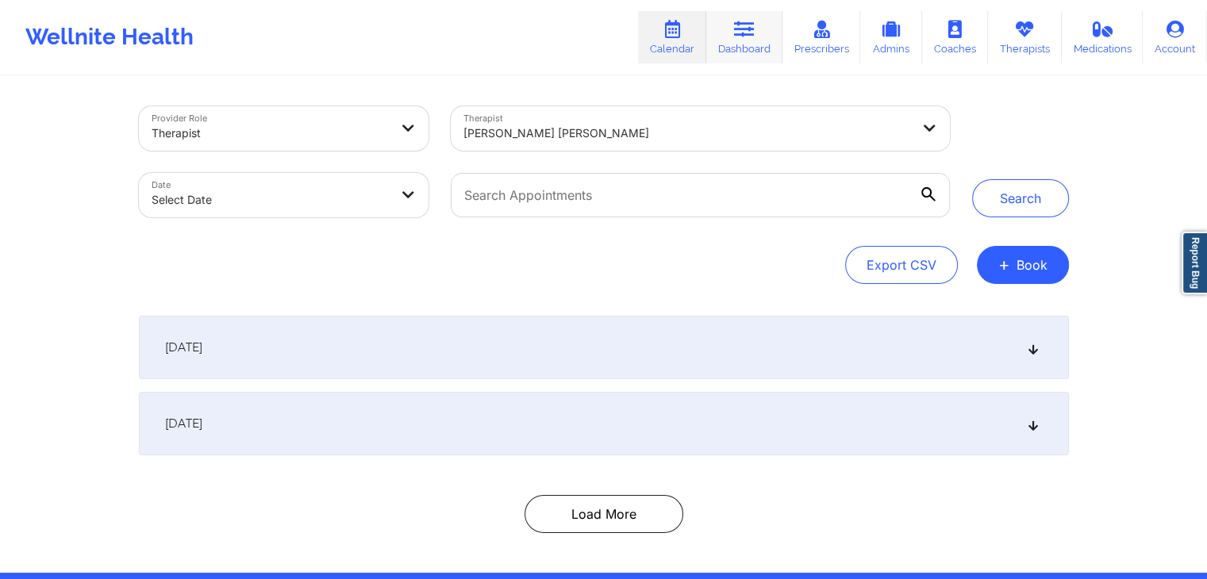
click at [735, 36] on link "Dashboard" at bounding box center [744, 37] width 76 height 52
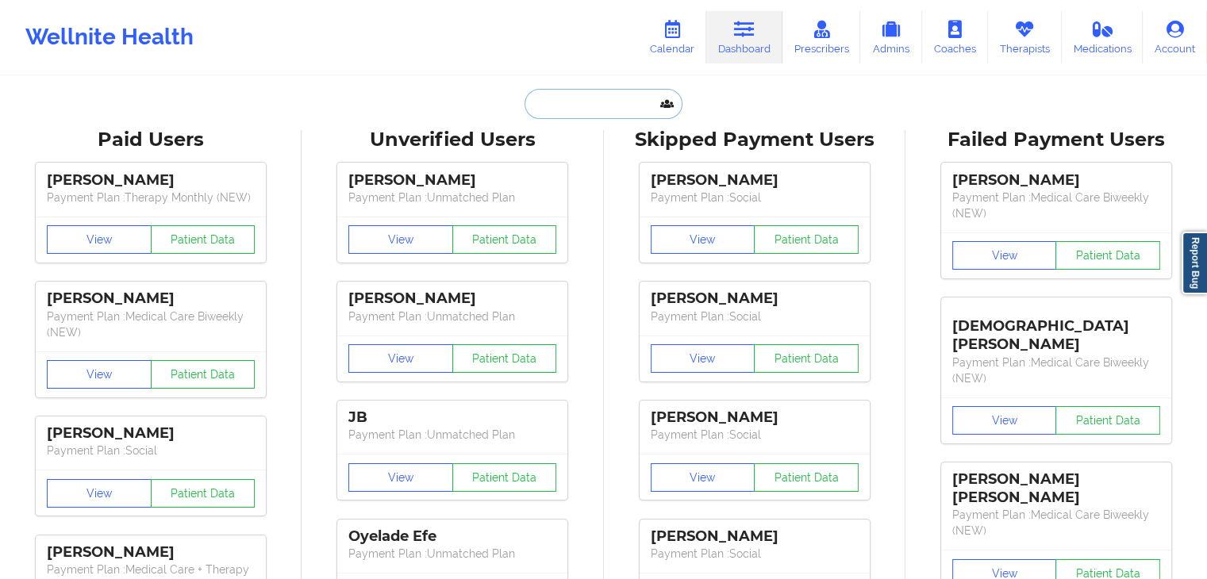
click at [613, 98] on input "text" at bounding box center [603, 104] width 157 height 30
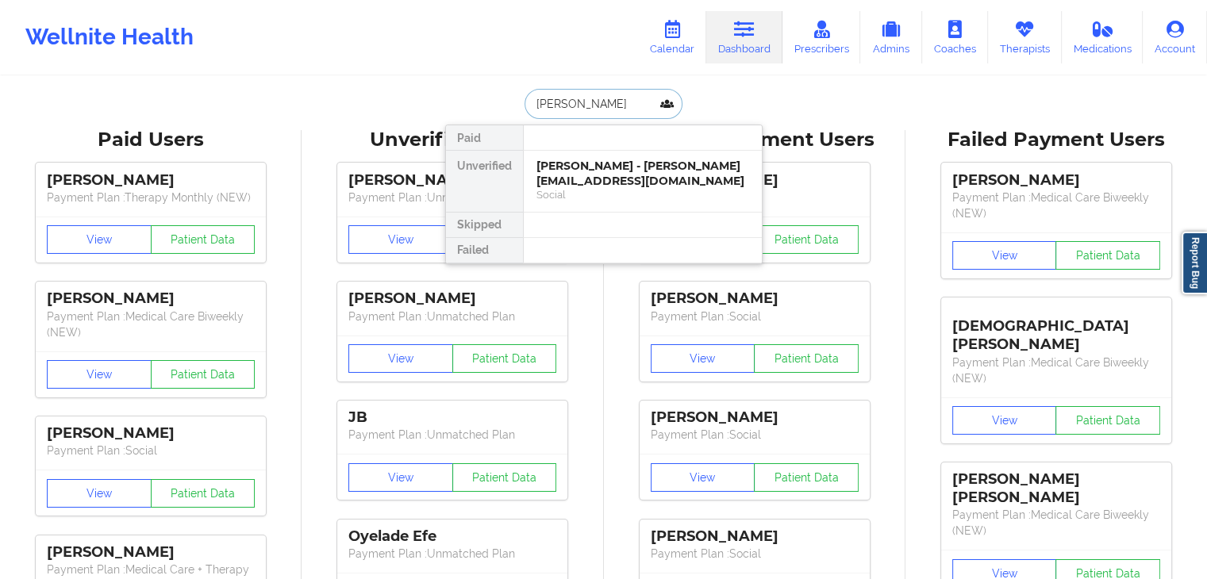
type input "brandon sung"
click at [604, 172] on div "Brandon Sung - brandon.sung1@gmail.com" at bounding box center [642, 173] width 213 height 29
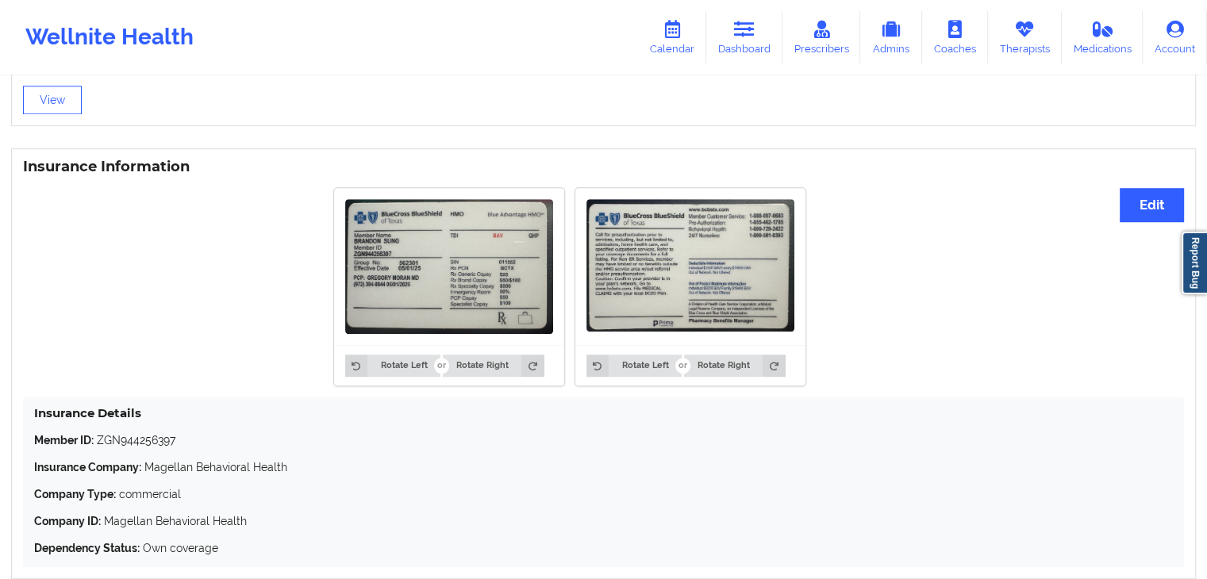
scroll to position [1133, 0]
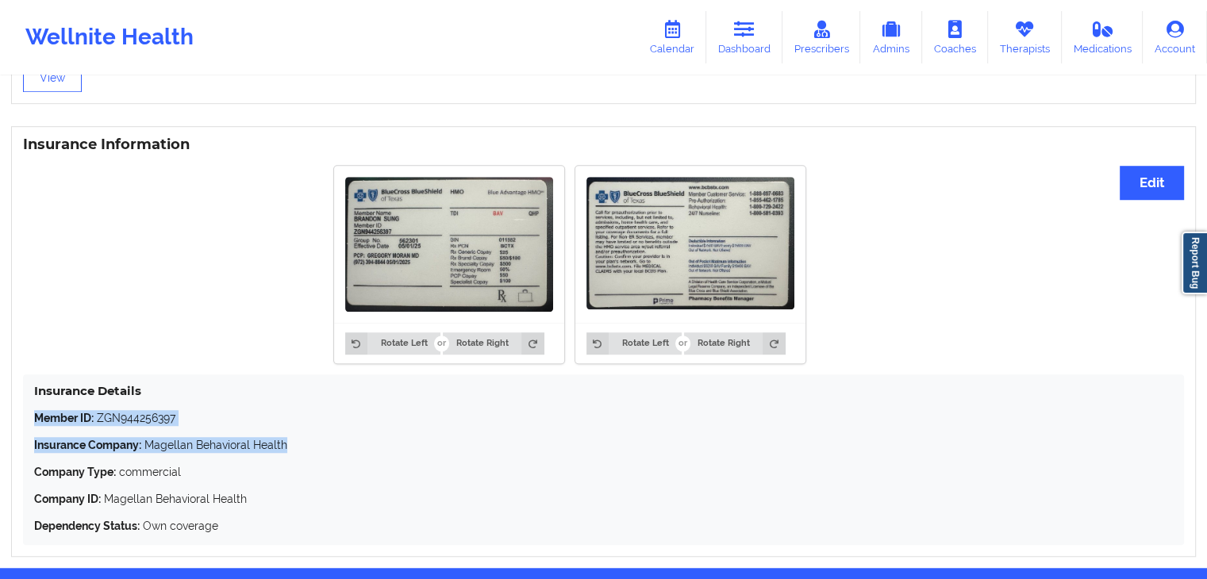
drag, startPoint x: 29, startPoint y: 413, endPoint x: 287, endPoint y: 451, distance: 260.6
click at [287, 451] on div "Insurance Details Member ID: ZGN944256397 Insurance Company: Magellan Behaviora…" at bounding box center [603, 460] width 1161 height 171
copy div "Member ID: ZGN944256397 Insurance Company: Magellan Behavioral Health"
click at [741, 39] on link "Dashboard" at bounding box center [744, 37] width 76 height 52
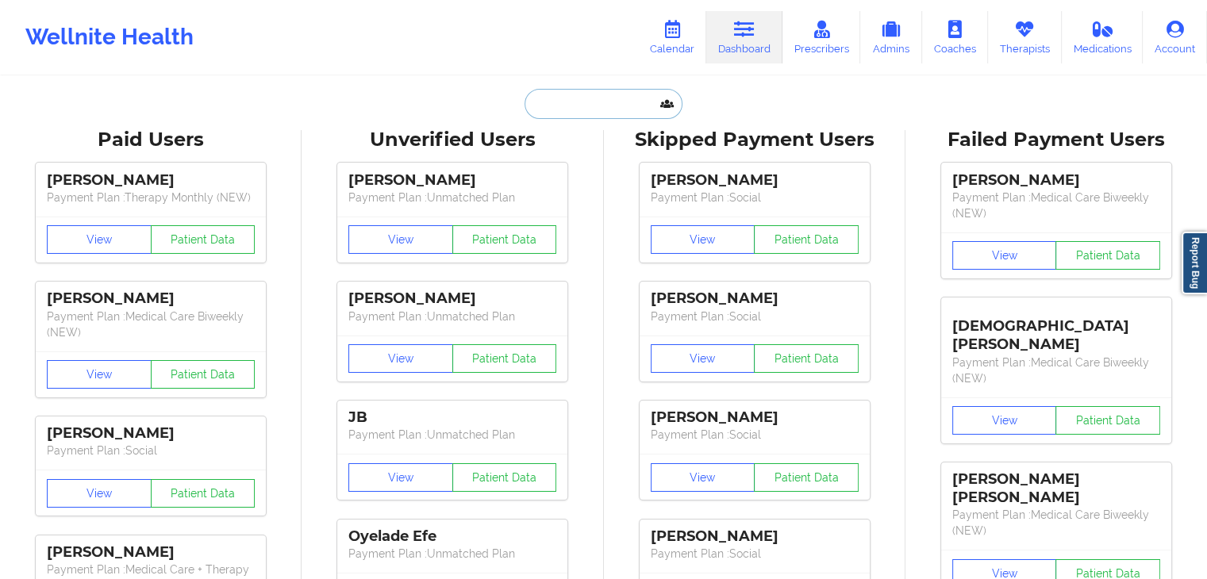
click at [536, 98] on input "text" at bounding box center [603, 104] width 157 height 30
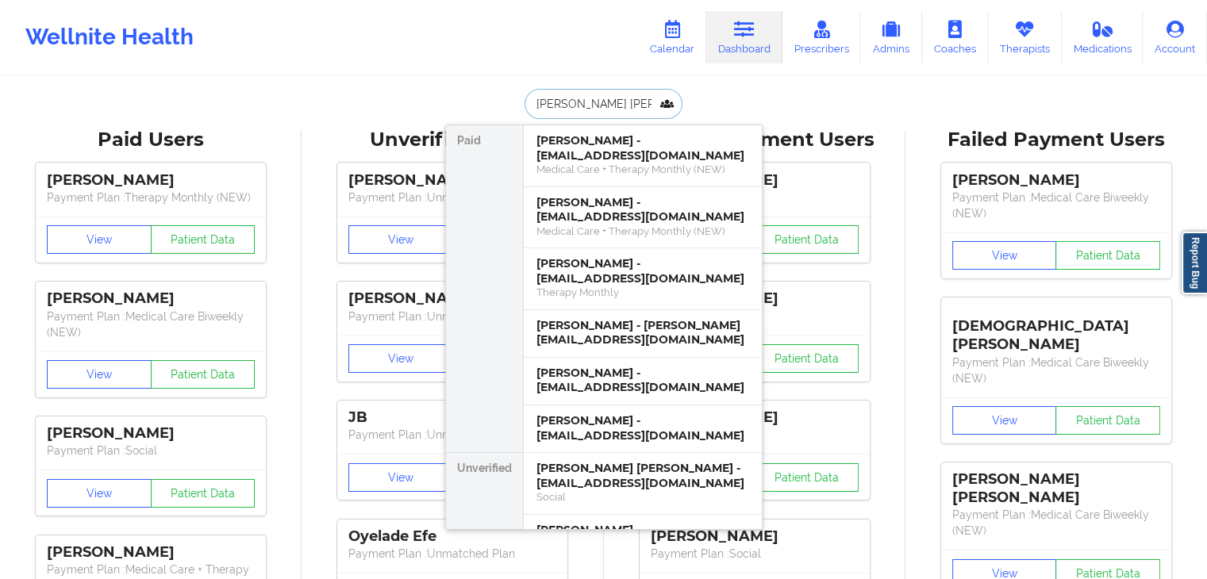
type input "ashley marie evan"
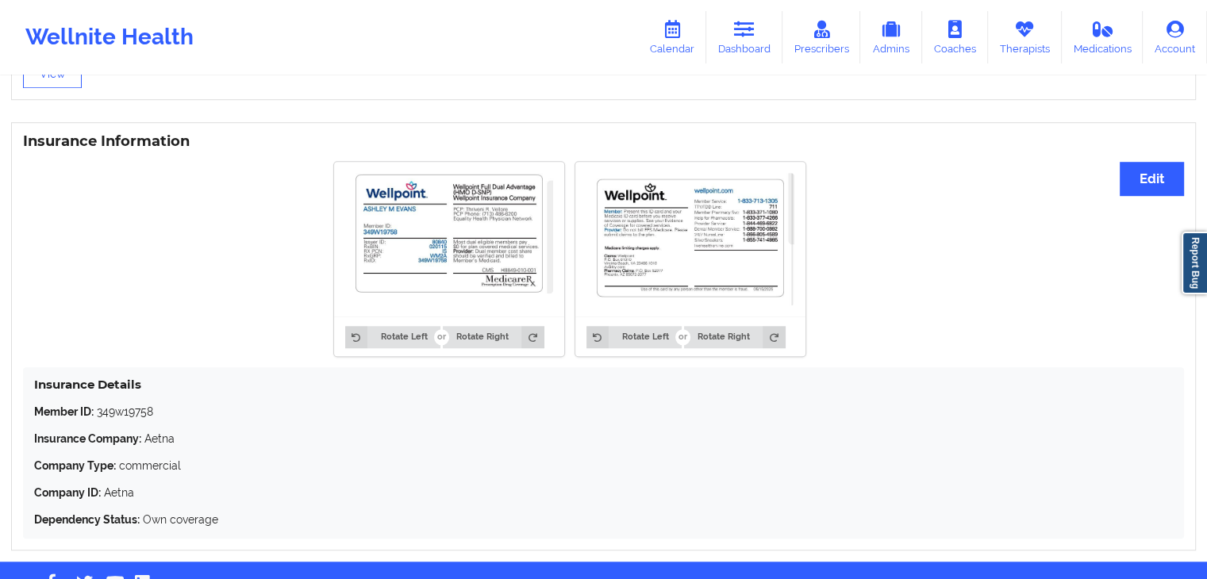
scroll to position [1152, 0]
